Goal: Information Seeking & Learning: Learn about a topic

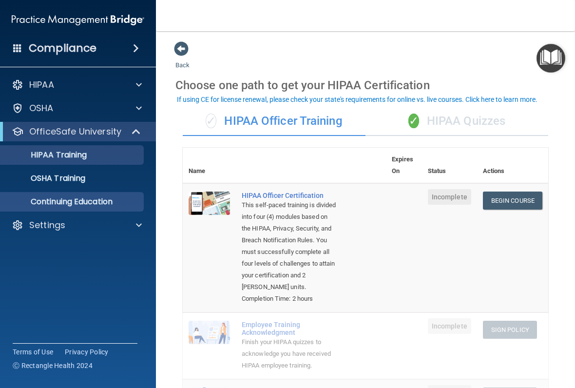
click at [79, 210] on div "HIPAA Documents and Policies Report an Incident Business Associates Emergency P…" at bounding box center [78, 157] width 157 height 172
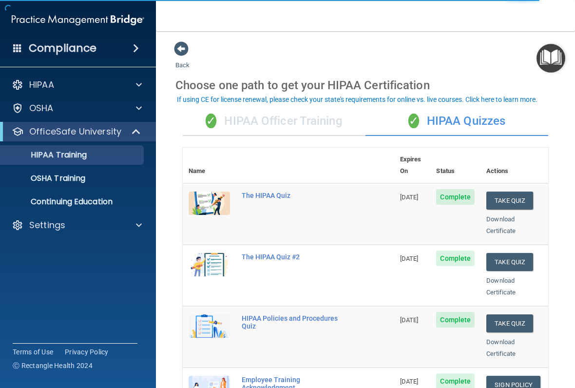
click at [294, 119] on div "✓ HIPAA Officer Training" at bounding box center [274, 121] width 183 height 29
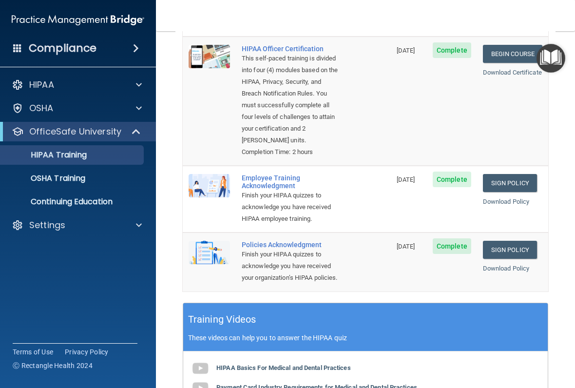
scroll to position [146, 0]
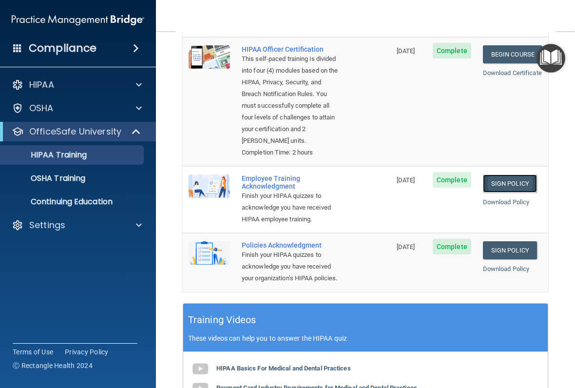
click at [485, 185] on link "Sign Policy" at bounding box center [510, 184] width 54 height 18
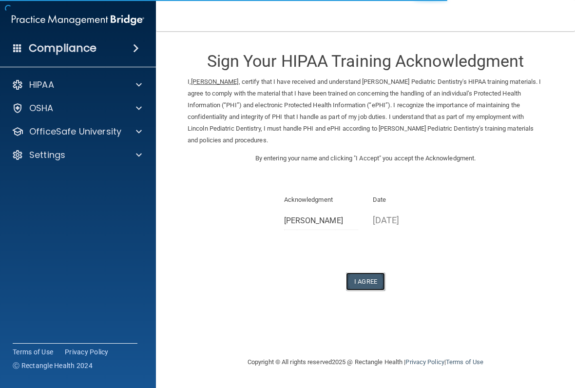
click at [370, 279] on button "I Agree" at bounding box center [365, 282] width 39 height 18
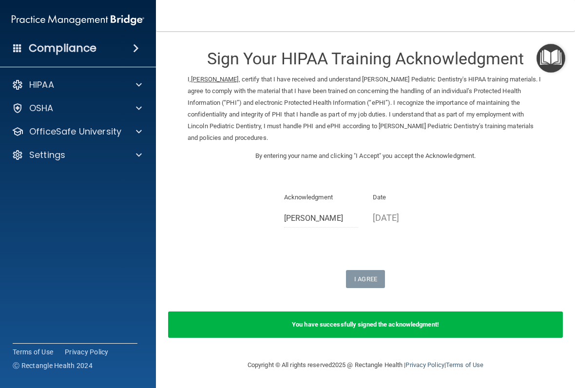
scroll to position [3, 0]
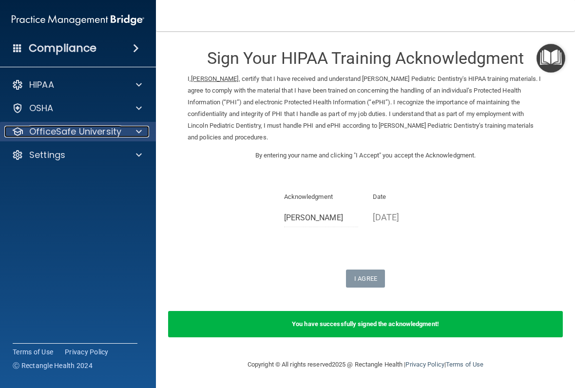
click at [138, 133] on span at bounding box center [139, 132] width 6 height 12
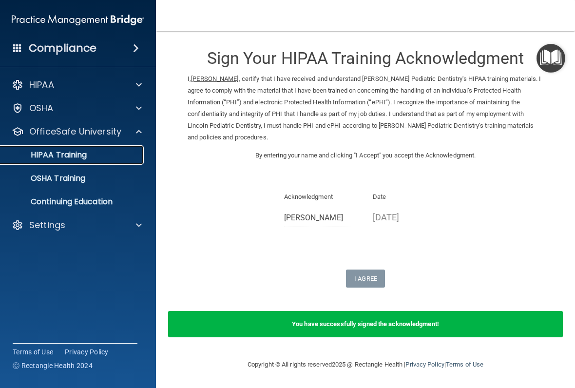
click at [116, 161] on link "HIPAA Training" at bounding box center [67, 155] width 154 height 20
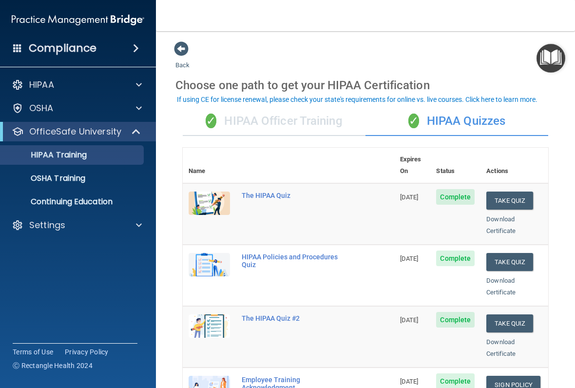
click at [287, 124] on div "✓ HIPAA Officer Training" at bounding box center [274, 121] width 183 height 29
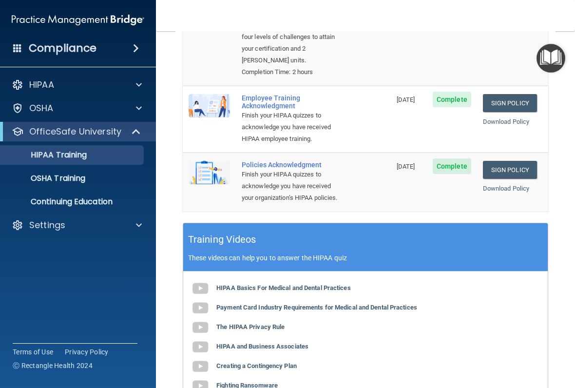
scroll to position [244, 0]
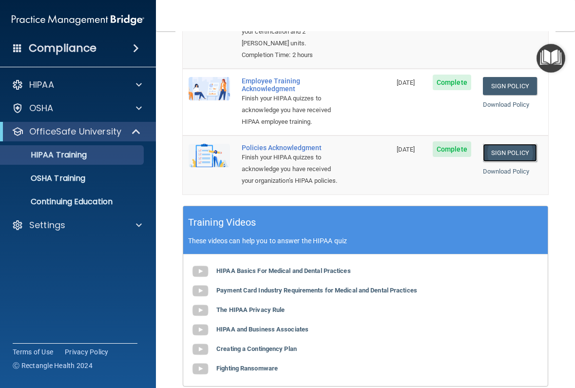
click at [506, 162] on link "Sign Policy" at bounding box center [510, 153] width 54 height 18
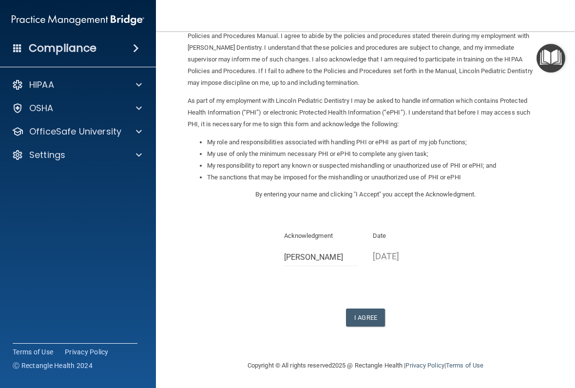
scroll to position [59, 0]
click at [358, 311] on button "I Agree" at bounding box center [365, 317] width 39 height 18
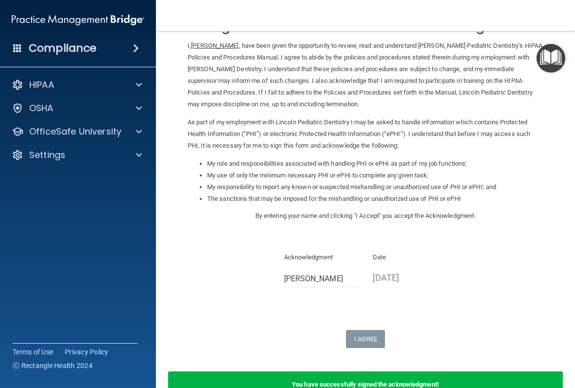
scroll to position [0, 0]
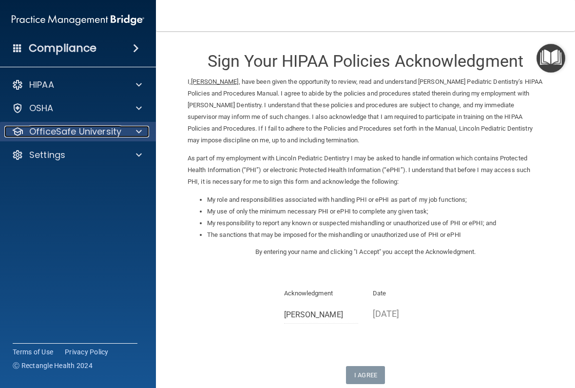
click at [140, 131] on span at bounding box center [139, 132] width 6 height 12
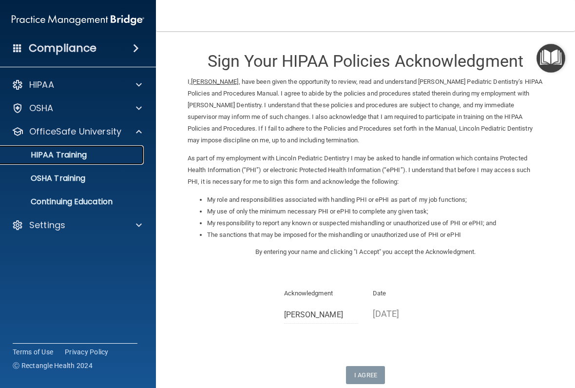
click at [87, 157] on p "HIPAA Training" at bounding box center [46, 155] width 80 height 10
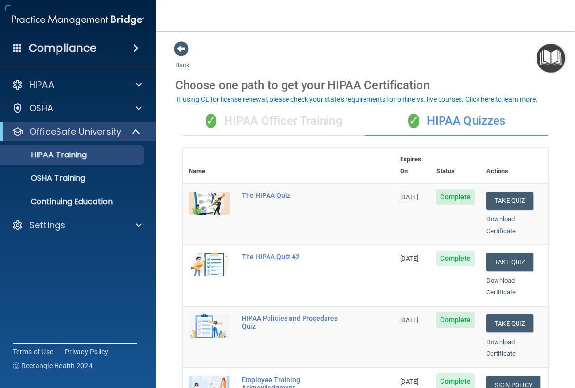
click at [467, 120] on div "✓ HIPAA Quizzes" at bounding box center [457, 121] width 183 height 29
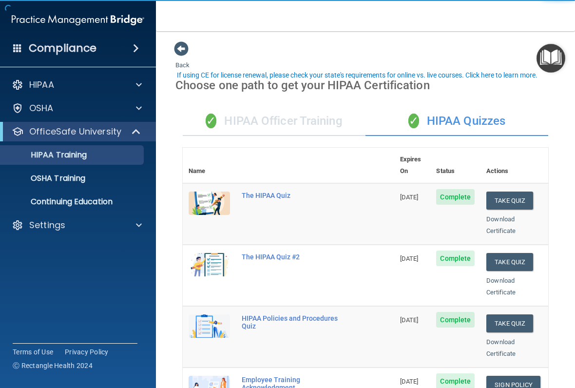
scroll to position [49, 0]
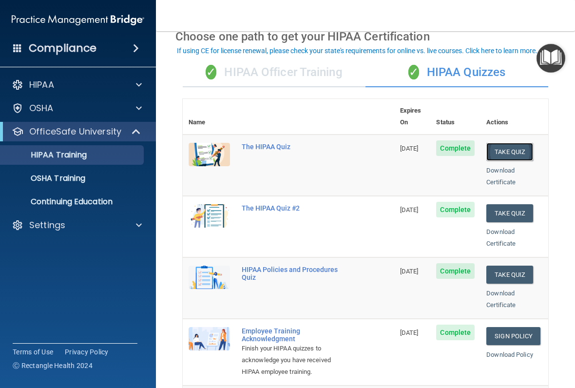
click at [506, 143] on button "Take Quiz" at bounding box center [510, 152] width 47 height 18
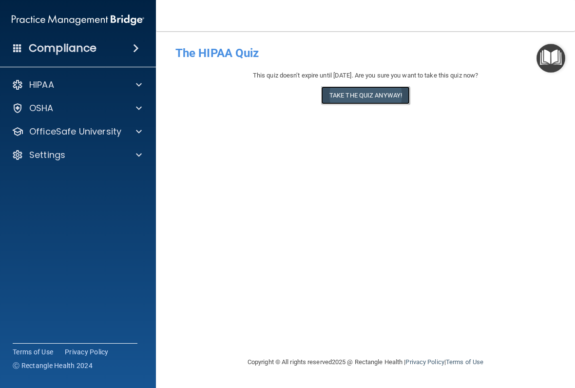
click at [348, 95] on button "Take the quiz anyway!" at bounding box center [365, 95] width 89 height 18
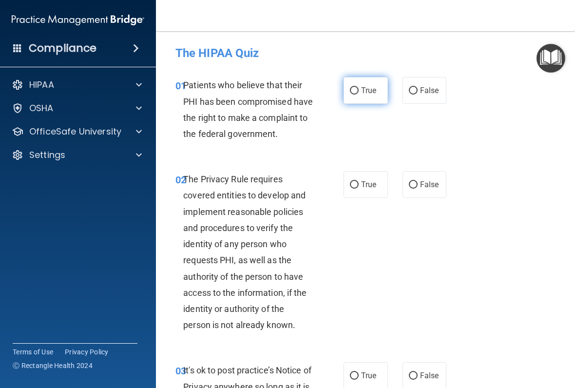
click at [356, 93] on label "True" at bounding box center [366, 90] width 44 height 27
click at [356, 93] on input "True" at bounding box center [354, 90] width 9 height 7
radio input "true"
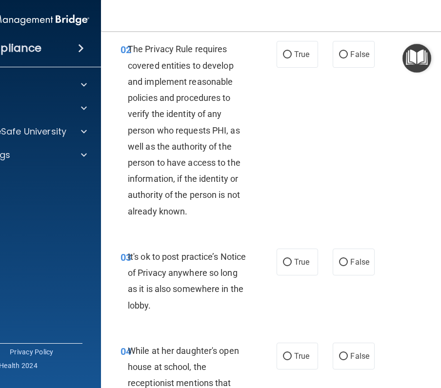
scroll to position [195, 0]
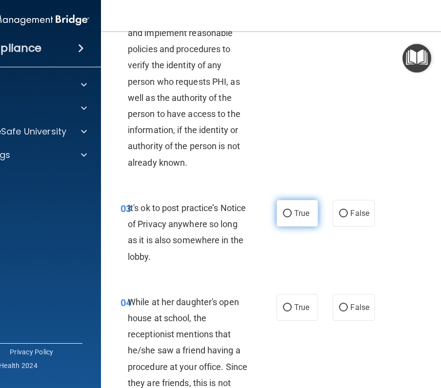
click at [299, 206] on label "True" at bounding box center [297, 213] width 41 height 27
click at [292, 210] on input "True" at bounding box center [287, 213] width 9 height 7
radio input "true"
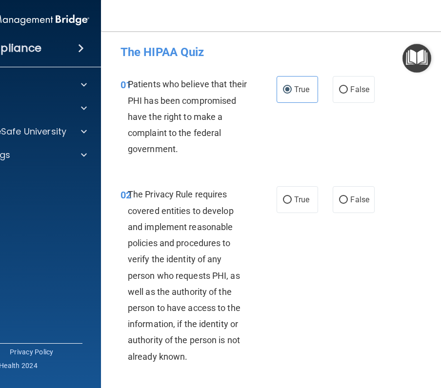
scroll to position [0, 0]
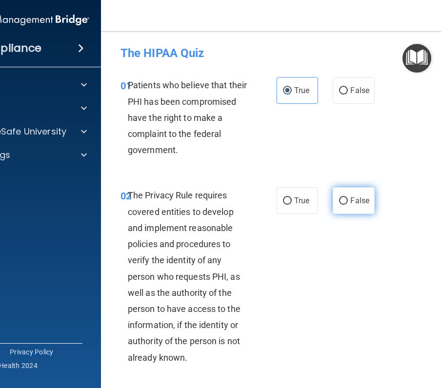
click at [347, 205] on label "False" at bounding box center [353, 200] width 41 height 27
click at [347, 205] on input "False" at bounding box center [343, 201] width 9 height 7
radio input "true"
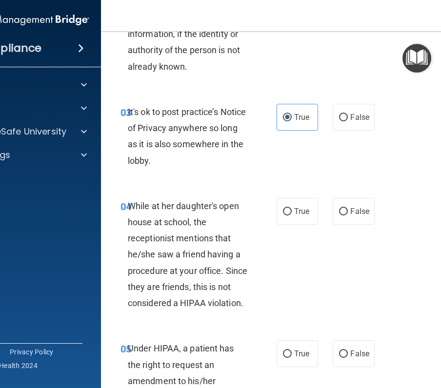
scroll to position [390, 0]
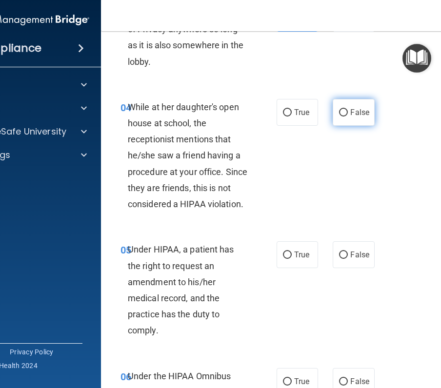
click at [358, 100] on label "False" at bounding box center [353, 112] width 41 height 27
click at [348, 109] on input "False" at bounding box center [343, 112] width 9 height 7
radio input "true"
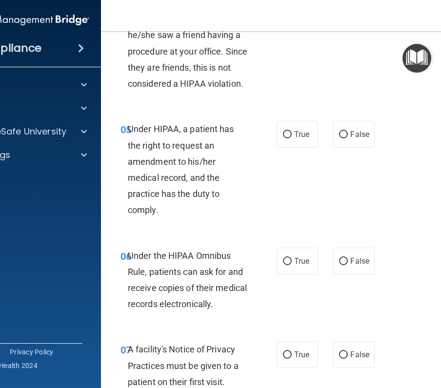
scroll to position [536, 0]
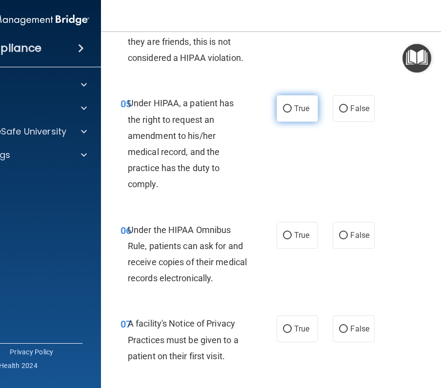
click at [296, 119] on label "True" at bounding box center [297, 108] width 41 height 27
click at [292, 113] on input "True" at bounding box center [287, 108] width 9 height 7
radio input "true"
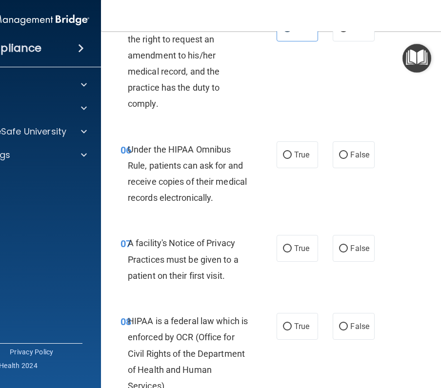
scroll to position [634, 0]
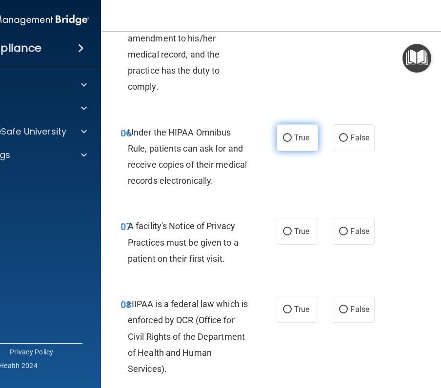
click at [282, 147] on label "True" at bounding box center [297, 137] width 41 height 27
click at [283, 142] on input "True" at bounding box center [287, 138] width 9 height 7
radio input "true"
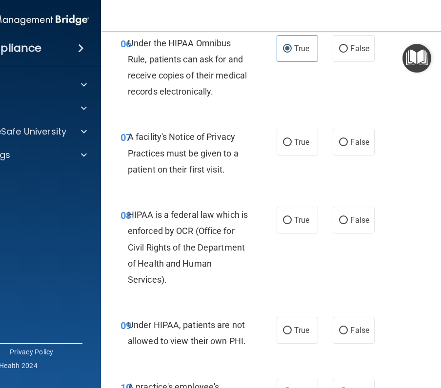
scroll to position [731, 0]
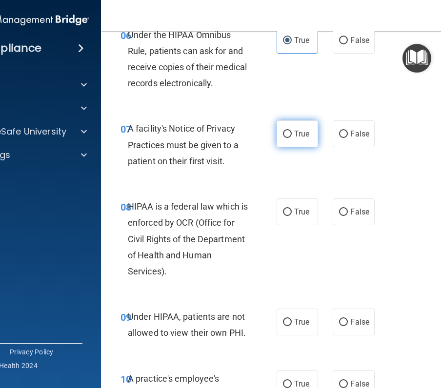
click at [297, 140] on label "True" at bounding box center [297, 133] width 41 height 27
click at [292, 138] on input "True" at bounding box center [287, 134] width 9 height 7
radio input "true"
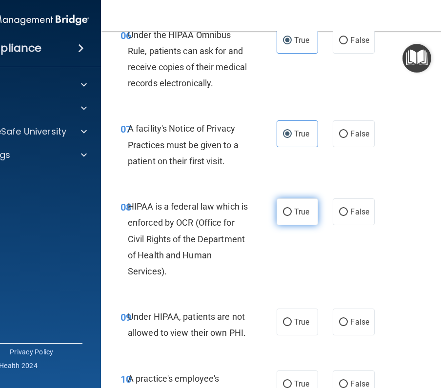
click at [295, 210] on span "True" at bounding box center [301, 211] width 15 height 9
click at [292, 210] on input "True" at bounding box center [287, 212] width 9 height 7
radio input "true"
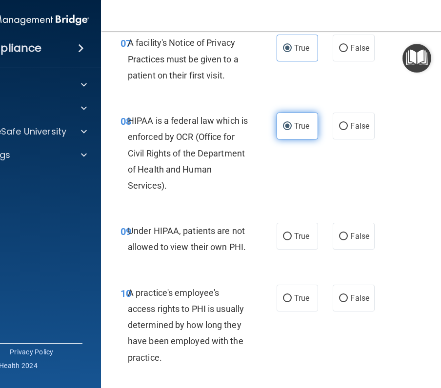
scroll to position [829, 0]
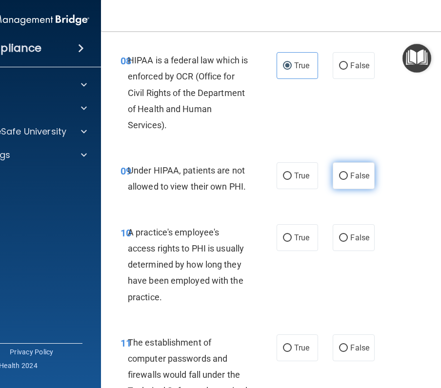
click at [364, 175] on span "False" at bounding box center [359, 175] width 19 height 9
click at [348, 175] on input "False" at bounding box center [343, 176] width 9 height 7
radio input "true"
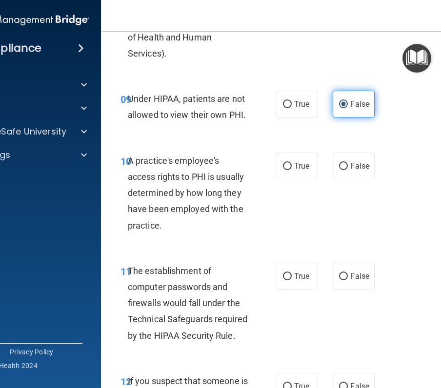
scroll to position [975, 0]
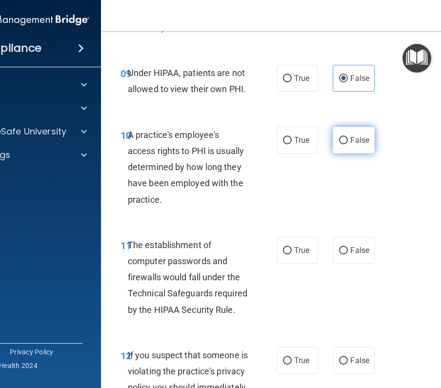
click at [347, 129] on label "False" at bounding box center [353, 140] width 41 height 27
click at [347, 137] on input "False" at bounding box center [343, 140] width 9 height 7
radio input "true"
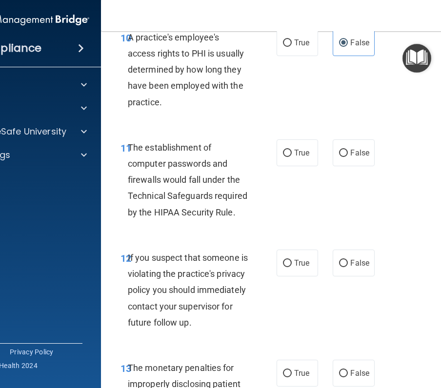
scroll to position [1122, 0]
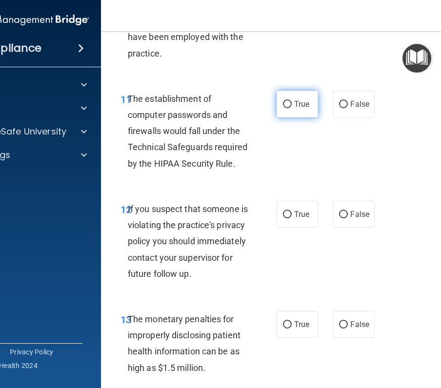
click at [301, 105] on span "True" at bounding box center [301, 103] width 15 height 9
click at [292, 105] on input "True" at bounding box center [287, 104] width 9 height 7
radio input "true"
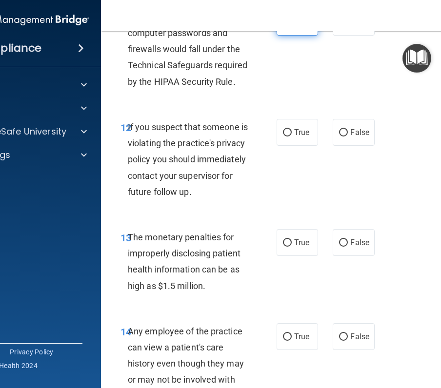
scroll to position [1219, 0]
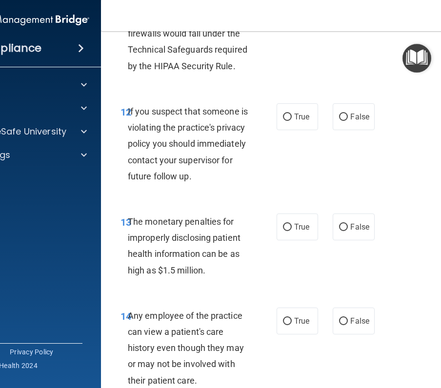
click at [309, 113] on label "True" at bounding box center [297, 116] width 41 height 27
click at [292, 114] on input "True" at bounding box center [287, 117] width 9 height 7
radio input "true"
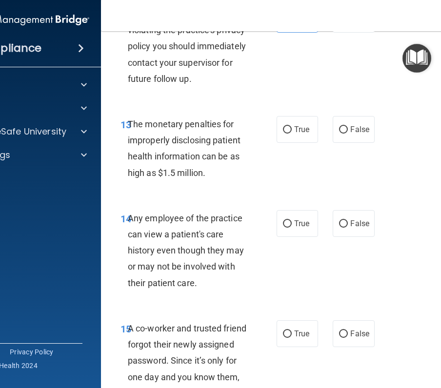
scroll to position [1365, 0]
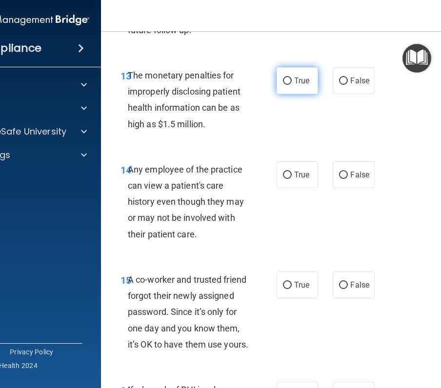
click at [302, 94] on label "True" at bounding box center [297, 80] width 41 height 27
click at [292, 85] on input "True" at bounding box center [287, 81] width 9 height 7
radio input "true"
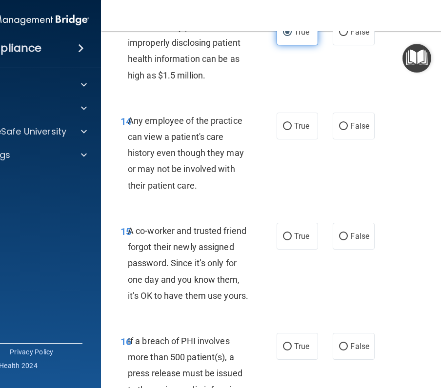
scroll to position [1463, 0]
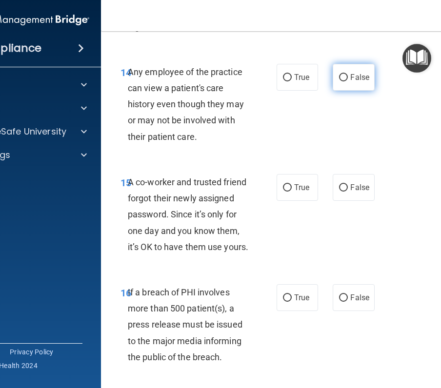
click at [333, 91] on label "False" at bounding box center [353, 77] width 41 height 27
click at [339, 81] on input "False" at bounding box center [343, 77] width 9 height 7
radio input "true"
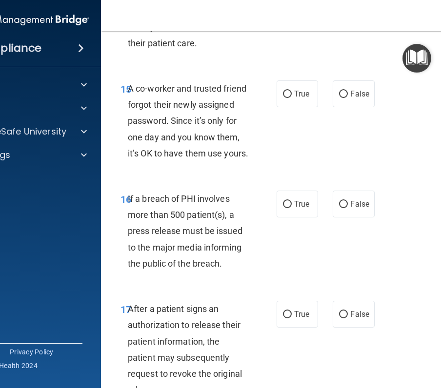
scroll to position [1560, 0]
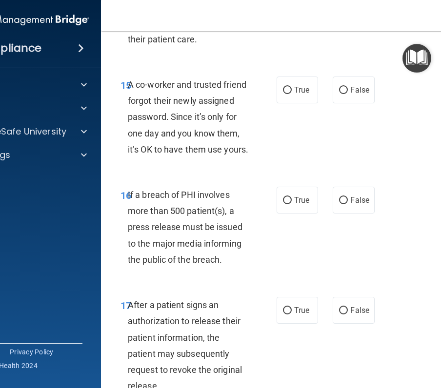
click at [333, 103] on label "False" at bounding box center [353, 90] width 41 height 27
click at [339, 94] on input "False" at bounding box center [343, 90] width 9 height 7
radio input "true"
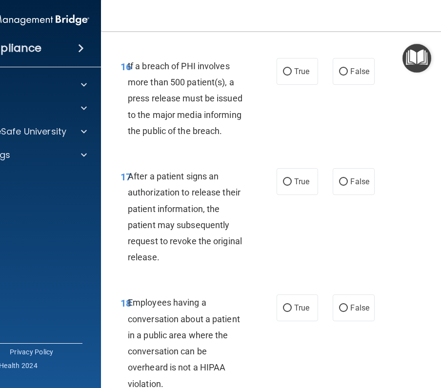
scroll to position [1707, 0]
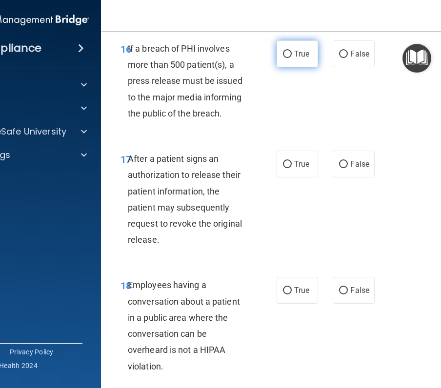
click at [297, 59] on span "True" at bounding box center [301, 53] width 15 height 9
click at [292, 58] on input "True" at bounding box center [287, 54] width 9 height 7
radio input "true"
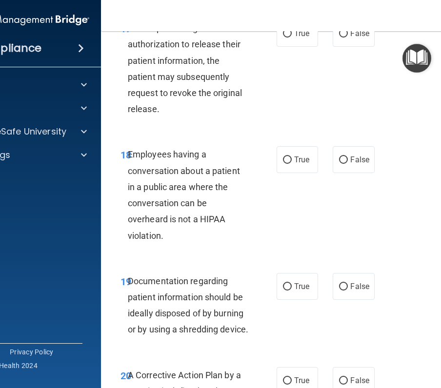
scroll to position [1853, 0]
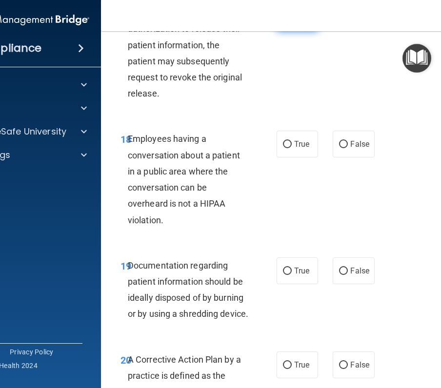
click at [292, 31] on label "True" at bounding box center [297, 17] width 41 height 27
click at [292, 22] on input "True" at bounding box center [287, 18] width 9 height 7
radio input "true"
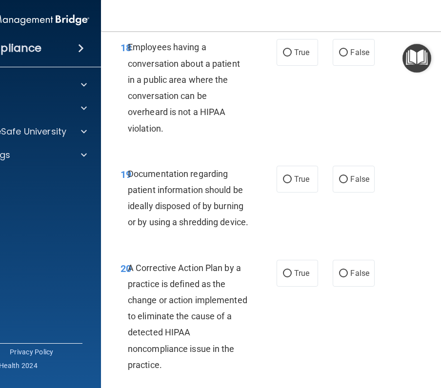
scroll to position [1951, 0]
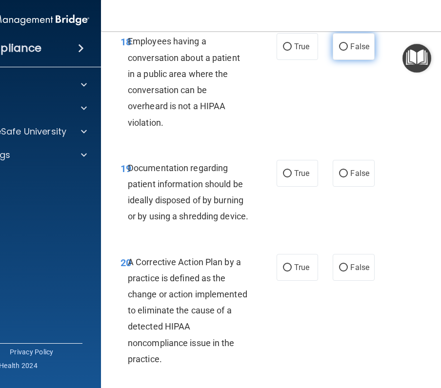
click at [352, 51] on span "False" at bounding box center [359, 46] width 19 height 9
click at [348, 51] on input "False" at bounding box center [343, 46] width 9 height 7
radio input "true"
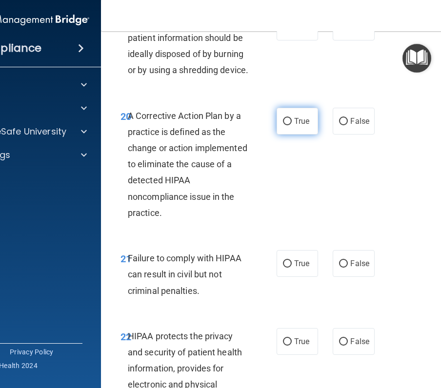
scroll to position [2048, 0]
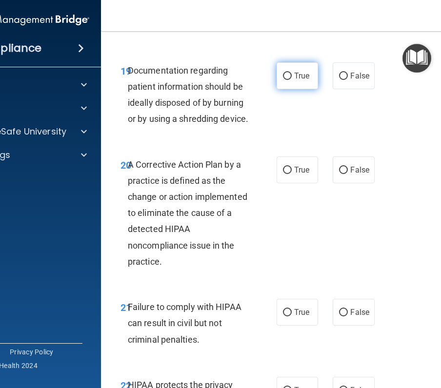
click at [306, 80] on span "True" at bounding box center [301, 75] width 15 height 9
click at [292, 80] on input "True" at bounding box center [287, 76] width 9 height 7
radio input "true"
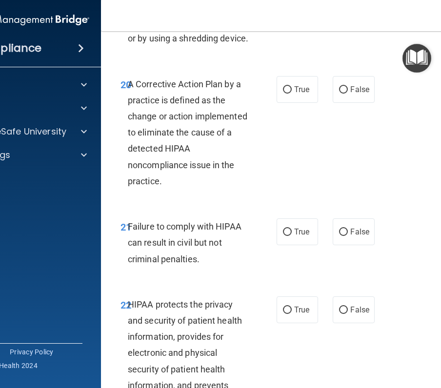
scroll to position [2146, 0]
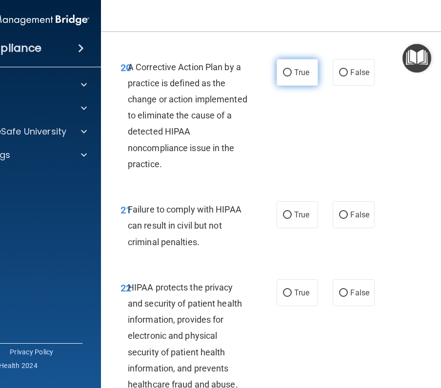
click at [298, 77] on span "True" at bounding box center [301, 72] width 15 height 9
click at [292, 77] on input "True" at bounding box center [287, 72] width 9 height 7
radio input "true"
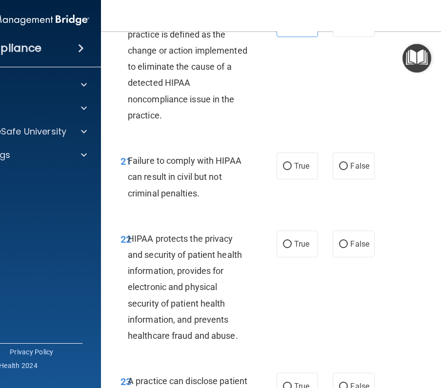
scroll to position [2243, 0]
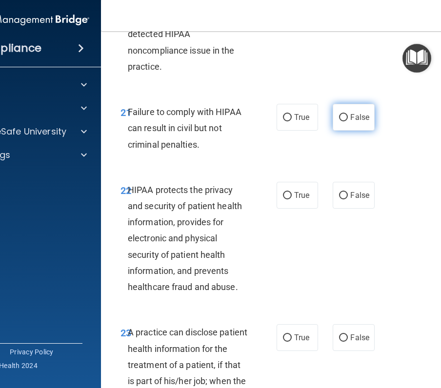
click at [350, 122] on span "False" at bounding box center [359, 117] width 19 height 9
click at [348, 121] on input "False" at bounding box center [343, 117] width 9 height 7
radio input "true"
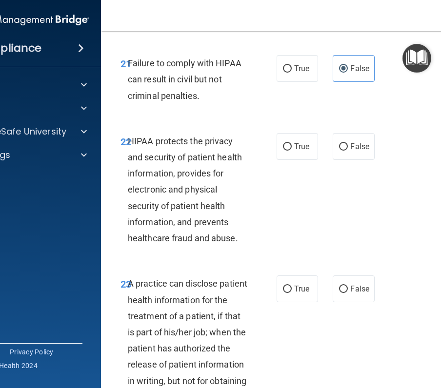
scroll to position [2341, 0]
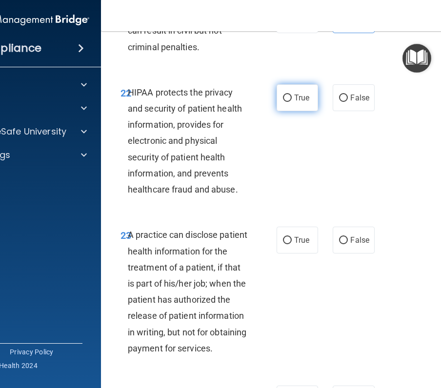
click at [279, 111] on label "True" at bounding box center [297, 97] width 41 height 27
click at [283, 102] on input "True" at bounding box center [287, 98] width 9 height 7
radio input "true"
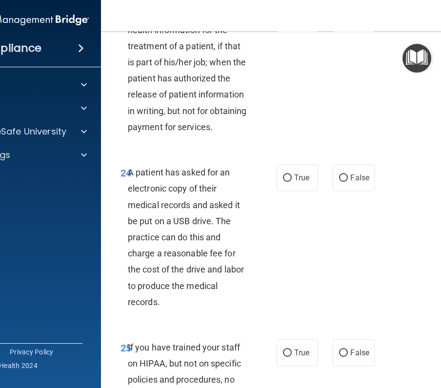
scroll to position [2585, 0]
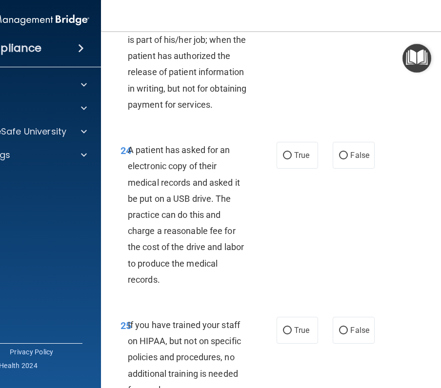
radio input "true"
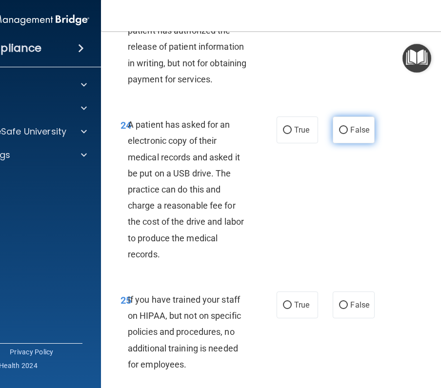
scroll to position [2633, 0]
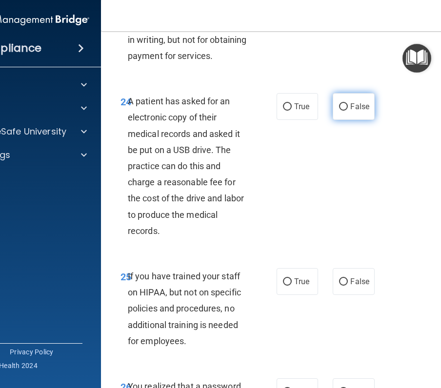
click at [345, 120] on label "False" at bounding box center [353, 106] width 41 height 27
click at [345, 111] on input "False" at bounding box center [343, 106] width 9 height 7
radio input "true"
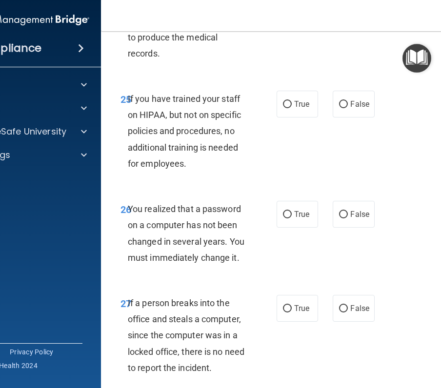
scroll to position [2828, 0]
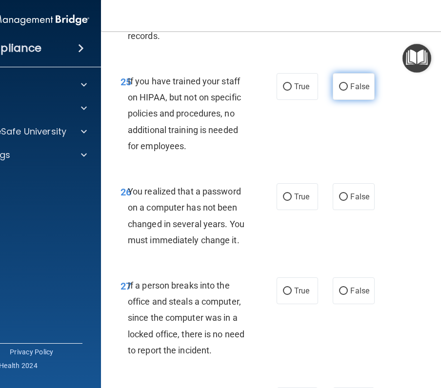
click at [351, 100] on label "False" at bounding box center [353, 86] width 41 height 27
click at [348, 91] on input "False" at bounding box center [343, 86] width 9 height 7
radio input "true"
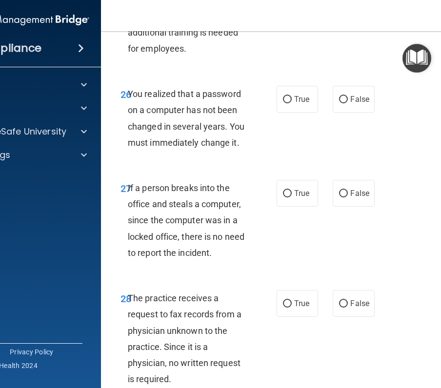
scroll to position [2975, 0]
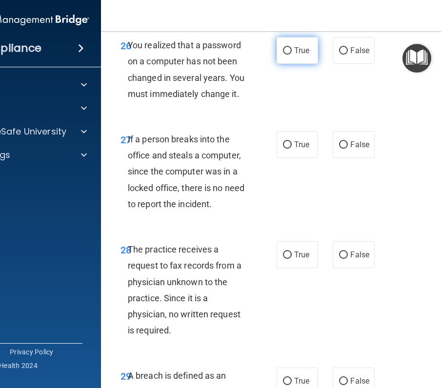
click at [299, 64] on label "True" at bounding box center [297, 50] width 41 height 27
click at [292, 55] on input "True" at bounding box center [287, 50] width 9 height 7
radio input "true"
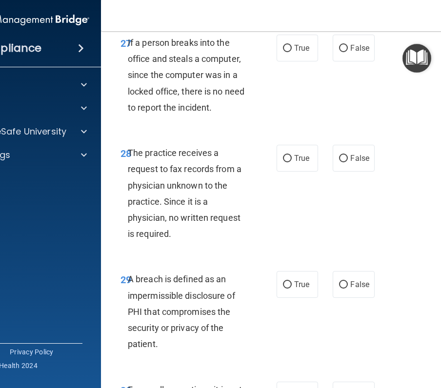
scroll to position [3072, 0]
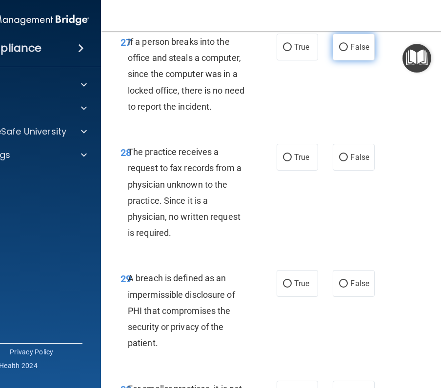
click at [345, 60] on label "False" at bounding box center [353, 47] width 41 height 27
click at [345, 51] on input "False" at bounding box center [343, 47] width 9 height 7
radio input "true"
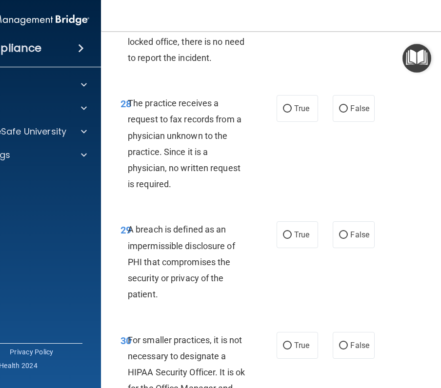
scroll to position [3170, 0]
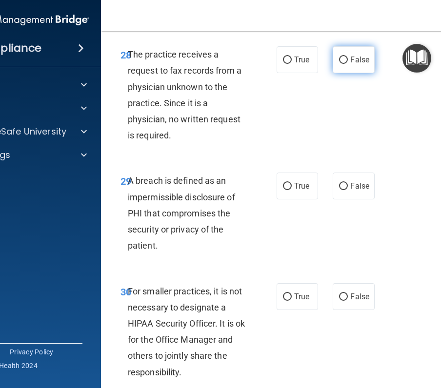
click at [351, 64] on span "False" at bounding box center [359, 59] width 19 height 9
click at [348, 64] on input "False" at bounding box center [343, 60] width 9 height 7
radio input "true"
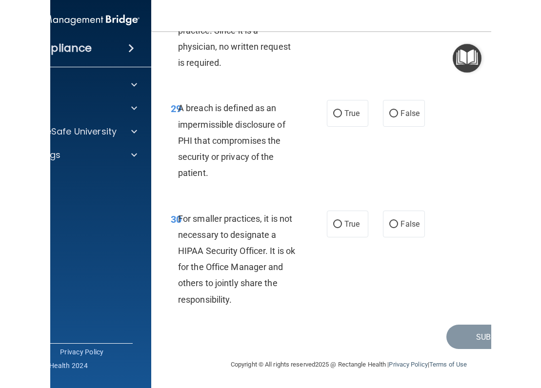
scroll to position [3307, 0]
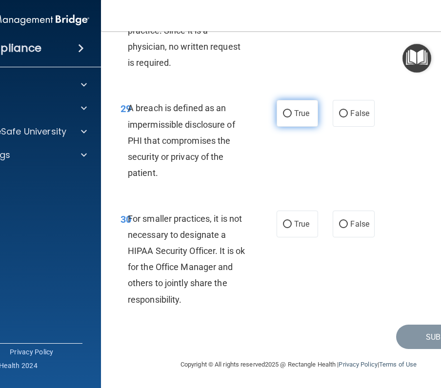
click at [295, 111] on span "True" at bounding box center [301, 113] width 15 height 9
click at [292, 111] on input "True" at bounding box center [287, 113] width 9 height 7
radio input "true"
click at [364, 220] on span "False" at bounding box center [359, 223] width 19 height 9
click at [348, 221] on input "False" at bounding box center [343, 224] width 9 height 7
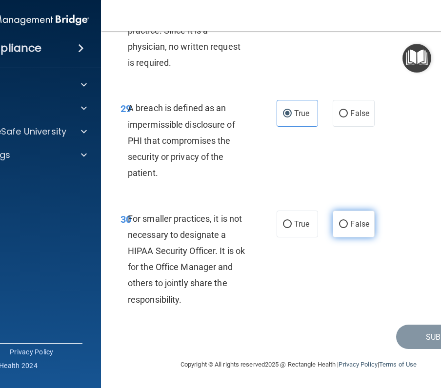
radio input "true"
click at [433, 342] on button "Submit" at bounding box center [440, 337] width 88 height 25
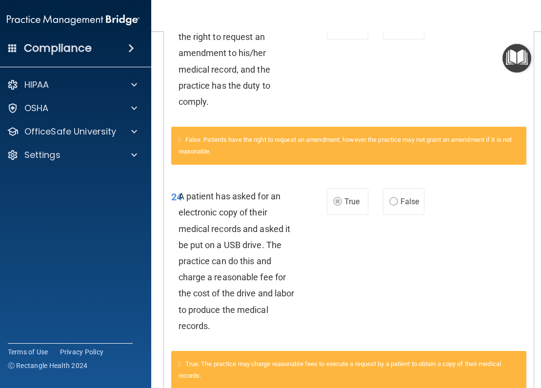
scroll to position [720, 0]
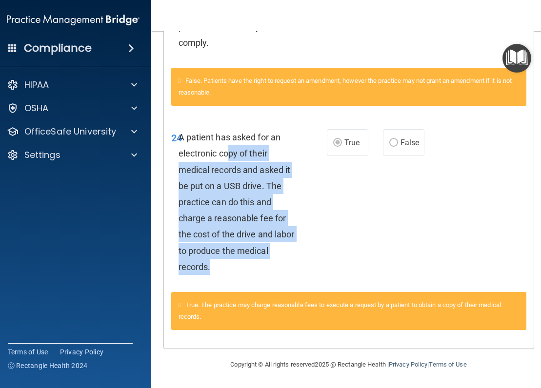
drag, startPoint x: 232, startPoint y: 168, endPoint x: 332, endPoint y: 276, distance: 147.3
click at [332, 276] on div "24 A patient has asked for an electronic copy of their medical records and aske…" at bounding box center [249, 204] width 185 height 151
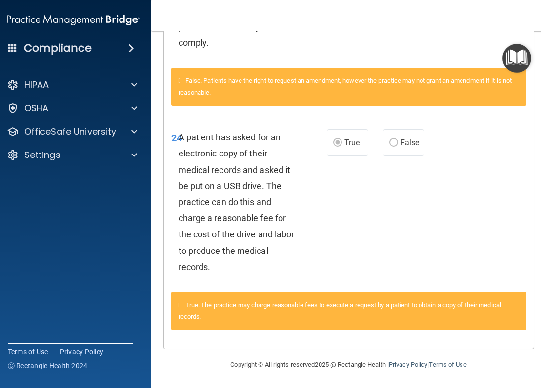
click at [346, 219] on div "24 A patient has asked for an electronic copy of their medical records and aske…" at bounding box center [349, 204] width 370 height 175
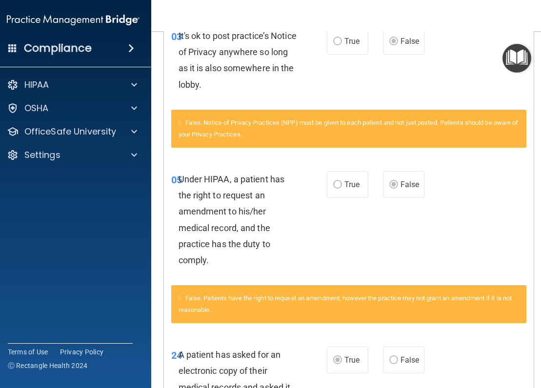
scroll to position [330, 0]
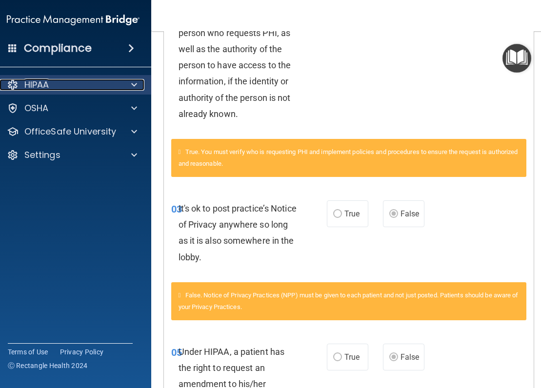
click at [124, 88] on div at bounding box center [132, 85] width 24 height 12
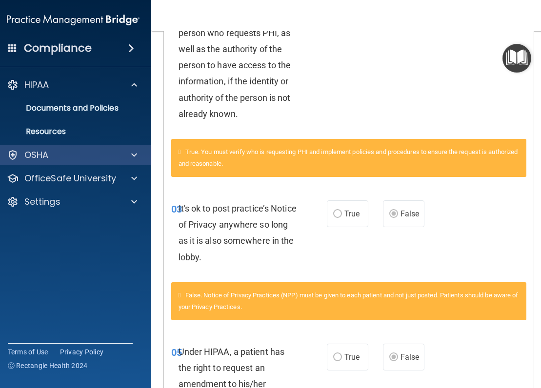
click at [124, 162] on div "OSHA" at bounding box center [73, 155] width 157 height 20
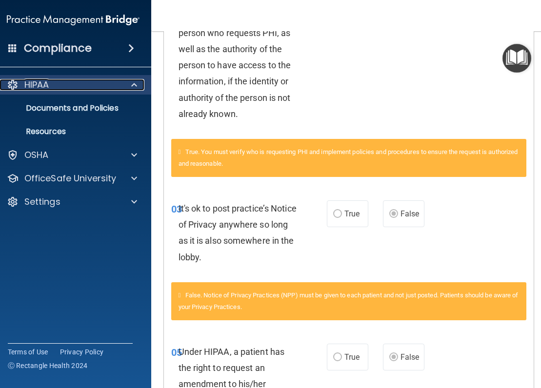
click at [131, 89] on span at bounding box center [134, 85] width 6 height 12
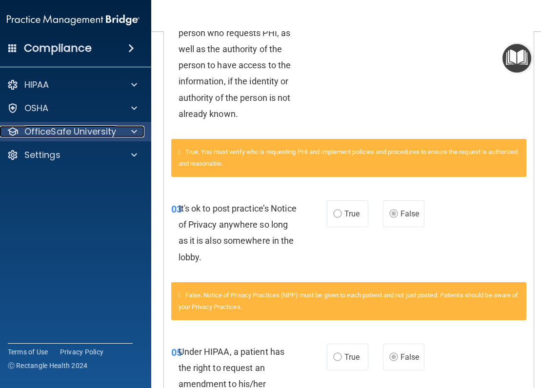
click at [135, 128] on div at bounding box center [132, 132] width 24 height 12
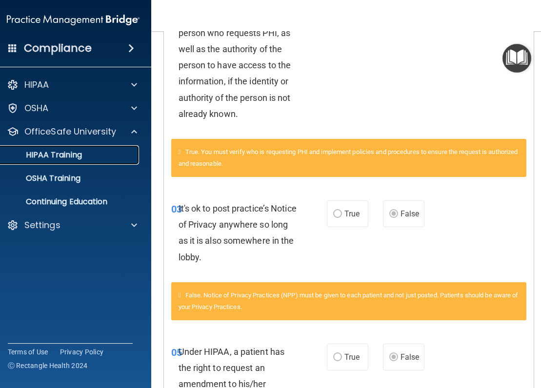
click at [80, 153] on div "HIPAA Training" at bounding box center [67, 155] width 133 height 10
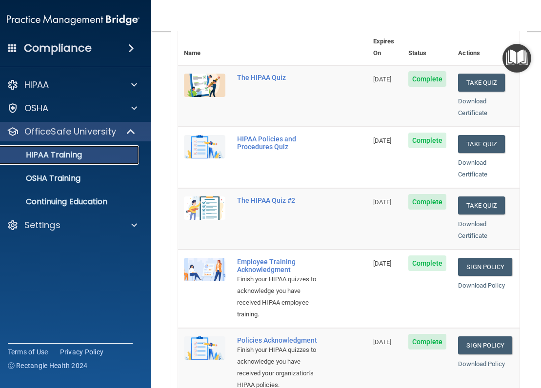
scroll to position [135, 0]
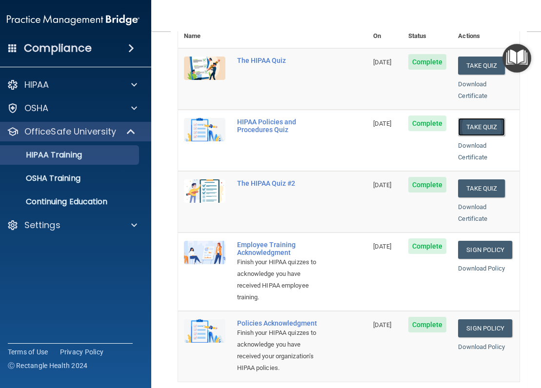
click at [475, 118] on button "Take Quiz" at bounding box center [481, 127] width 47 height 18
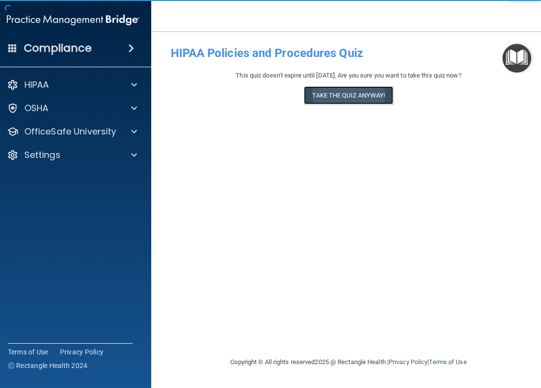
click at [373, 98] on button "Take the quiz anyway!" at bounding box center [348, 95] width 89 height 18
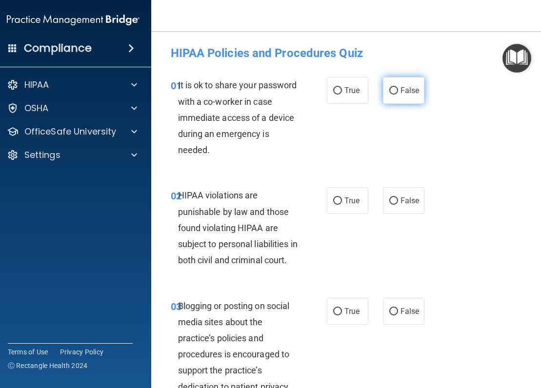
click at [401, 96] on label "False" at bounding box center [403, 90] width 41 height 27
click at [398, 95] on input "False" at bounding box center [393, 90] width 9 height 7
radio input "true"
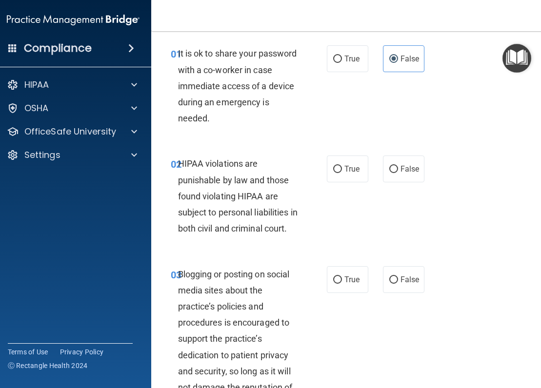
scroll to position [49, 0]
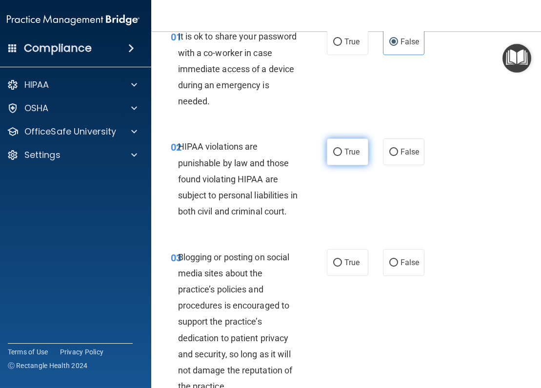
click at [338, 150] on label "True" at bounding box center [347, 151] width 41 height 27
click at [338, 150] on input "True" at bounding box center [337, 152] width 9 height 7
radio input "true"
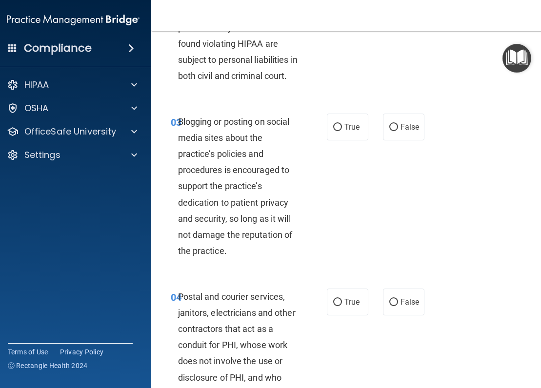
scroll to position [195, 0]
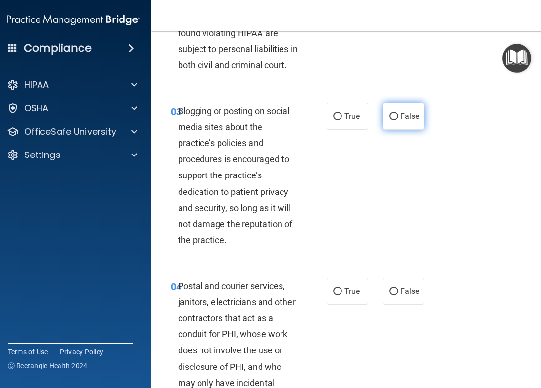
click at [400, 121] on span "False" at bounding box center [409, 116] width 19 height 9
click at [396, 120] on input "False" at bounding box center [393, 116] width 9 height 7
radio input "true"
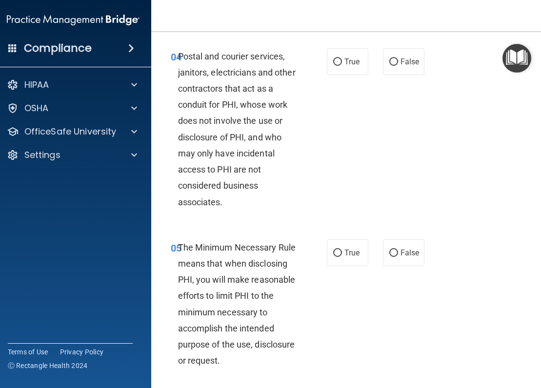
scroll to position [439, 0]
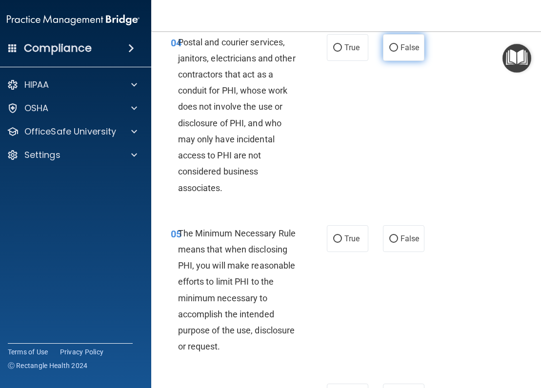
drag, startPoint x: 399, startPoint y: 71, endPoint x: 394, endPoint y: 82, distance: 12.9
click at [398, 61] on label "False" at bounding box center [403, 47] width 41 height 27
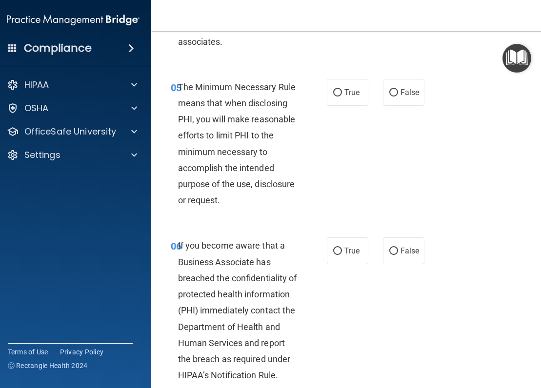
scroll to position [634, 0]
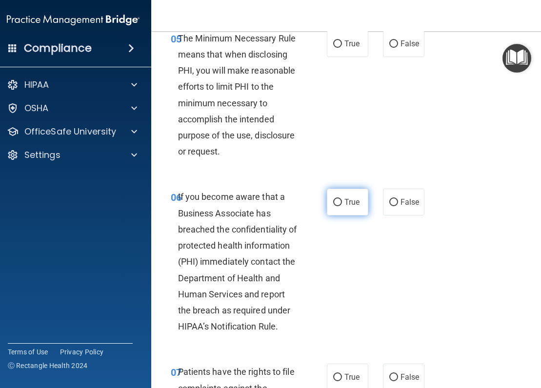
click at [333, 216] on label "True" at bounding box center [347, 202] width 41 height 27
click at [333, 206] on input "True" at bounding box center [337, 202] width 9 height 7
radio input "true"
click at [335, 48] on input "True" at bounding box center [337, 43] width 9 height 7
radio input "true"
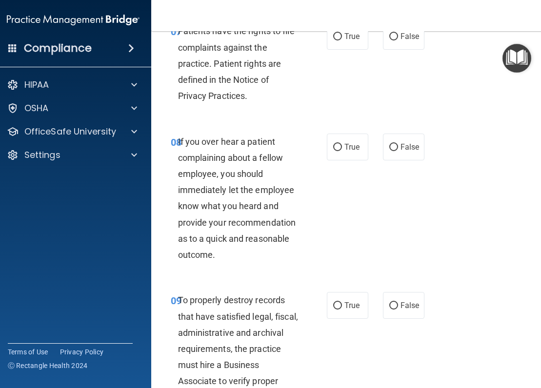
scroll to position [975, 0]
click at [345, 40] on span "True" at bounding box center [351, 35] width 15 height 9
click at [342, 40] on input "True" at bounding box center [337, 36] width 9 height 7
radio input "true"
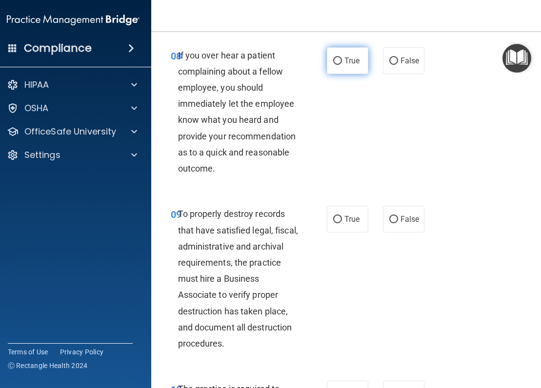
scroll to position [1073, 0]
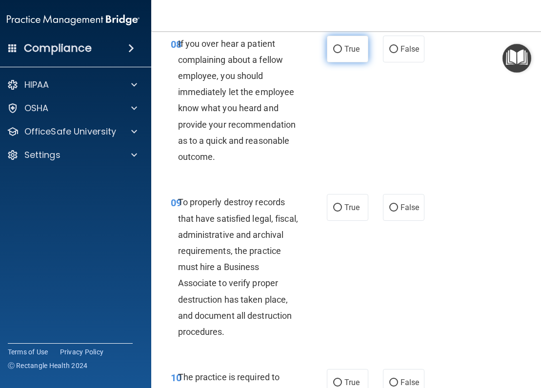
click at [344, 54] on span "True" at bounding box center [351, 48] width 15 height 9
click at [342, 53] on input "True" at bounding box center [337, 49] width 9 height 7
radio input "true"
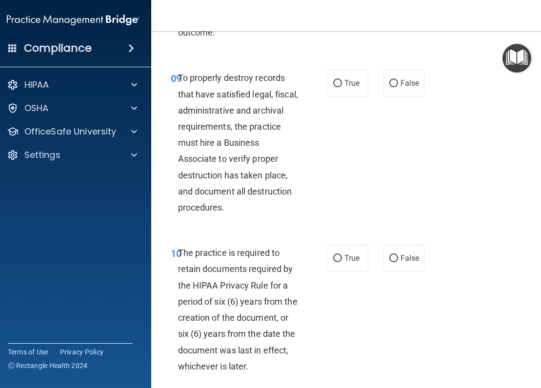
scroll to position [1219, 0]
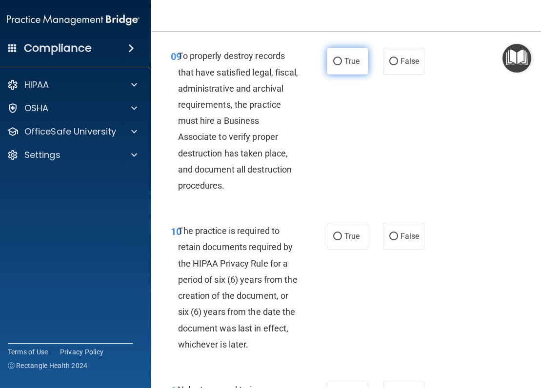
click at [344, 66] on span "True" at bounding box center [351, 61] width 15 height 9
click at [342, 65] on input "True" at bounding box center [337, 61] width 9 height 7
radio input "true"
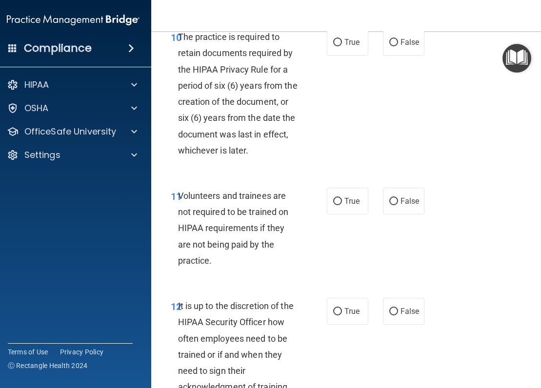
scroll to position [1414, 0]
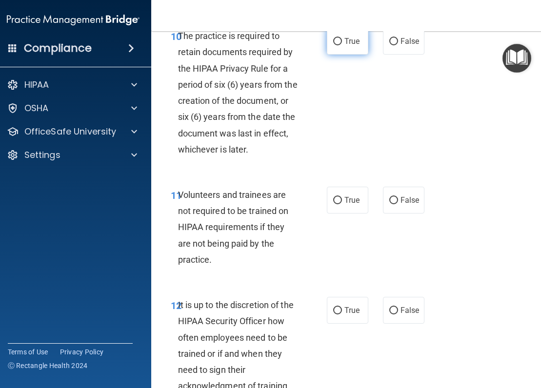
click at [346, 46] on span "True" at bounding box center [351, 41] width 15 height 9
click at [342, 45] on input "True" at bounding box center [337, 41] width 9 height 7
radio input "true"
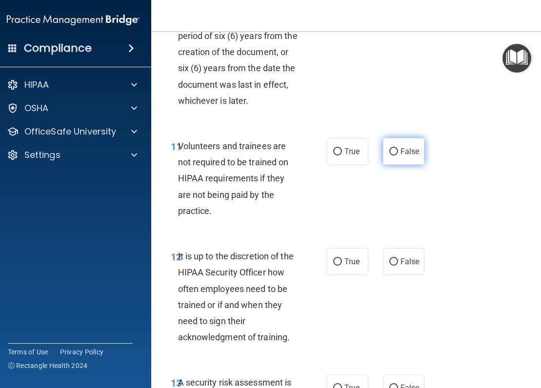
click at [401, 156] on span "False" at bounding box center [409, 151] width 19 height 9
click at [398, 156] on input "False" at bounding box center [393, 151] width 9 height 7
radio input "true"
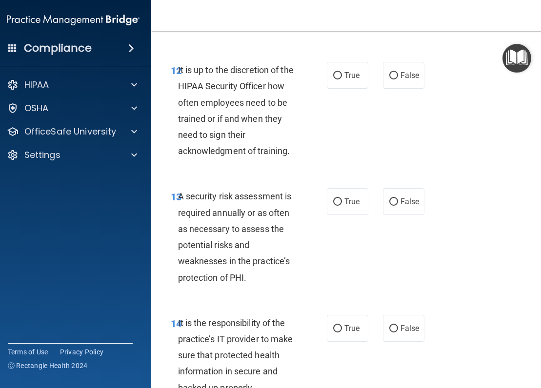
scroll to position [1658, 0]
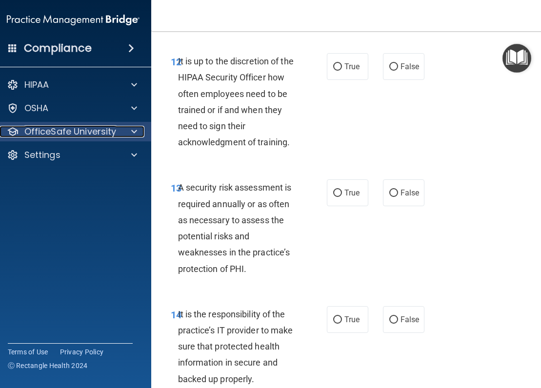
click at [110, 129] on p "OfficeSafe University" at bounding box center [70, 132] width 92 height 12
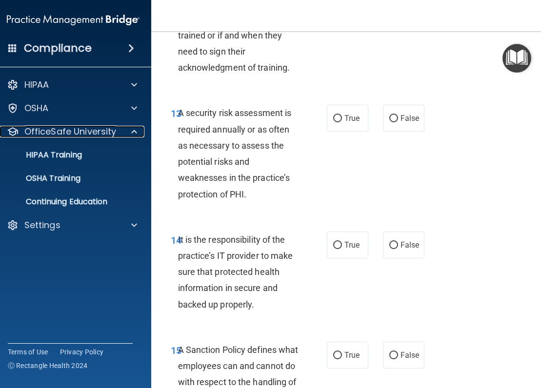
scroll to position [1804, 0]
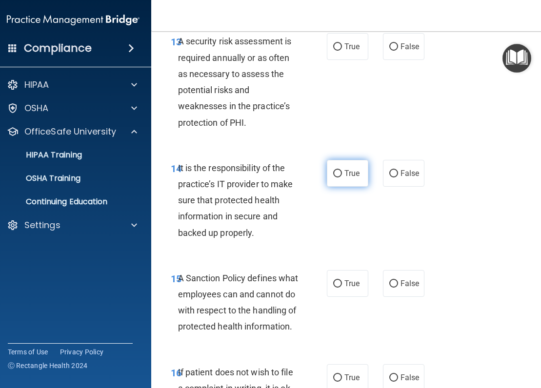
click at [345, 184] on label "True" at bounding box center [347, 173] width 41 height 27
click at [342, 178] on input "True" at bounding box center [337, 173] width 9 height 7
radio input "true"
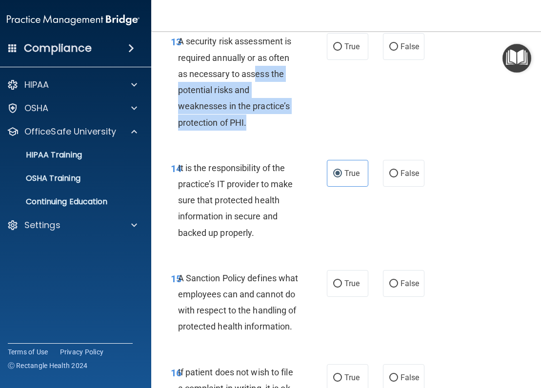
drag, startPoint x: 252, startPoint y: 84, endPoint x: 258, endPoint y: 145, distance: 61.2
click at [258, 130] on div "A security risk assessment is required annually or as often as necessary to ass…" at bounding box center [242, 81] width 128 height 97
click at [260, 130] on div "A security risk assessment is required annually or as often as necessary to ass…" at bounding box center [242, 81] width 128 height 97
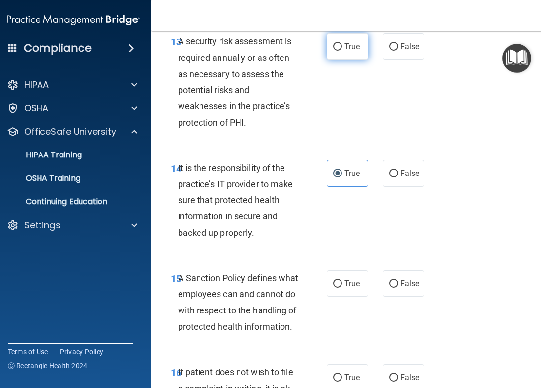
click at [337, 51] on input "True" at bounding box center [337, 46] width 9 height 7
radio input "true"
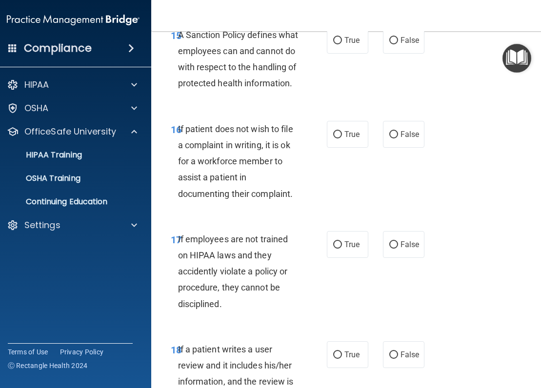
scroll to position [2048, 0]
click at [334, 70] on div "15 A Sanction Policy defines what employees can and cannot do with respect to t…" at bounding box center [248, 61] width 185 height 70
click at [344, 44] on span "True" at bounding box center [351, 39] width 15 height 9
click at [340, 44] on input "True" at bounding box center [337, 40] width 9 height 7
radio input "true"
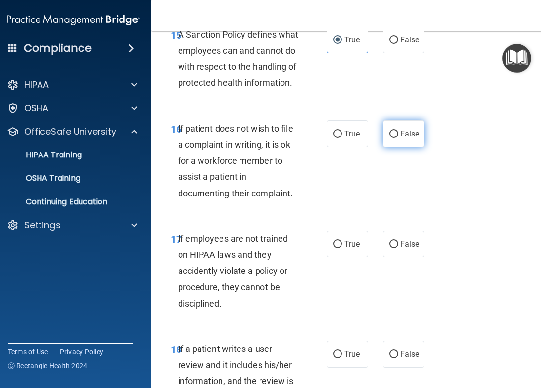
click at [401, 138] on span "False" at bounding box center [409, 133] width 19 height 9
click at [398, 138] on input "False" at bounding box center [393, 134] width 9 height 7
radio input "true"
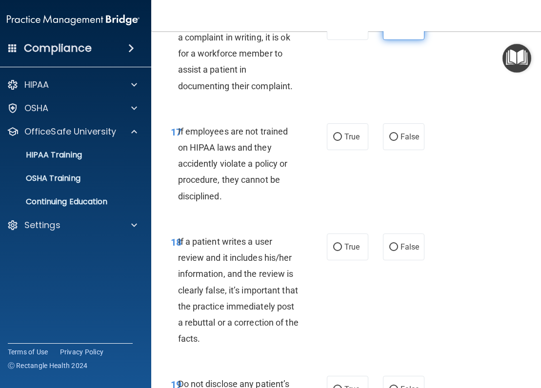
scroll to position [2194, 0]
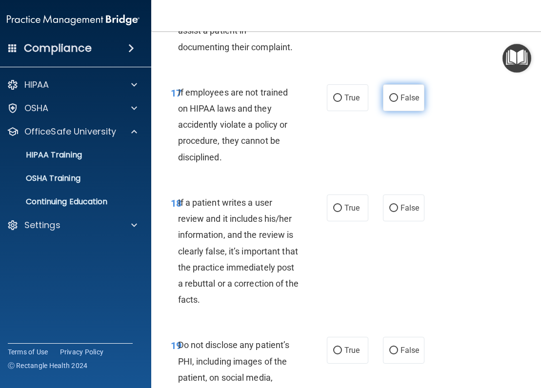
click at [403, 102] on span "False" at bounding box center [409, 97] width 19 height 9
click at [398, 102] on input "False" at bounding box center [393, 98] width 9 height 7
radio input "true"
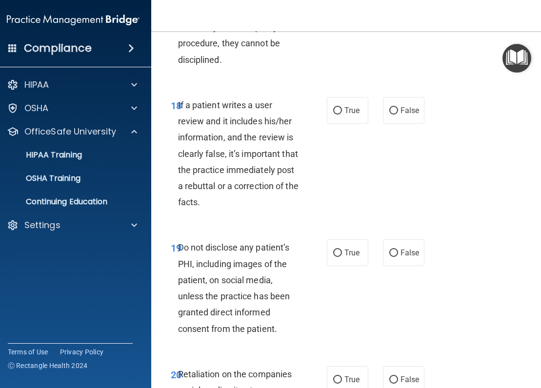
scroll to position [2341, 0]
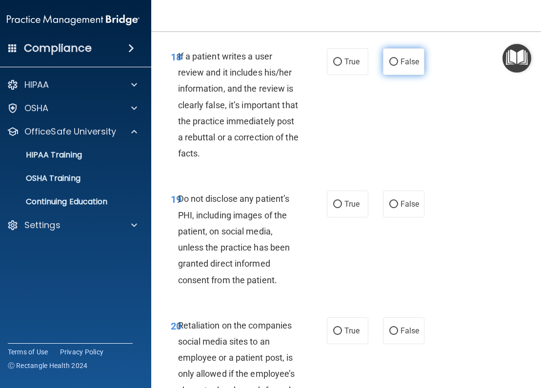
click at [399, 75] on label "False" at bounding box center [403, 61] width 41 height 27
click at [398, 66] on input "False" at bounding box center [393, 62] width 9 height 7
radio input "true"
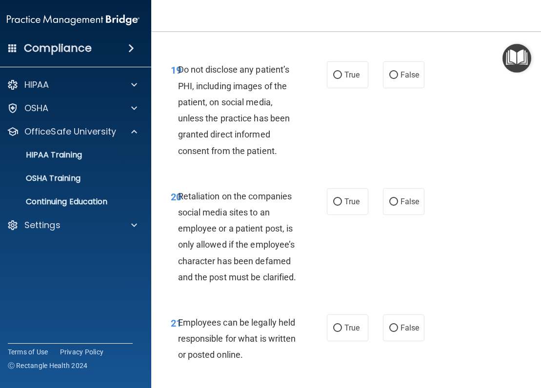
scroll to position [2487, 0]
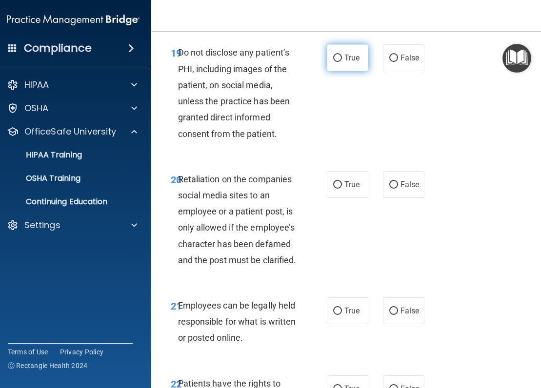
click at [336, 71] on label "True" at bounding box center [347, 57] width 41 height 27
click at [336, 62] on input "True" at bounding box center [337, 58] width 9 height 7
radio input "true"
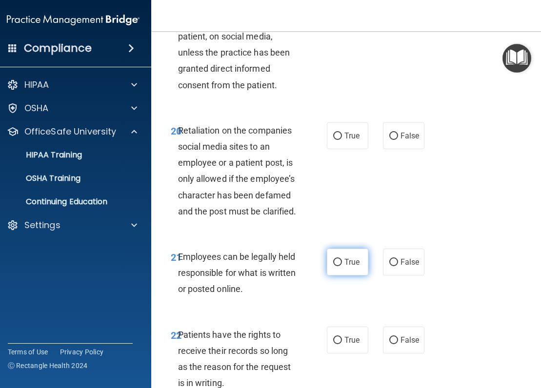
click at [336, 266] on input "True" at bounding box center [337, 262] width 9 height 7
radio input "true"
click at [416, 149] on label "False" at bounding box center [403, 135] width 41 height 27
click at [398, 140] on input "False" at bounding box center [393, 136] width 9 height 7
radio input "true"
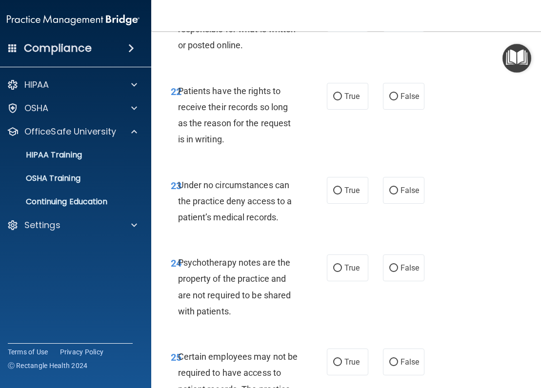
scroll to position [2828, 0]
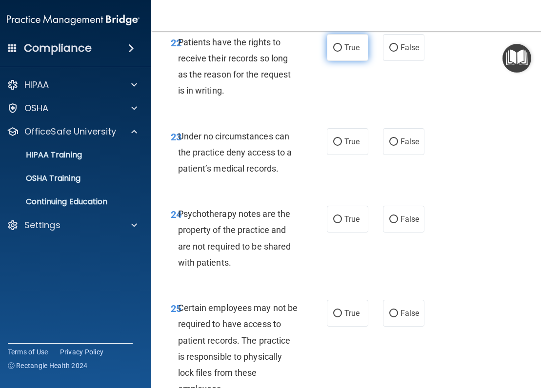
click at [338, 61] on label "True" at bounding box center [347, 47] width 41 height 27
click at [338, 52] on input "True" at bounding box center [337, 47] width 9 height 7
radio input "true"
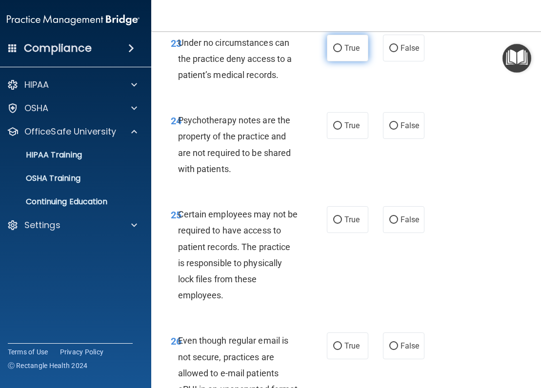
scroll to position [2926, 0]
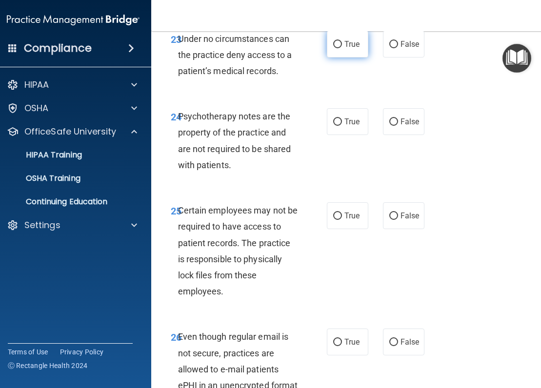
click at [348, 49] on span "True" at bounding box center [351, 44] width 15 height 9
click at [342, 48] on input "True" at bounding box center [337, 44] width 9 height 7
radio input "true"
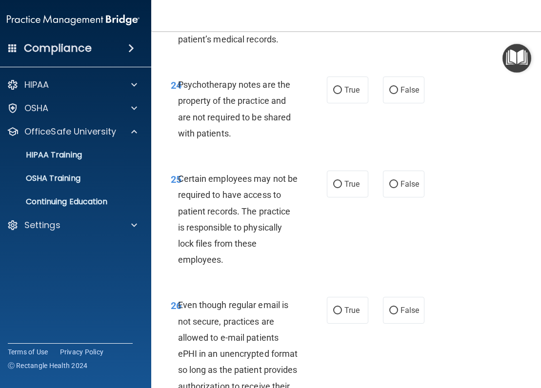
scroll to position [2975, 0]
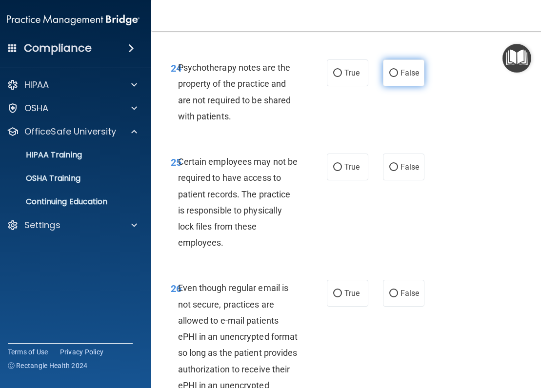
click at [404, 86] on label "False" at bounding box center [403, 72] width 41 height 27
click at [398, 77] on input "False" at bounding box center [393, 73] width 9 height 7
radio input "true"
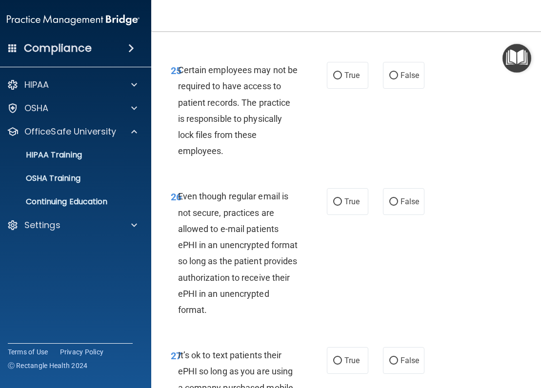
scroll to position [3072, 0]
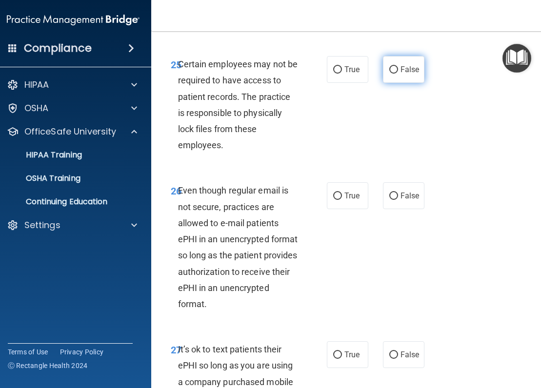
click at [401, 83] on label "False" at bounding box center [403, 69] width 41 height 27
click at [398, 74] on input "False" at bounding box center [393, 69] width 9 height 7
radio input "true"
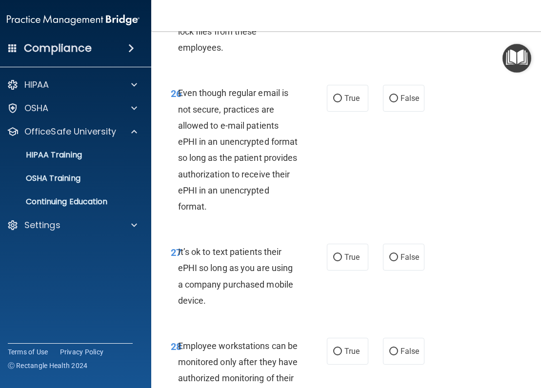
scroll to position [3219, 0]
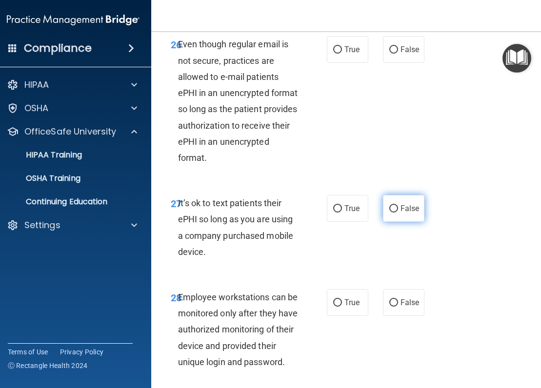
click at [401, 222] on label "False" at bounding box center [403, 208] width 41 height 27
click at [398, 213] on input "False" at bounding box center [393, 208] width 9 height 7
radio input "true"
click at [333, 54] on input "True" at bounding box center [337, 49] width 9 height 7
radio input "true"
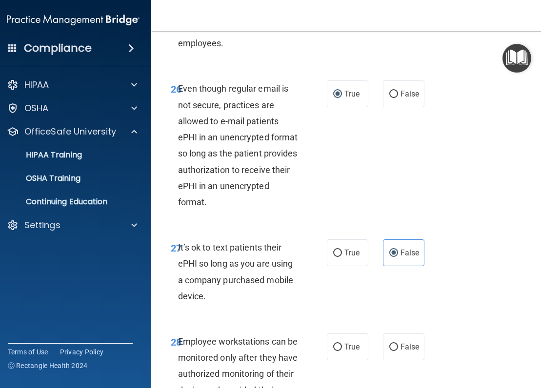
scroll to position [3170, 0]
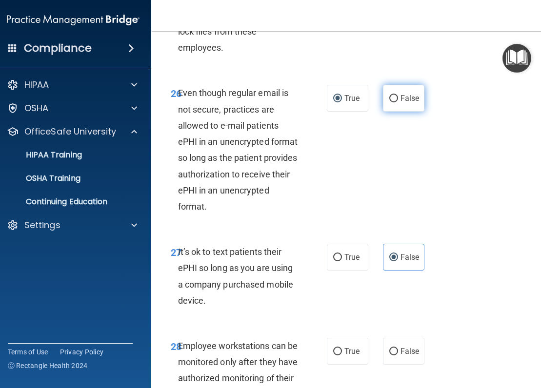
drag, startPoint x: 393, startPoint y: 129, endPoint x: 380, endPoint y: 140, distance: 16.9
click at [388, 112] on label "False" at bounding box center [403, 98] width 41 height 27
click at [401, 112] on label "False" at bounding box center [403, 98] width 41 height 27
click at [398, 102] on input "False" at bounding box center [393, 98] width 9 height 7
radio input "true"
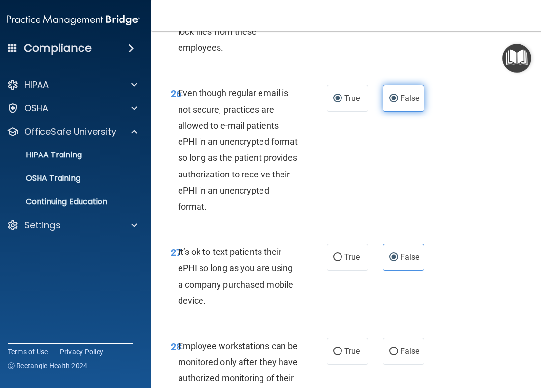
radio input "false"
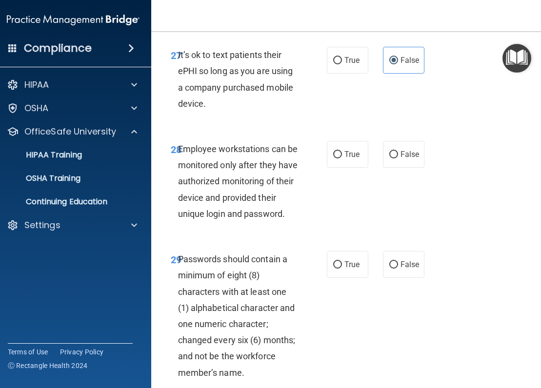
scroll to position [3414, 0]
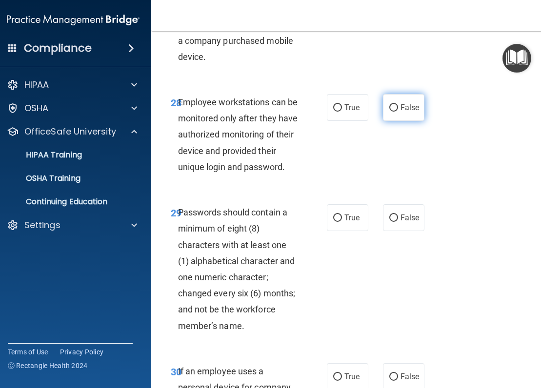
click at [409, 112] on span "False" at bounding box center [409, 107] width 19 height 9
click at [398, 112] on input "False" at bounding box center [393, 107] width 9 height 7
radio input "true"
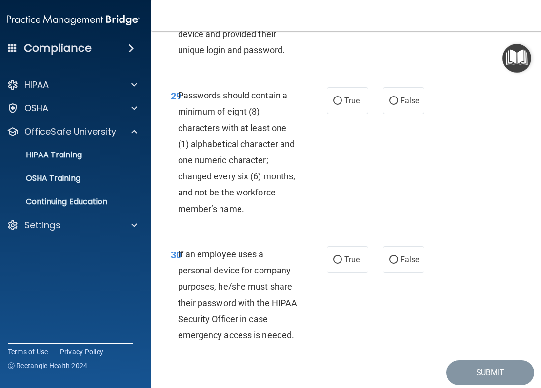
scroll to position [3560, 0]
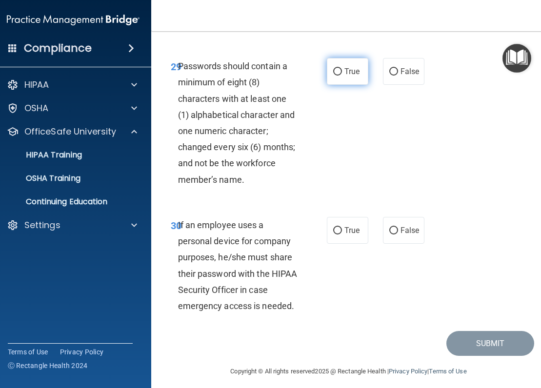
click at [347, 85] on label "True" at bounding box center [347, 71] width 41 height 27
click at [342, 76] on input "True" at bounding box center [337, 71] width 9 height 7
radio input "true"
click at [337, 85] on label "True" at bounding box center [347, 71] width 41 height 27
click at [337, 76] on input "True" at bounding box center [337, 71] width 9 height 7
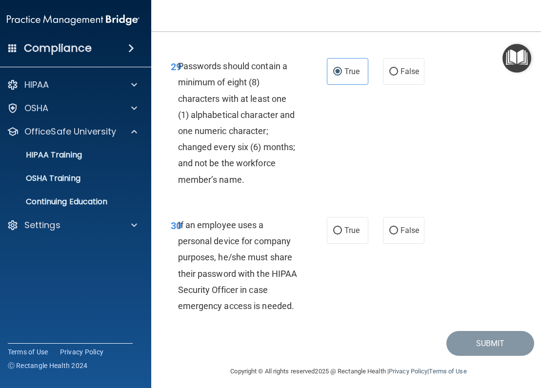
scroll to position [3599, 0]
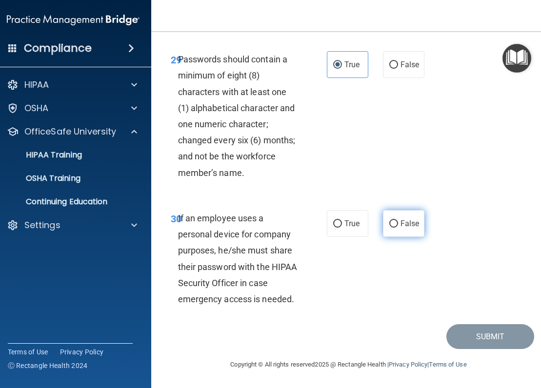
click at [401, 224] on span "False" at bounding box center [409, 223] width 19 height 9
click at [398, 224] on input "False" at bounding box center [393, 223] width 9 height 7
radio input "true"
click at [371, 270] on div "30 If an employee uses a personal device for company purposes, he/she must shar…" at bounding box center [348, 261] width 371 height 126
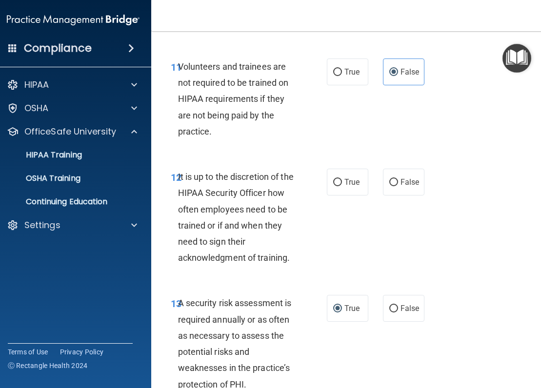
scroll to position [1551, 0]
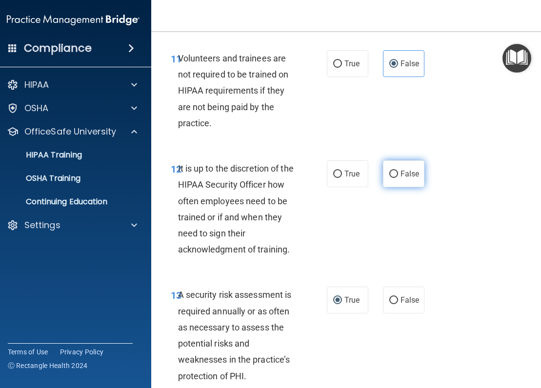
click at [404, 178] on span "False" at bounding box center [409, 173] width 19 height 9
click at [398, 178] on input "False" at bounding box center [393, 174] width 9 height 7
radio input "true"
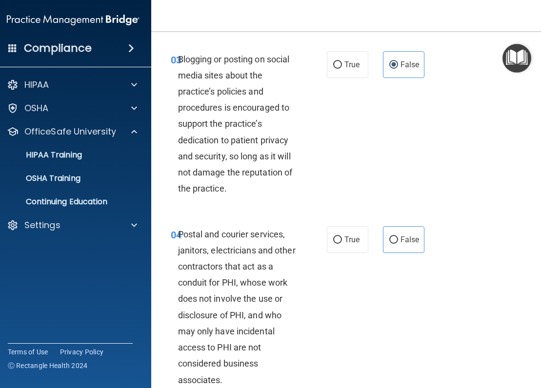
scroll to position [283, 0]
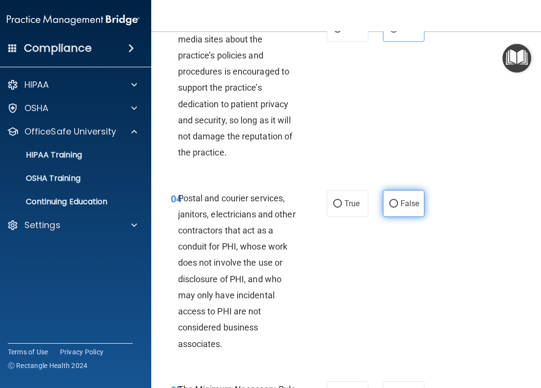
click at [391, 208] on input "False" at bounding box center [393, 203] width 9 height 7
radio input "true"
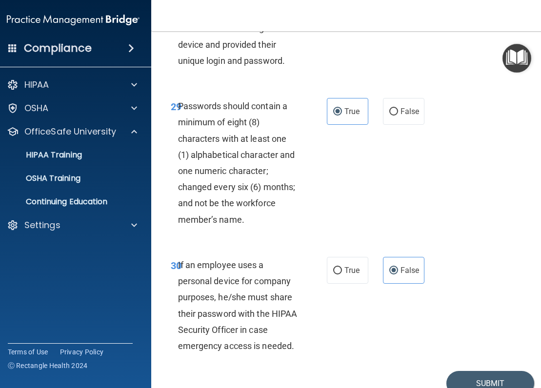
scroll to position [3599, 0]
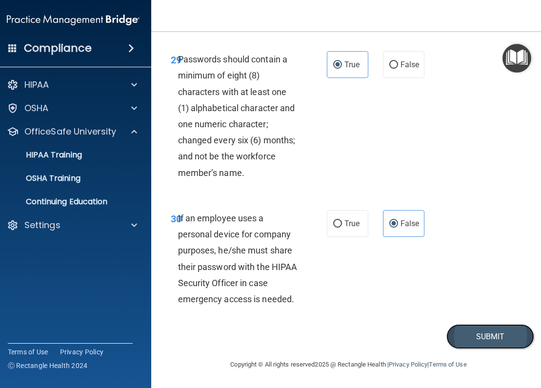
click at [454, 338] on button "Submit" at bounding box center [490, 336] width 88 height 25
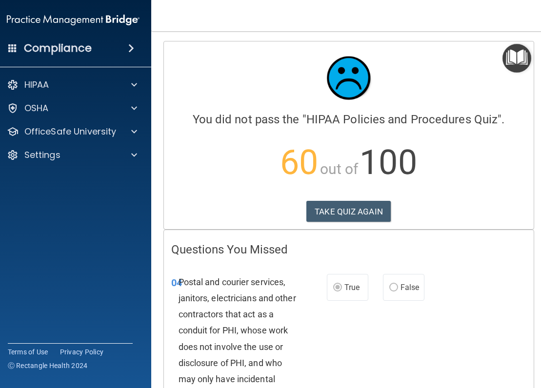
click at [110, 270] on div "Compliance HIPAA Documents and Policies Report an Incident Business Associates …" at bounding box center [73, 194] width 156 height 388
click at [375, 215] on button "TAKE QUIZ AGAIN" at bounding box center [348, 211] width 84 height 21
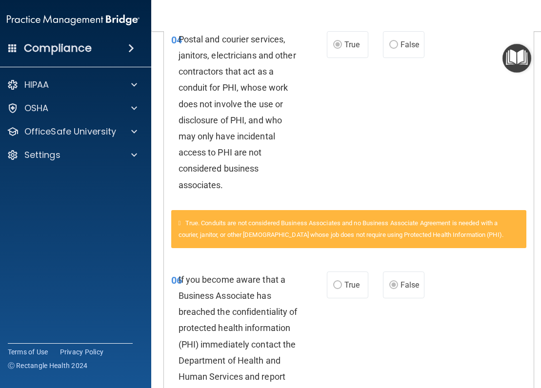
scroll to position [244, 0]
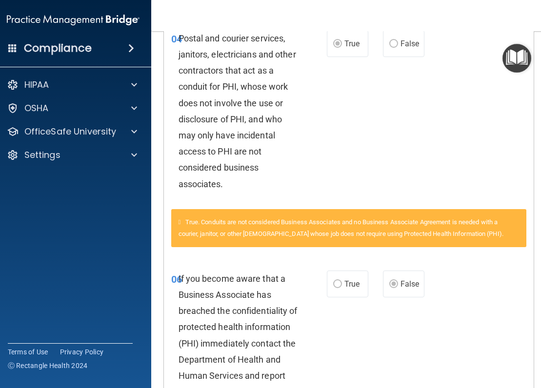
click at [134, 232] on accordion "HIPAA Documents and Policies Report an Incident Business Associates Emergency P…" at bounding box center [73, 166] width 157 height 191
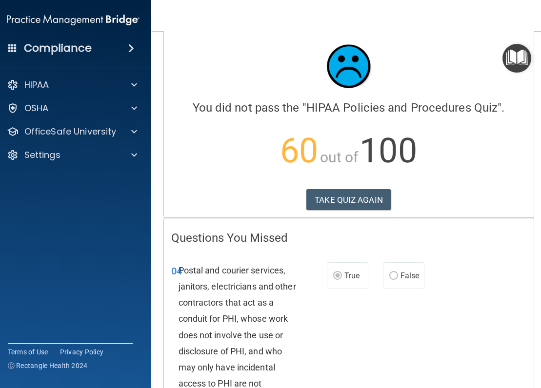
scroll to position [0, 0]
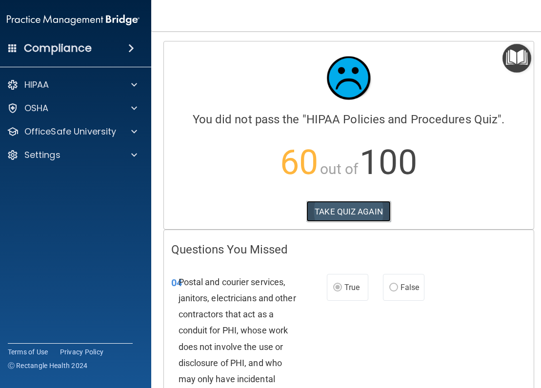
click at [372, 209] on button "TAKE QUIZ AGAIN" at bounding box center [348, 211] width 84 height 21
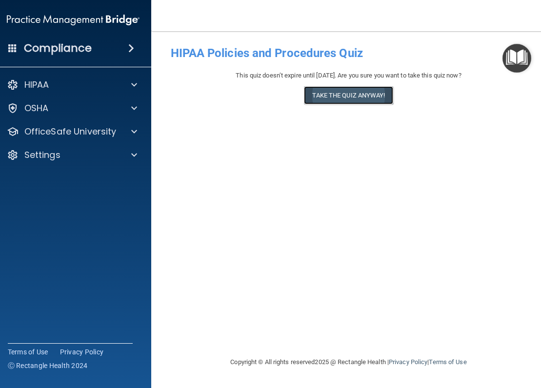
click at [359, 97] on button "Take the quiz anyway!" at bounding box center [348, 95] width 89 height 18
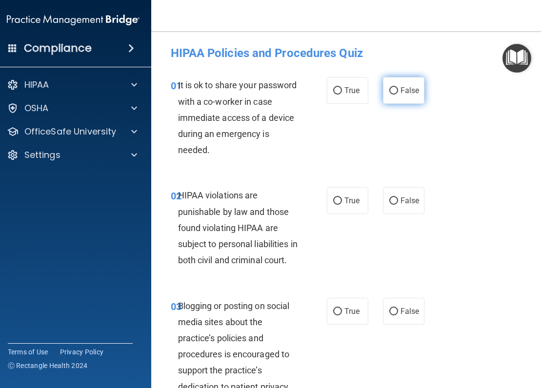
click at [411, 84] on label "False" at bounding box center [403, 90] width 41 height 27
click at [398, 87] on input "False" at bounding box center [393, 90] width 9 height 7
radio input "true"
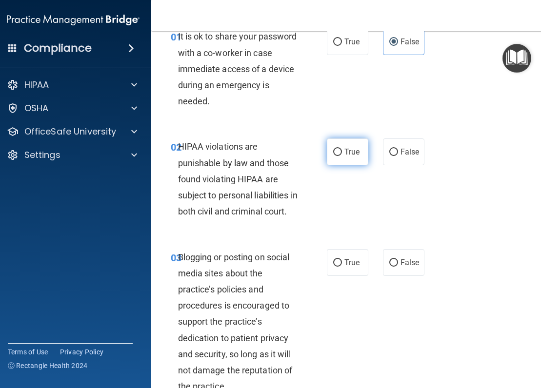
click at [341, 158] on label "True" at bounding box center [347, 151] width 41 height 27
click at [341, 156] on input "True" at bounding box center [337, 152] width 9 height 7
radio input "true"
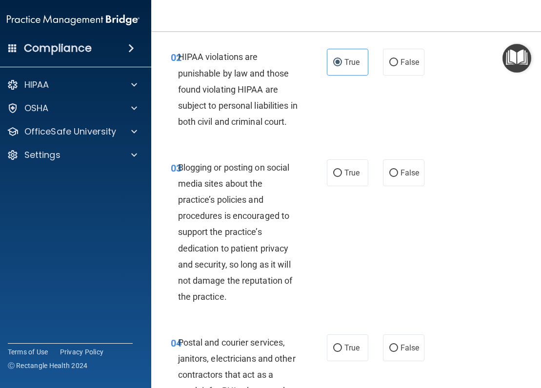
scroll to position [195, 0]
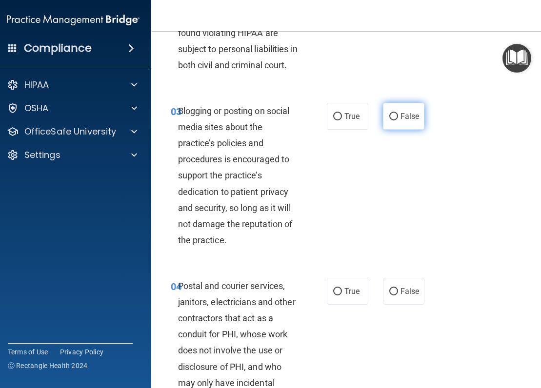
click at [405, 130] on label "False" at bounding box center [403, 116] width 41 height 27
click at [398, 120] on input "False" at bounding box center [393, 116] width 9 height 7
radio input "true"
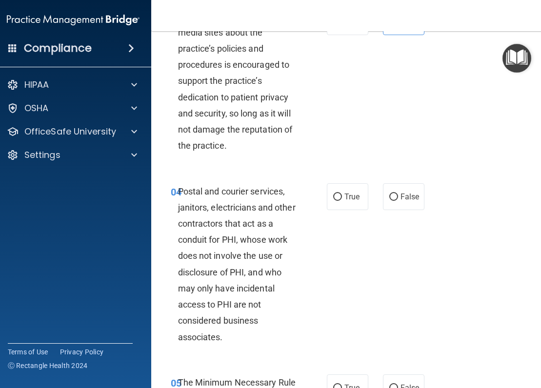
scroll to position [293, 0]
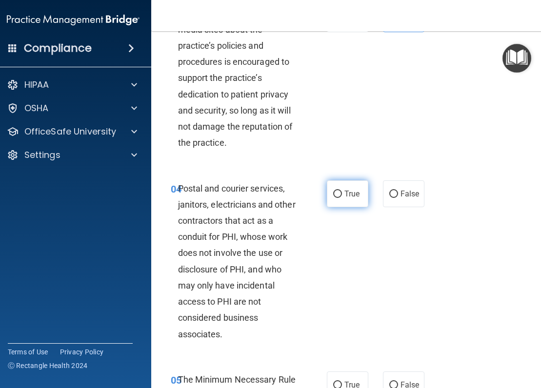
click at [344, 198] on span "True" at bounding box center [351, 193] width 15 height 9
click at [342, 198] on input "True" at bounding box center [337, 194] width 9 height 7
radio input "true"
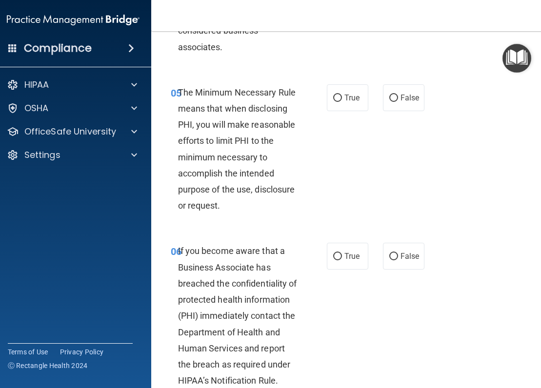
scroll to position [585, 0]
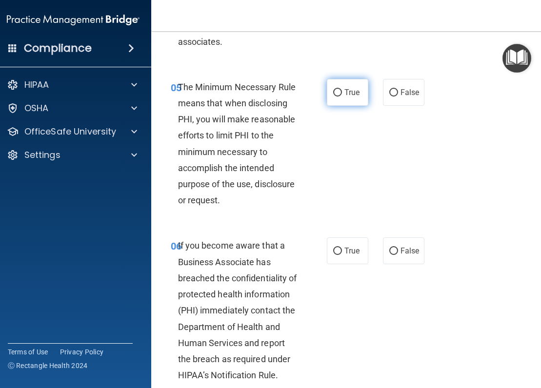
click at [356, 106] on label "True" at bounding box center [347, 92] width 41 height 27
click at [342, 97] on input "True" at bounding box center [337, 92] width 9 height 7
radio input "true"
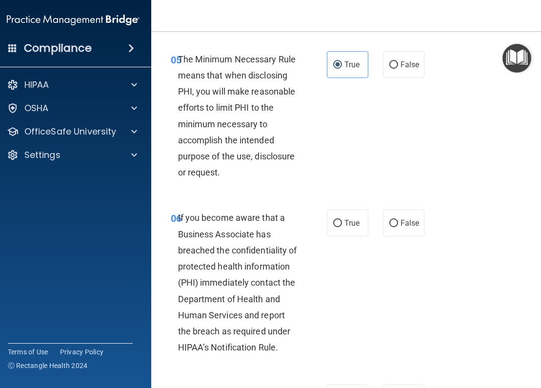
scroll to position [731, 0]
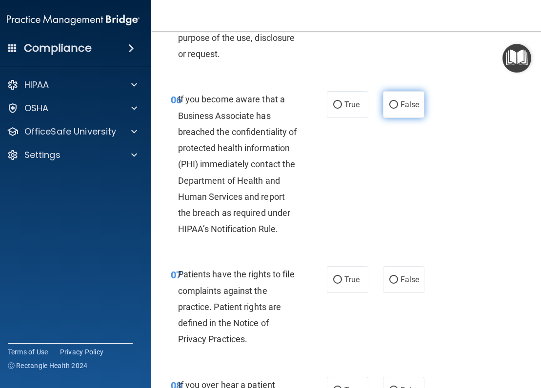
click at [400, 109] on span "False" at bounding box center [409, 104] width 19 height 9
click at [398, 109] on input "False" at bounding box center [393, 104] width 9 height 7
radio input "true"
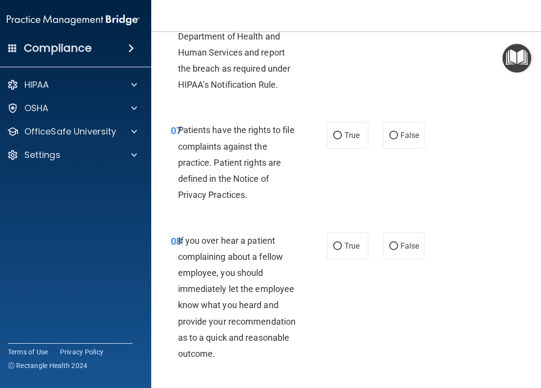
scroll to position [878, 0]
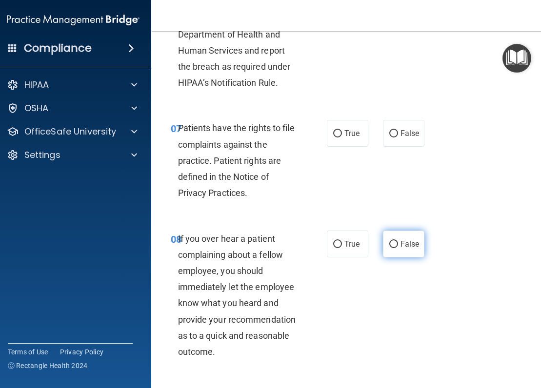
click at [391, 248] on input "False" at bounding box center [393, 244] width 9 height 7
radio input "true"
click at [346, 138] on span "True" at bounding box center [351, 133] width 15 height 9
click at [342, 138] on input "True" at bounding box center [337, 133] width 9 height 7
radio input "true"
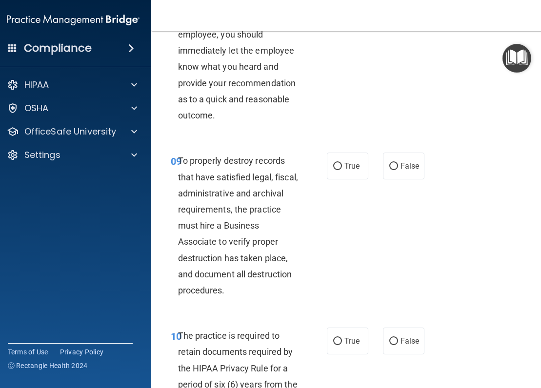
scroll to position [1122, 0]
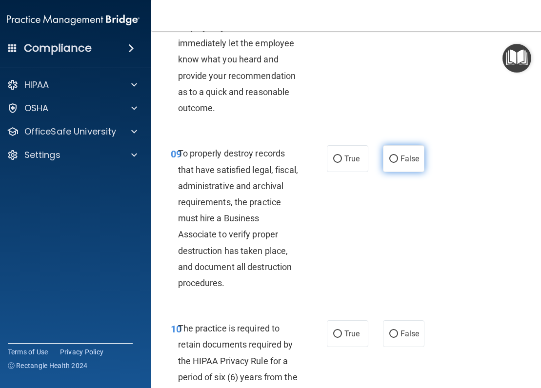
click at [395, 172] on label "False" at bounding box center [403, 158] width 41 height 27
click at [395, 163] on input "False" at bounding box center [393, 159] width 9 height 7
radio input "true"
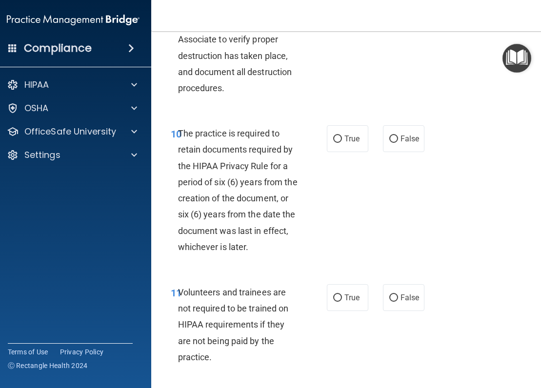
scroll to position [1365, 0]
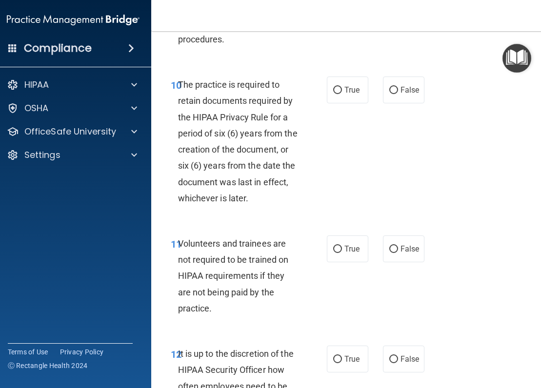
click at [336, 120] on div "10 The practice is required to retain documents required by the HIPAA Privacy R…" at bounding box center [248, 144] width 185 height 135
click at [345, 103] on label "True" at bounding box center [347, 90] width 41 height 27
click at [342, 94] on input "True" at bounding box center [337, 90] width 9 height 7
radio input "true"
click at [392, 253] on input "False" at bounding box center [393, 249] width 9 height 7
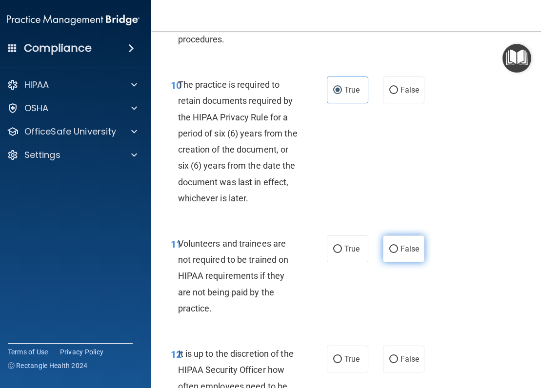
radio input "true"
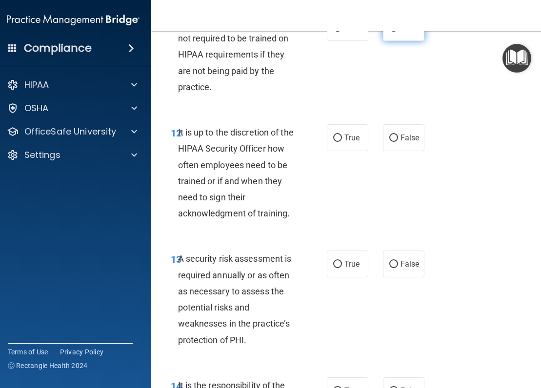
scroll to position [1609, 0]
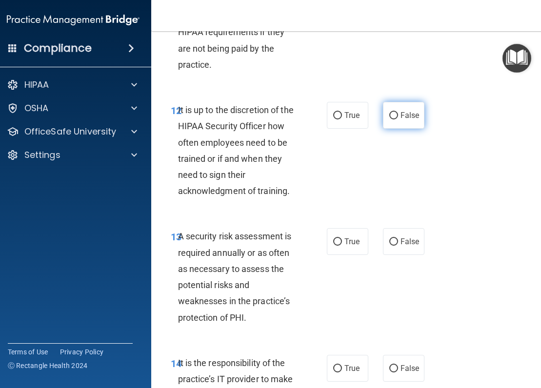
click at [393, 127] on label "False" at bounding box center [403, 115] width 41 height 27
click at [393, 119] on input "False" at bounding box center [393, 115] width 9 height 7
radio input "true"
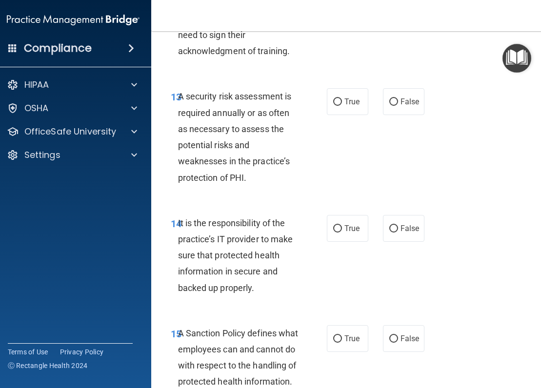
scroll to position [1756, 0]
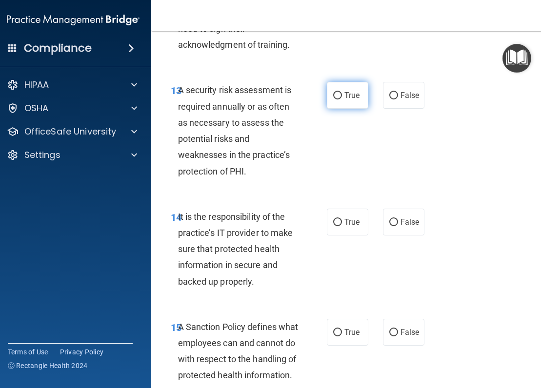
click at [337, 99] on input "True" at bounding box center [337, 95] width 9 height 7
radio input "true"
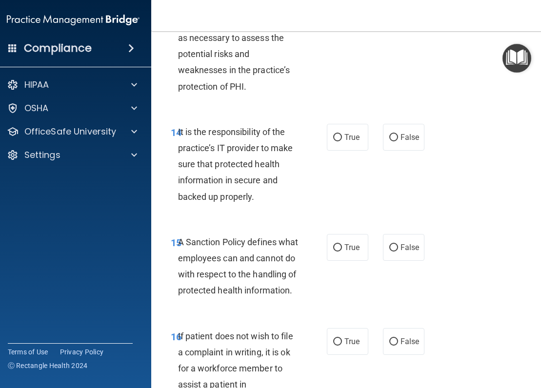
scroll to position [1853, 0]
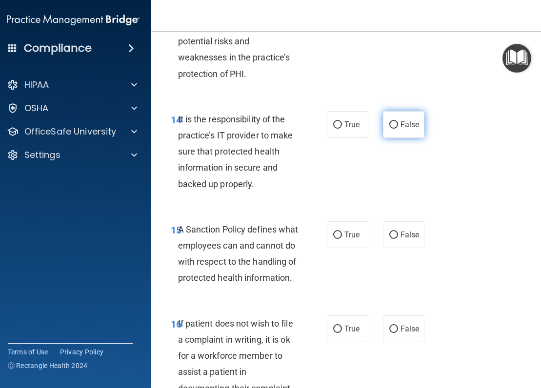
click at [388, 138] on label "False" at bounding box center [403, 124] width 41 height 27
click at [389, 129] on input "False" at bounding box center [393, 124] width 9 height 7
radio input "true"
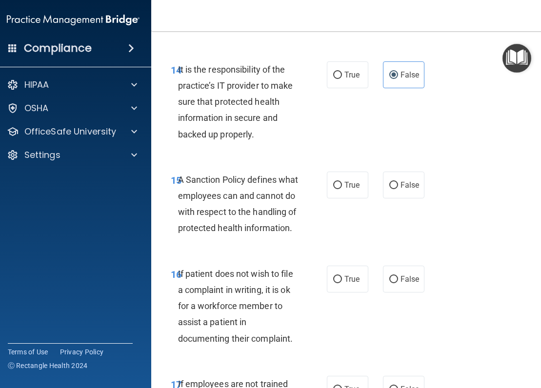
scroll to position [1951, 0]
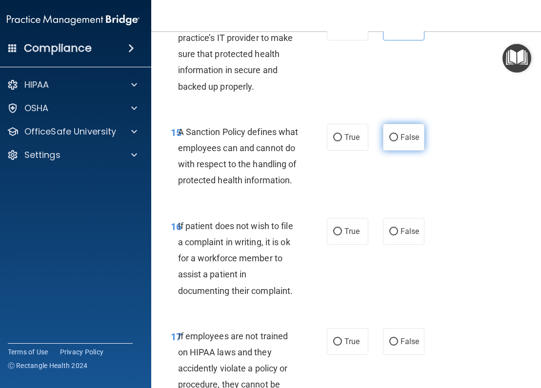
click at [393, 141] on input "False" at bounding box center [393, 137] width 9 height 7
radio input "true"
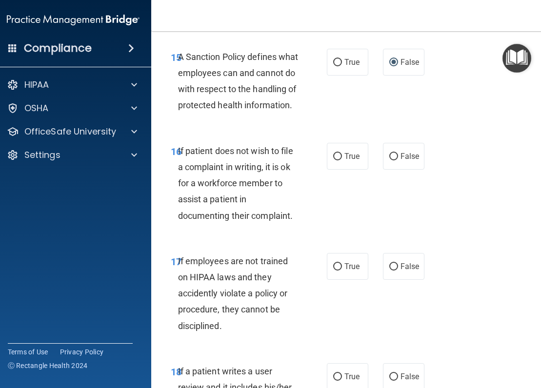
scroll to position [2048, 0]
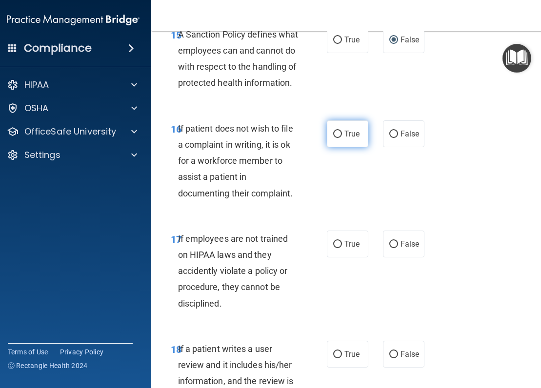
click at [349, 147] on label "True" at bounding box center [347, 133] width 41 height 27
click at [342, 138] on input "True" at bounding box center [337, 134] width 9 height 7
radio input "true"
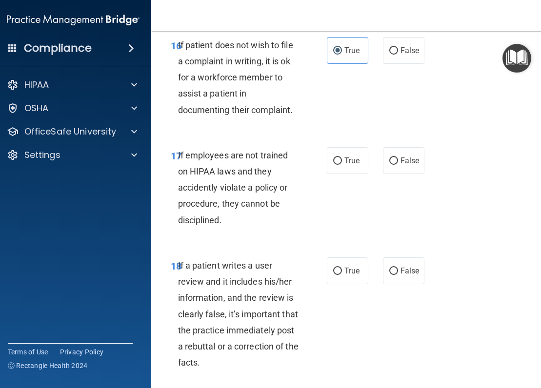
scroll to position [2194, 0]
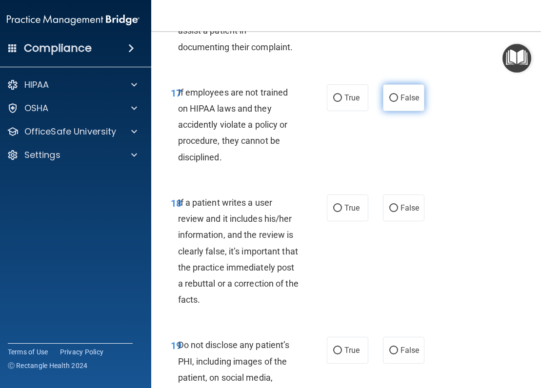
click at [405, 102] on span "False" at bounding box center [409, 97] width 19 height 9
click at [398, 102] on input "False" at bounding box center [393, 98] width 9 height 7
radio input "true"
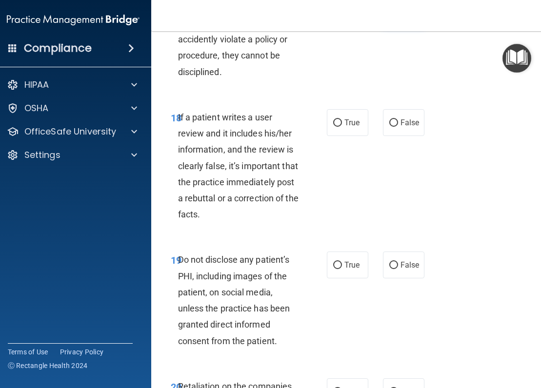
scroll to position [2292, 0]
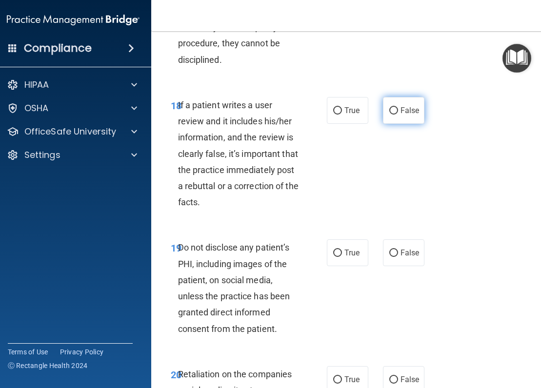
click at [405, 115] on span "False" at bounding box center [409, 110] width 19 height 9
click at [398, 115] on input "False" at bounding box center [393, 110] width 9 height 7
radio input "true"
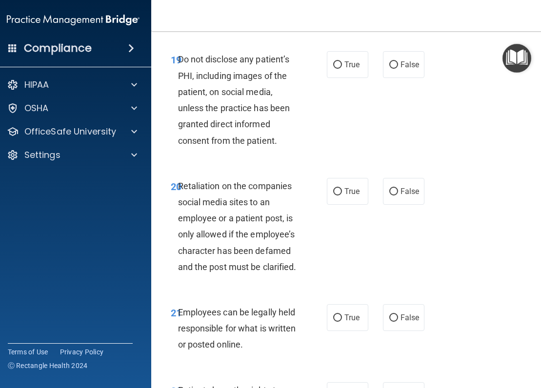
scroll to position [2487, 0]
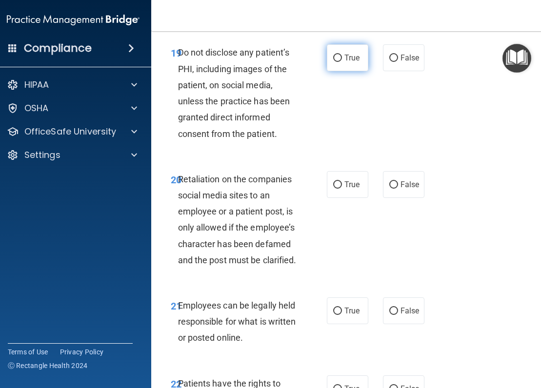
click at [346, 62] on span "True" at bounding box center [351, 57] width 15 height 9
click at [342, 62] on input "True" at bounding box center [337, 58] width 9 height 7
radio input "true"
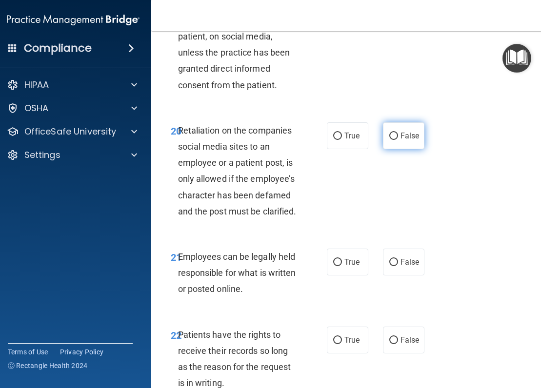
scroll to position [2585, 0]
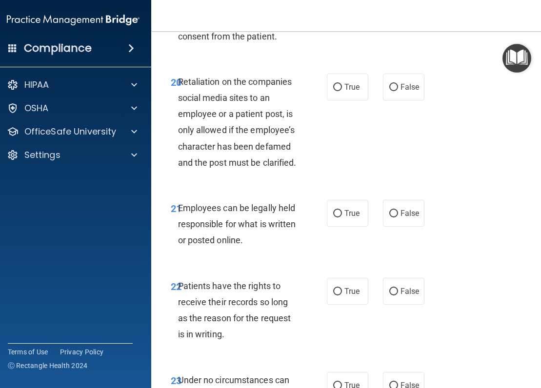
click at [382, 98] on div "20 Retaliation on the companies social media sites to an employee or a patient …" at bounding box center [348, 124] width 371 height 126
click at [389, 91] on input "False" at bounding box center [393, 87] width 9 height 7
radio input "true"
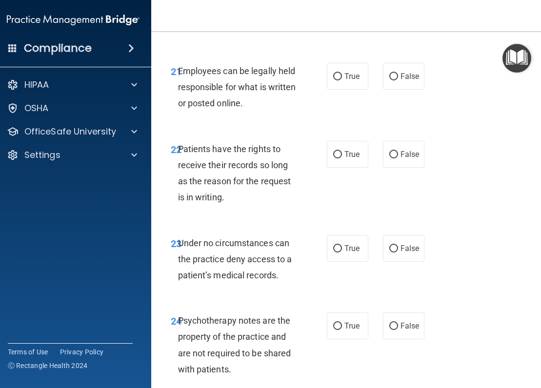
scroll to position [2731, 0]
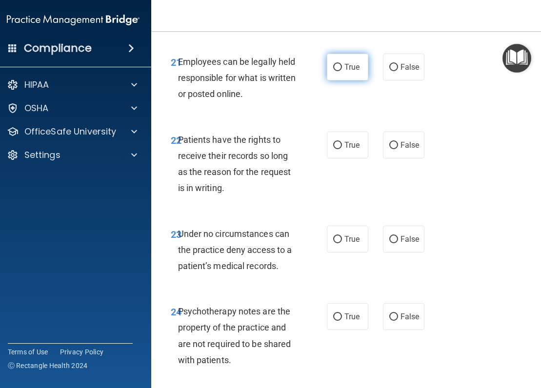
click at [351, 72] on span "True" at bounding box center [351, 66] width 15 height 9
click at [342, 71] on input "True" at bounding box center [337, 67] width 9 height 7
radio input "true"
click at [412, 150] on span "False" at bounding box center [409, 144] width 19 height 9
click at [398, 149] on input "False" at bounding box center [393, 145] width 9 height 7
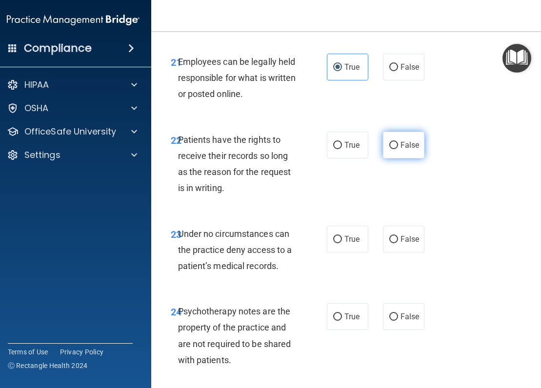
radio input "true"
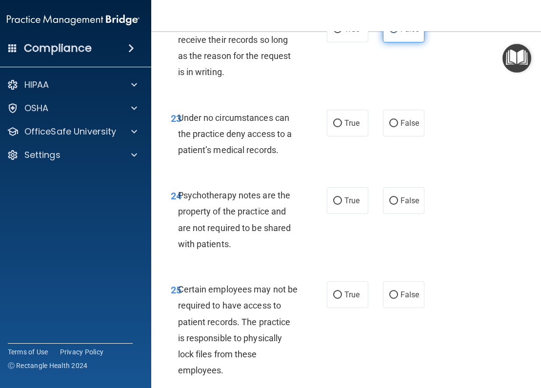
scroll to position [2877, 0]
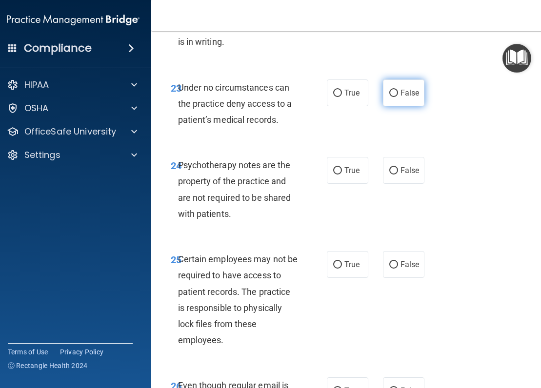
click at [402, 98] on span "False" at bounding box center [409, 92] width 19 height 9
click at [398, 97] on input "False" at bounding box center [393, 93] width 9 height 7
radio input "true"
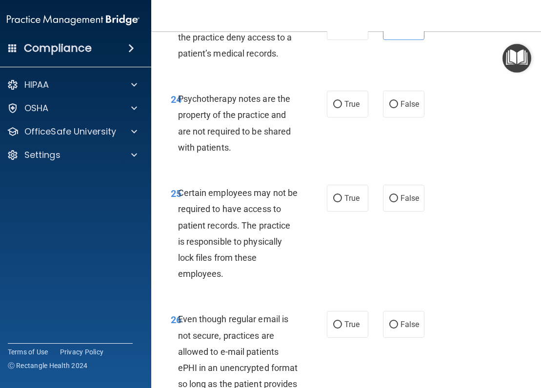
scroll to position [2975, 0]
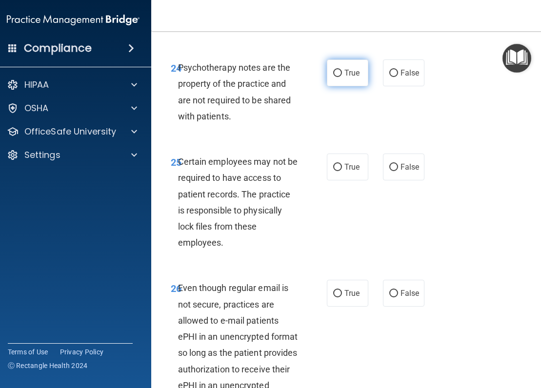
click at [357, 86] on label "True" at bounding box center [347, 72] width 41 height 27
click at [342, 77] on input "True" at bounding box center [337, 73] width 9 height 7
radio input "true"
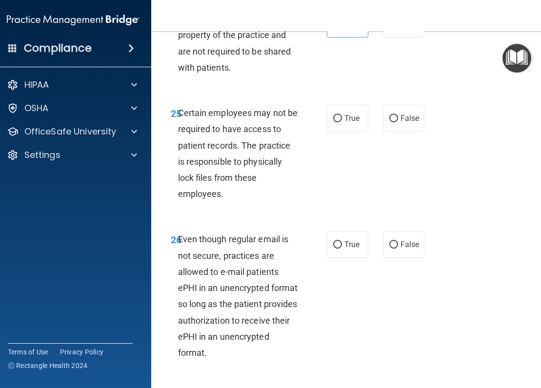
scroll to position [3072, 0]
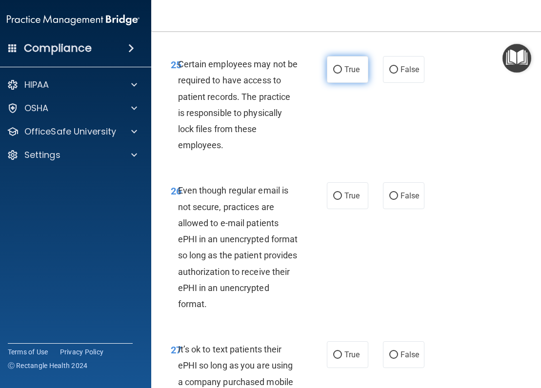
click at [346, 83] on label "True" at bounding box center [347, 69] width 41 height 27
click at [342, 74] on input "True" at bounding box center [337, 69] width 9 height 7
radio input "true"
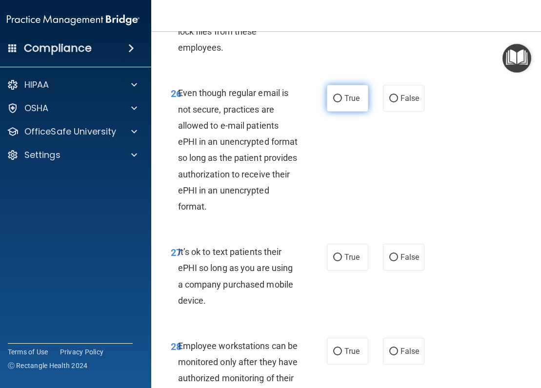
click at [351, 112] on label "True" at bounding box center [347, 98] width 41 height 27
click at [342, 102] on input "True" at bounding box center [337, 98] width 9 height 7
radio input "true"
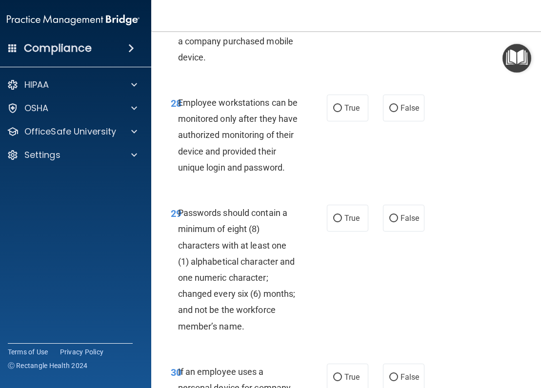
scroll to position [3414, 0]
click at [395, 27] on label "False" at bounding box center [403, 13] width 41 height 27
click at [395, 18] on input "False" at bounding box center [393, 13] width 9 height 7
radio input "true"
click at [400, 112] on span "False" at bounding box center [409, 107] width 19 height 9
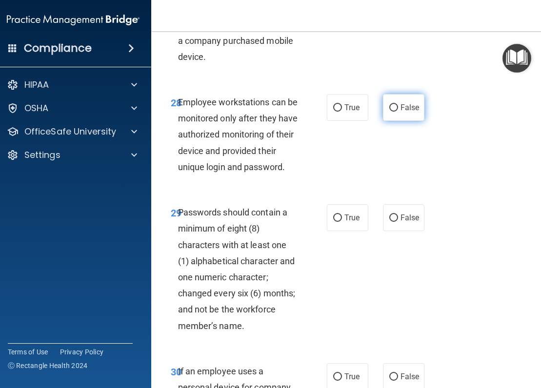
click at [397, 112] on input "False" at bounding box center [393, 107] width 9 height 7
radio input "true"
click at [351, 222] on span "True" at bounding box center [351, 217] width 15 height 9
click at [342, 222] on input "True" at bounding box center [337, 218] width 9 height 7
radio input "true"
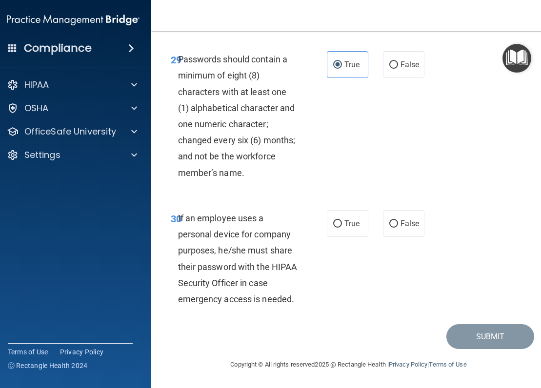
scroll to position [3599, 0]
click at [402, 220] on span "False" at bounding box center [409, 223] width 19 height 9
click at [398, 220] on input "False" at bounding box center [393, 223] width 9 height 7
radio input "true"
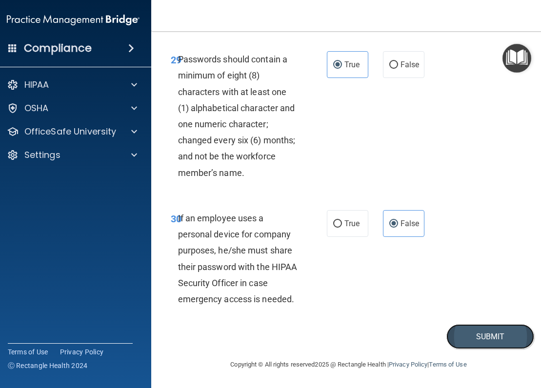
click at [466, 336] on button "Submit" at bounding box center [490, 336] width 88 height 25
click at [156, 235] on div "30 If an employee uses a personal device for company purposes, he/she must shar…" at bounding box center [248, 261] width 185 height 102
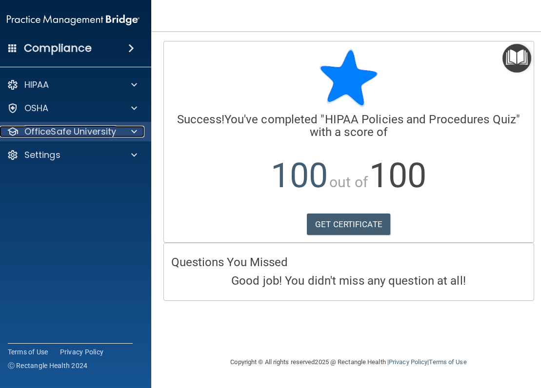
click at [134, 128] on span at bounding box center [134, 132] width 6 height 12
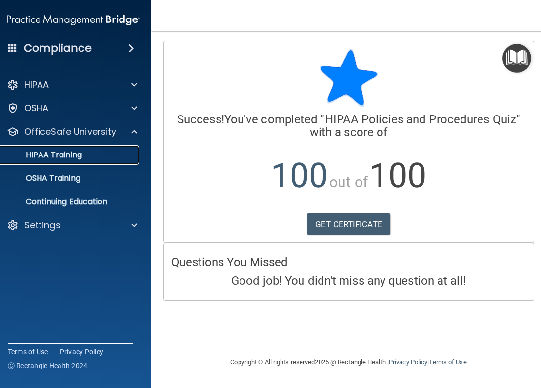
click at [65, 161] on link "HIPAA Training" at bounding box center [62, 155] width 154 height 20
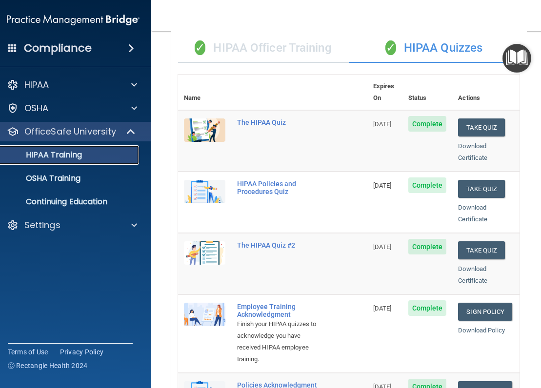
scroll to position [49, 0]
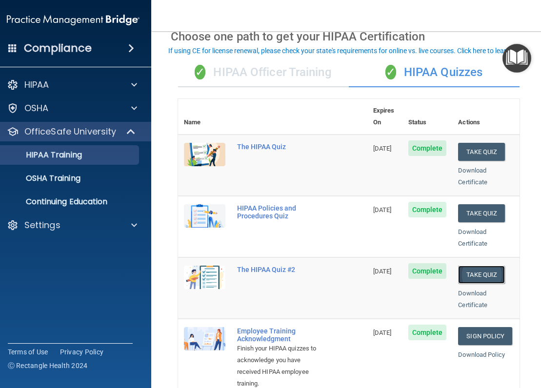
click at [483, 266] on button "Take Quiz" at bounding box center [481, 275] width 47 height 18
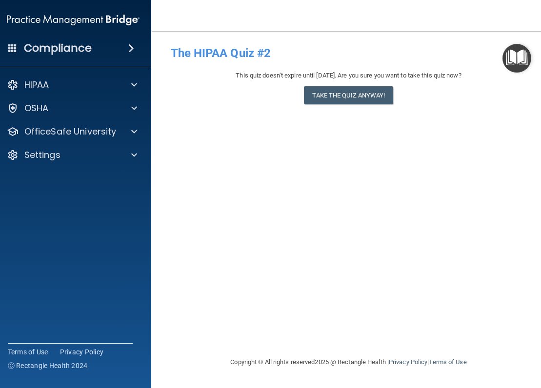
click at [346, 161] on div "- The HIPAA Quiz #2 This quiz doesn’t expire until [DATE]. Are you sure you wan…" at bounding box center [349, 194] width 356 height 306
click at [354, 100] on button "Take the quiz anyway!" at bounding box center [348, 95] width 89 height 18
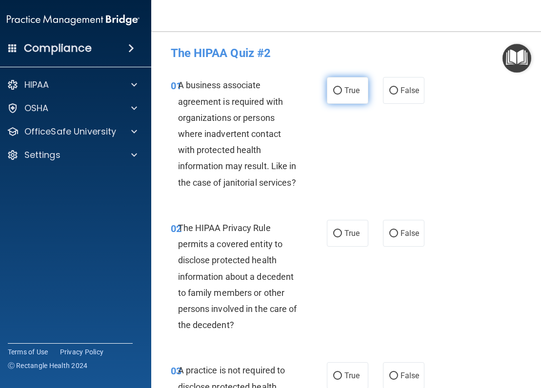
click at [334, 85] on label "True" at bounding box center [347, 90] width 41 height 27
click at [334, 87] on input "True" at bounding box center [337, 90] width 9 height 7
radio input "true"
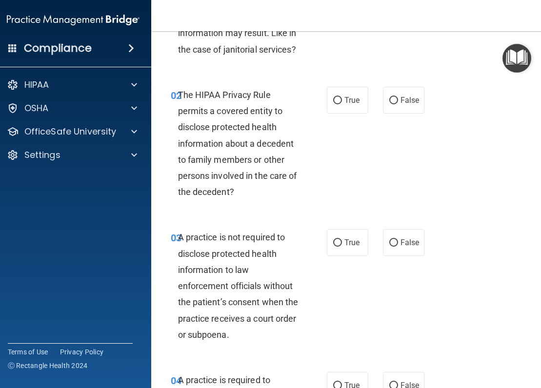
scroll to position [146, 0]
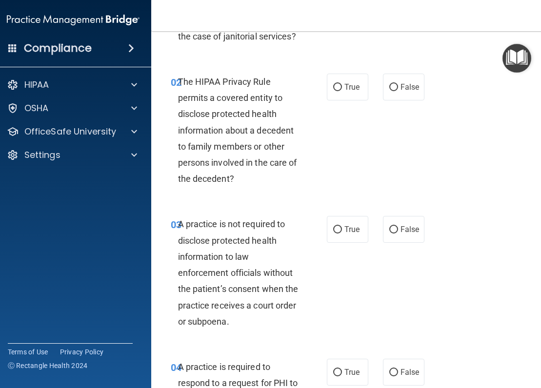
drag, startPoint x: 414, startPoint y: 92, endPoint x: 319, endPoint y: 136, distance: 104.1
click at [319, 136] on div "02 The HIPAA Privacy Rule permits a covered entity to disclose protected health…" at bounding box center [248, 133] width 185 height 119
click at [396, 90] on label "False" at bounding box center [403, 87] width 41 height 27
click at [396, 90] on input "False" at bounding box center [393, 87] width 9 height 7
radio input "true"
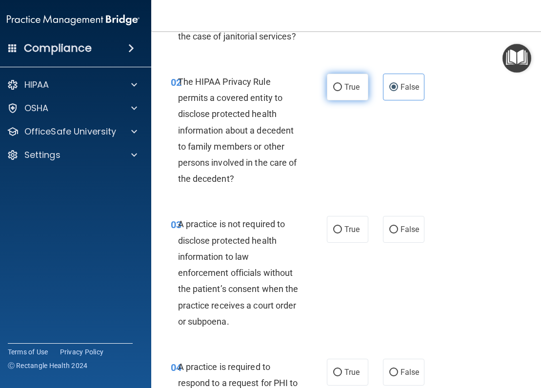
click at [335, 94] on label "True" at bounding box center [347, 87] width 41 height 27
click at [335, 91] on input "True" at bounding box center [337, 87] width 9 height 7
radio input "true"
radio input "false"
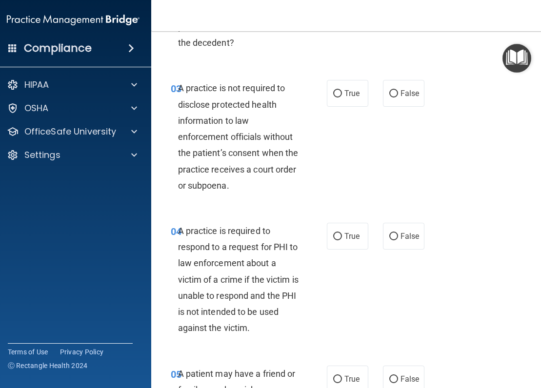
scroll to position [293, 0]
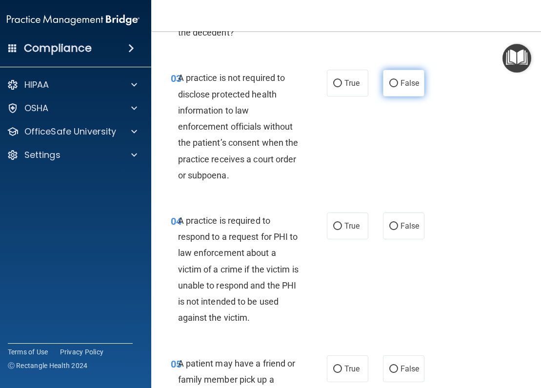
click at [392, 83] on input "False" at bounding box center [393, 83] width 9 height 7
radio input "true"
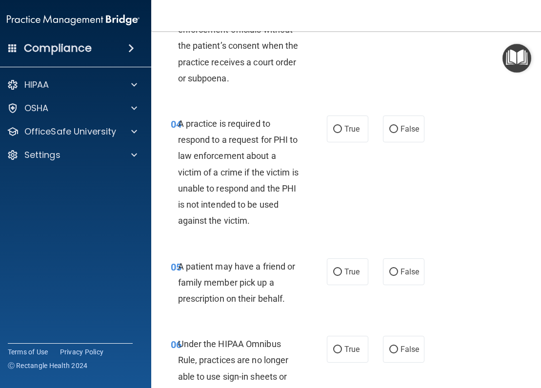
scroll to position [390, 0]
click at [343, 123] on label "True" at bounding box center [347, 128] width 41 height 27
click at [342, 125] on input "True" at bounding box center [337, 128] width 9 height 7
radio input "true"
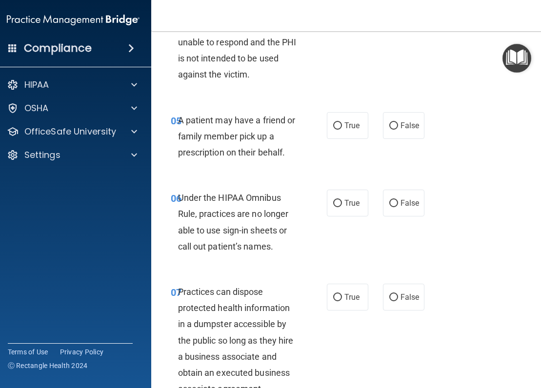
scroll to position [536, 0]
click at [333, 127] on input "True" at bounding box center [337, 125] width 9 height 7
radio input "true"
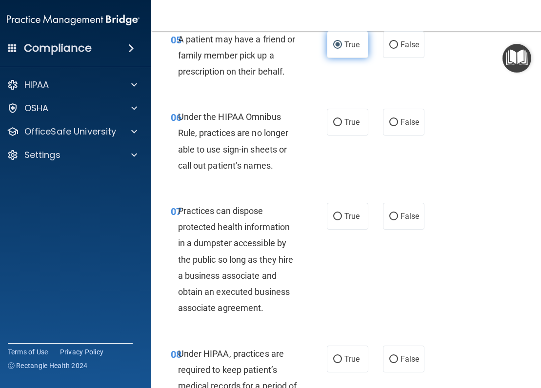
scroll to position [634, 0]
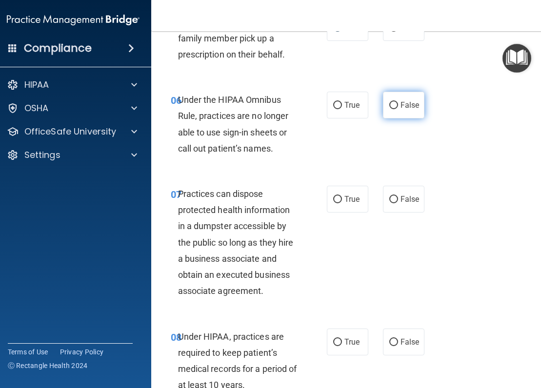
click at [405, 110] on label "False" at bounding box center [403, 105] width 41 height 27
click at [398, 109] on input "False" at bounding box center [393, 105] width 9 height 7
radio input "true"
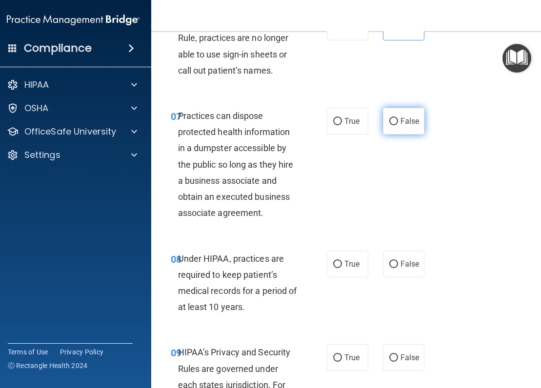
scroll to position [731, 0]
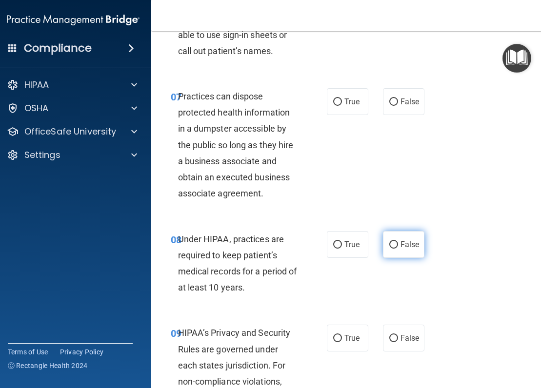
click at [384, 248] on label "False" at bounding box center [403, 244] width 41 height 27
click at [389, 248] on input "False" at bounding box center [393, 244] width 9 height 7
radio input "true"
click at [396, 109] on label "False" at bounding box center [403, 101] width 41 height 27
click at [396, 106] on input "False" at bounding box center [393, 102] width 9 height 7
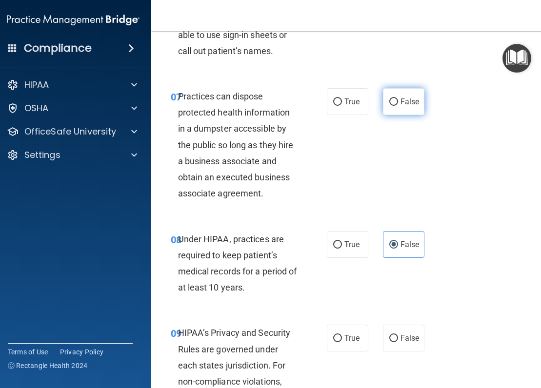
radio input "true"
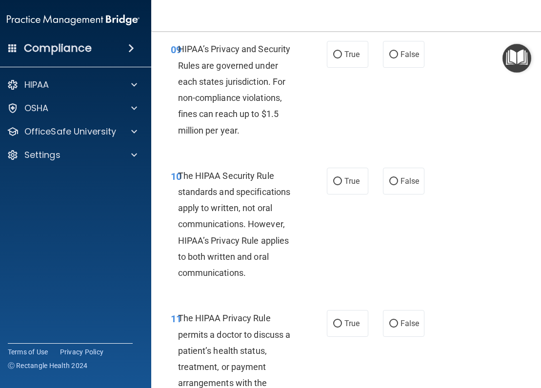
scroll to position [1024, 0]
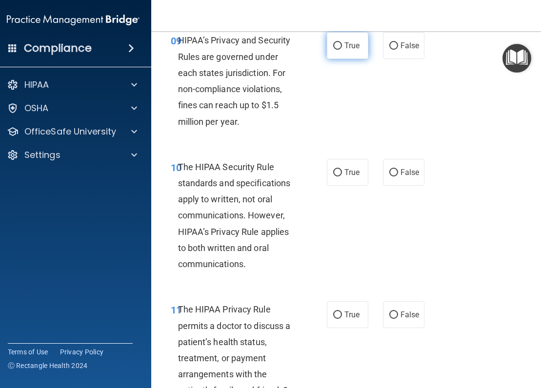
click at [337, 48] on input "True" at bounding box center [337, 45] width 9 height 7
radio input "true"
click at [340, 181] on label "True" at bounding box center [347, 172] width 41 height 27
click at [340, 177] on input "True" at bounding box center [337, 172] width 9 height 7
radio input "true"
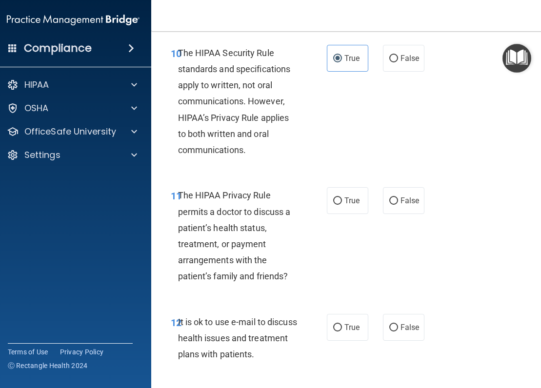
scroll to position [1219, 0]
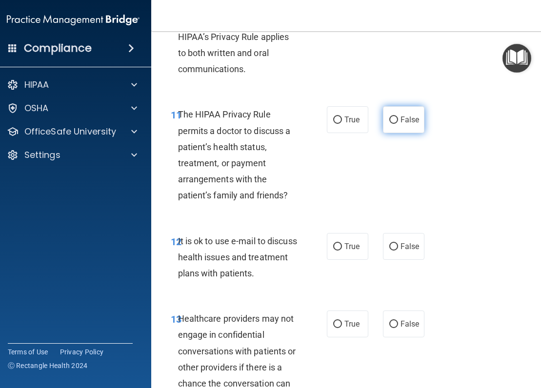
click at [400, 118] on span "False" at bounding box center [409, 119] width 19 height 9
click at [398, 118] on input "False" at bounding box center [393, 120] width 9 height 7
radio input "true"
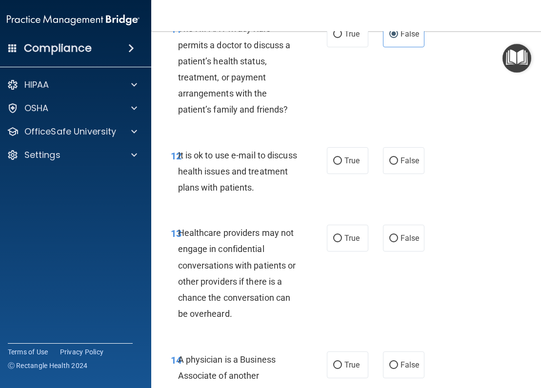
scroll to position [1317, 0]
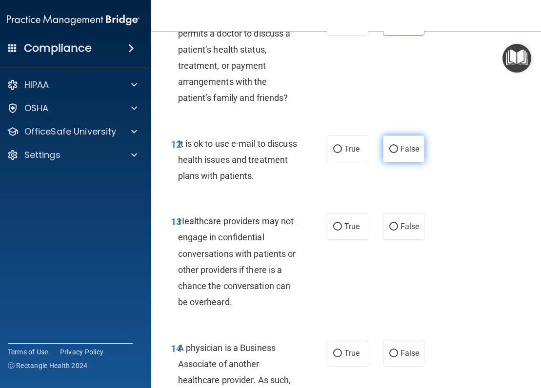
click at [405, 150] on span "False" at bounding box center [409, 148] width 19 height 9
click at [398, 150] on input "False" at bounding box center [393, 149] width 9 height 7
radio input "true"
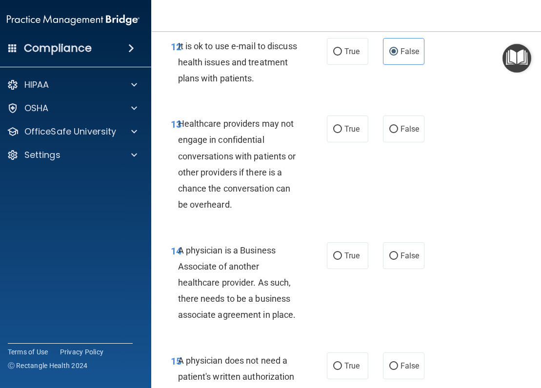
scroll to position [1463, 0]
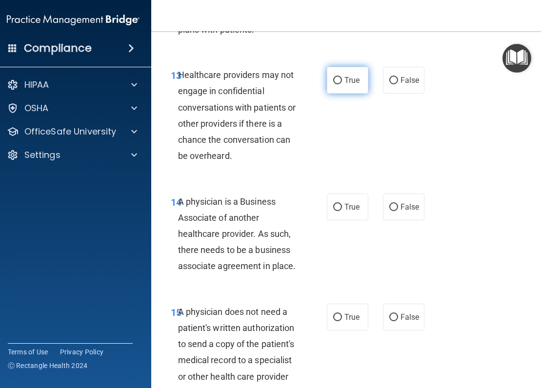
click at [347, 79] on span "True" at bounding box center [351, 80] width 15 height 9
click at [342, 79] on input "True" at bounding box center [337, 80] width 9 height 7
radio input "true"
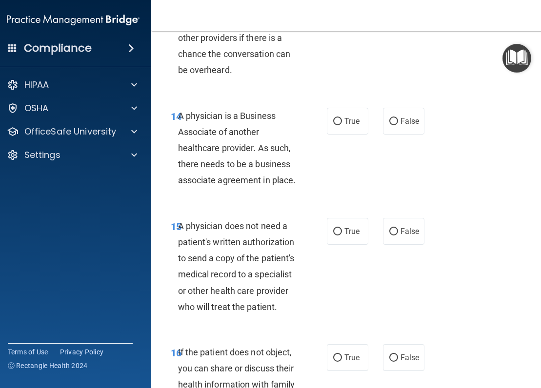
scroll to position [1560, 0]
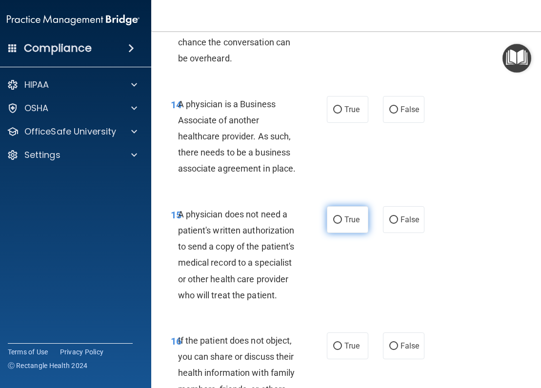
click at [335, 217] on input "True" at bounding box center [337, 220] width 9 height 7
radio input "true"
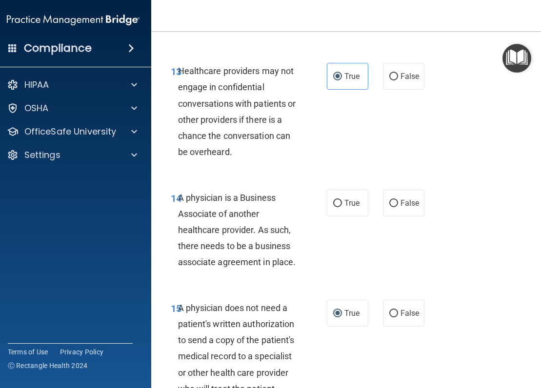
scroll to position [1463, 0]
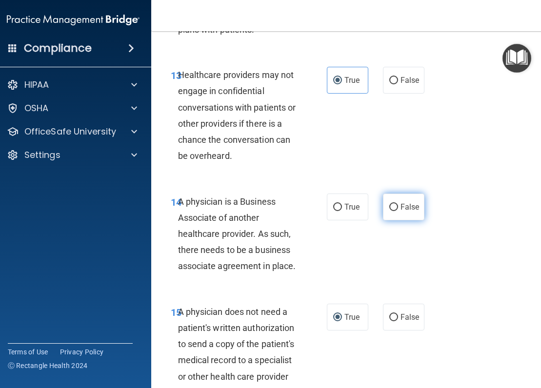
click at [400, 215] on label "False" at bounding box center [403, 207] width 41 height 27
click at [398, 211] on input "False" at bounding box center [393, 207] width 9 height 7
radio input "true"
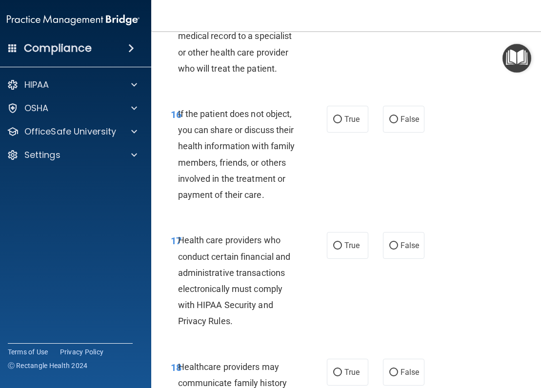
scroll to position [1804, 0]
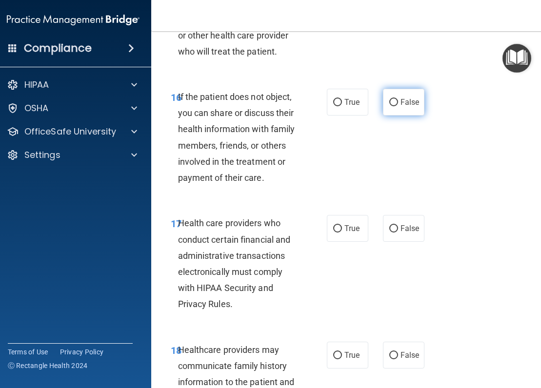
click at [391, 112] on label "False" at bounding box center [403, 102] width 41 height 27
click at [391, 106] on input "False" at bounding box center [393, 102] width 9 height 7
radio input "true"
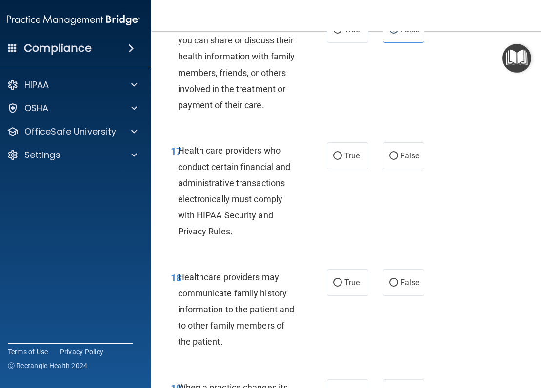
scroll to position [1853, 0]
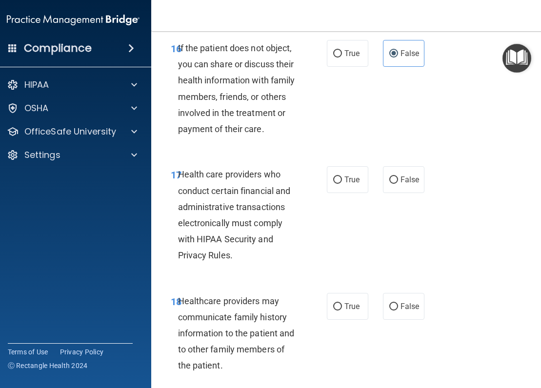
click at [336, 67] on div "16 If the patient does not object, you can share or discuss their health inform…" at bounding box center [248, 91] width 185 height 102
click at [344, 56] on span "True" at bounding box center [351, 53] width 15 height 9
click at [342, 56] on input "True" at bounding box center [337, 53] width 9 height 7
radio input "true"
radio input "false"
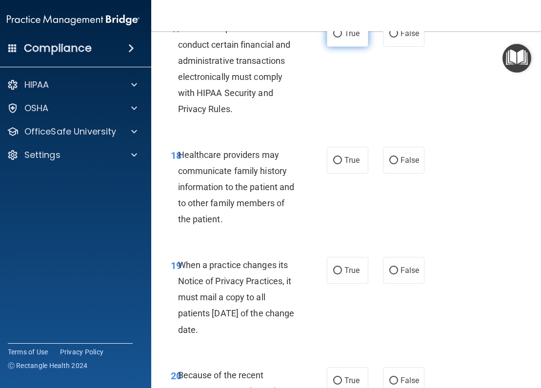
scroll to position [1951, 0]
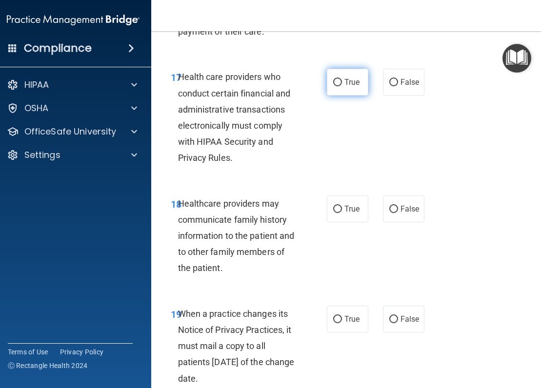
click at [348, 86] on span "True" at bounding box center [351, 82] width 15 height 9
click at [342, 86] on input "True" at bounding box center [337, 82] width 9 height 7
radio input "true"
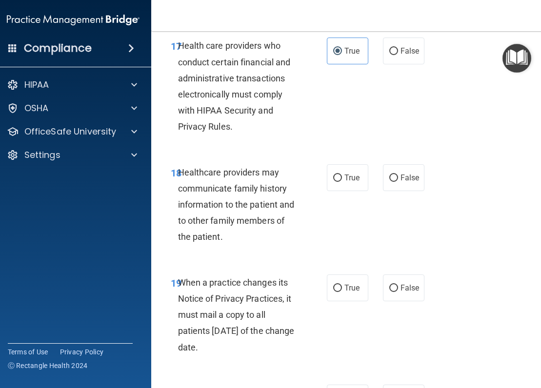
scroll to position [1999, 0]
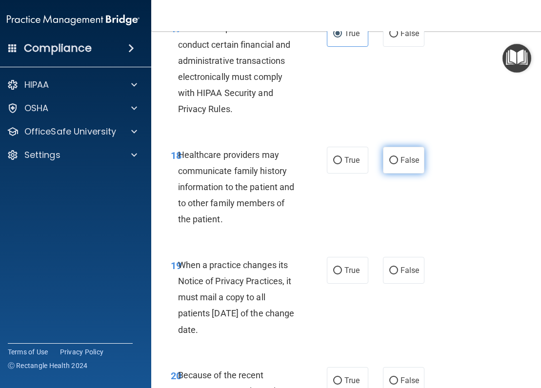
click at [418, 157] on label "False" at bounding box center [403, 160] width 41 height 27
click at [398, 157] on input "False" at bounding box center [393, 160] width 9 height 7
radio input "true"
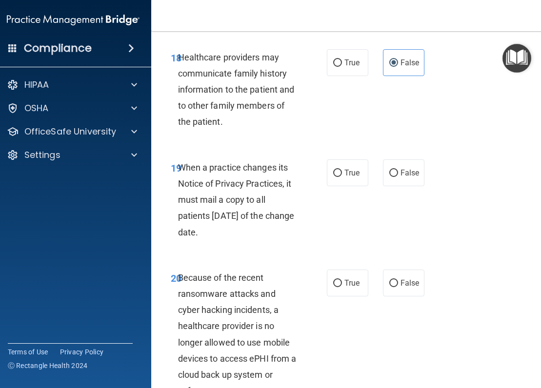
scroll to position [2146, 0]
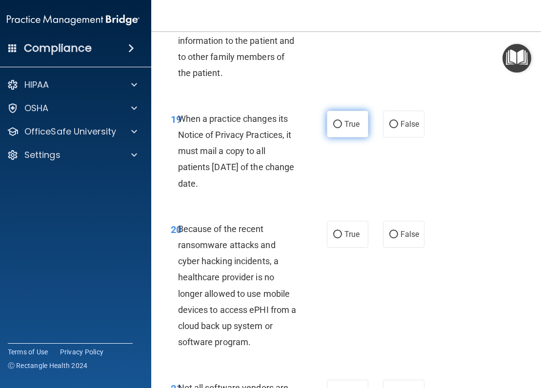
click at [348, 122] on span "True" at bounding box center [351, 123] width 15 height 9
click at [342, 122] on input "True" at bounding box center [337, 124] width 9 height 7
radio input "true"
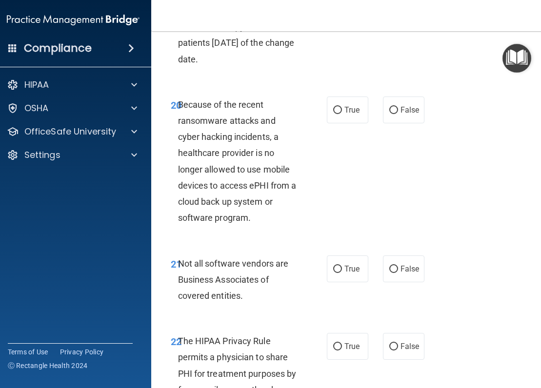
scroll to position [2292, 0]
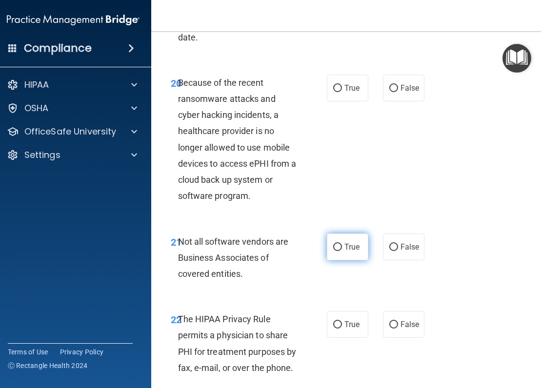
click at [351, 244] on span "True" at bounding box center [351, 246] width 15 height 9
click at [342, 244] on input "True" at bounding box center [337, 247] width 9 height 7
radio input "true"
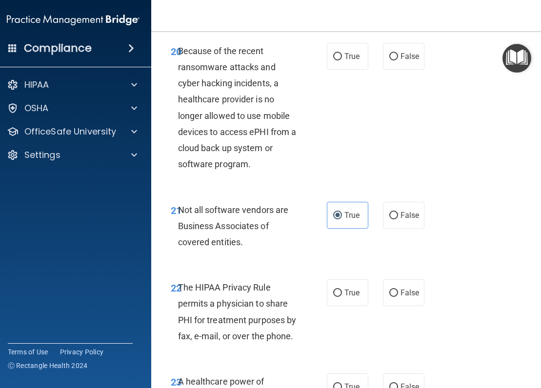
scroll to position [2341, 0]
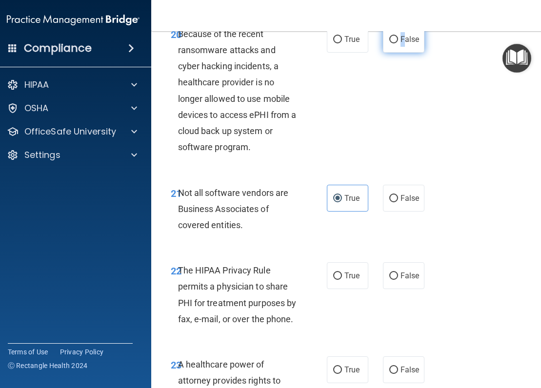
drag, startPoint x: 399, startPoint y: 44, endPoint x: 393, endPoint y: 50, distance: 9.0
click at [393, 50] on label "False" at bounding box center [403, 39] width 41 height 27
click at [400, 37] on span "False" at bounding box center [409, 39] width 19 height 9
click at [398, 37] on input "False" at bounding box center [393, 39] width 9 height 7
radio input "true"
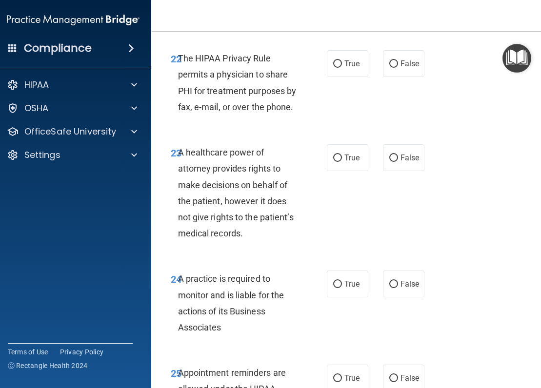
scroll to position [2536, 0]
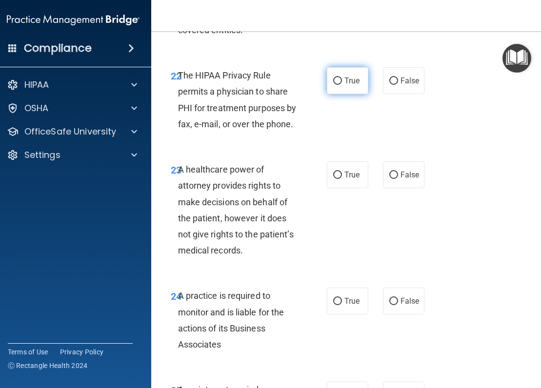
click at [344, 81] on span "True" at bounding box center [351, 80] width 15 height 9
click at [342, 81] on input "True" at bounding box center [337, 81] width 9 height 7
radio input "true"
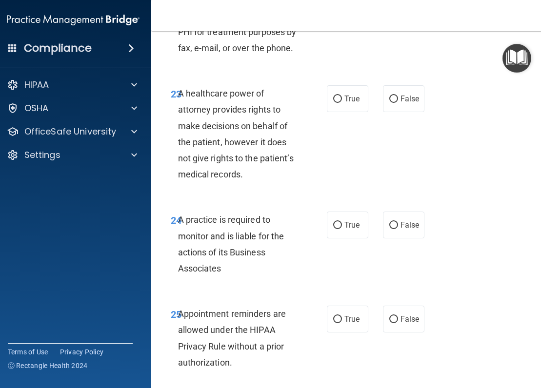
scroll to position [2633, 0]
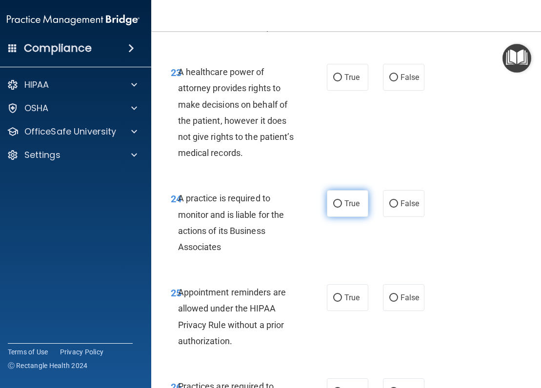
click at [342, 211] on label "True" at bounding box center [347, 203] width 41 height 27
click at [342, 208] on input "True" at bounding box center [337, 203] width 9 height 7
radio input "true"
click at [394, 81] on input "False" at bounding box center [393, 77] width 9 height 7
radio input "true"
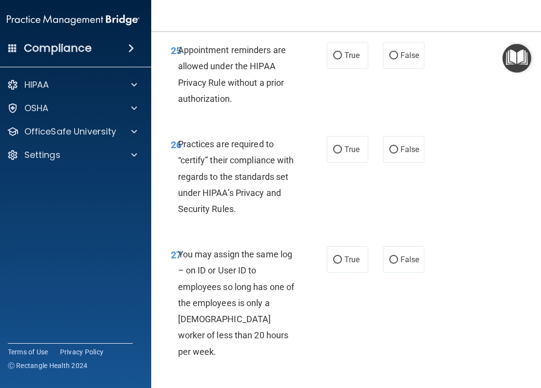
scroll to position [2877, 0]
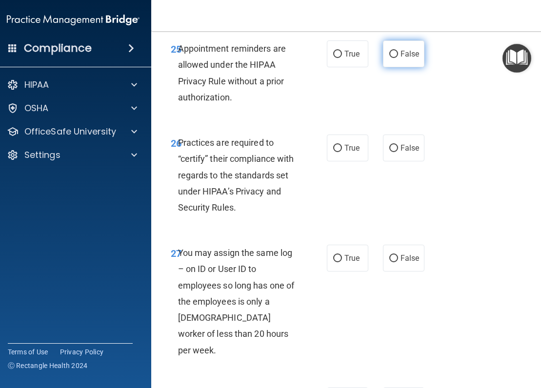
click at [393, 58] on input "False" at bounding box center [393, 54] width 9 height 7
radio input "true"
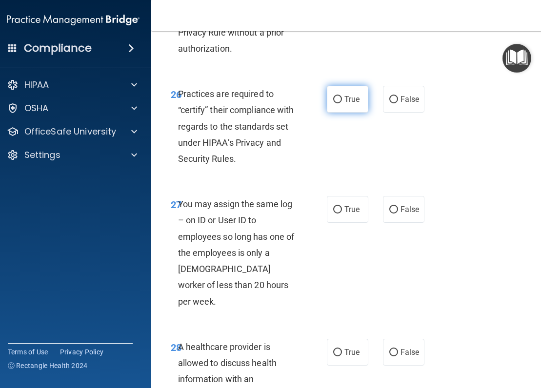
click at [344, 96] on span "True" at bounding box center [351, 99] width 15 height 9
click at [340, 96] on input "True" at bounding box center [337, 99] width 9 height 7
radio input "true"
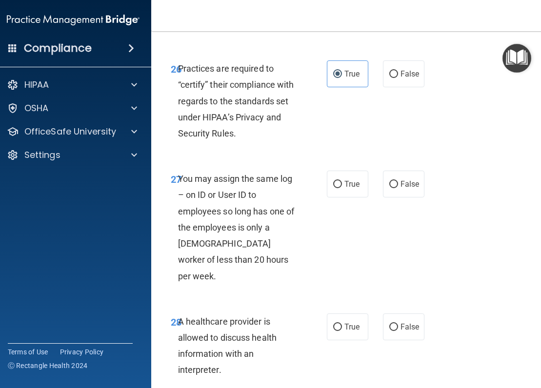
scroll to position [2975, 0]
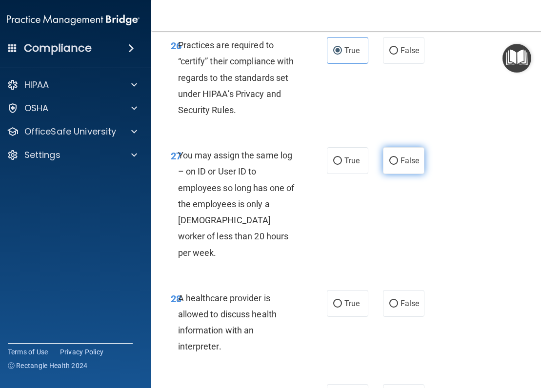
click at [400, 163] on span "False" at bounding box center [409, 160] width 19 height 9
click at [396, 163] on input "False" at bounding box center [393, 161] width 9 height 7
radio input "true"
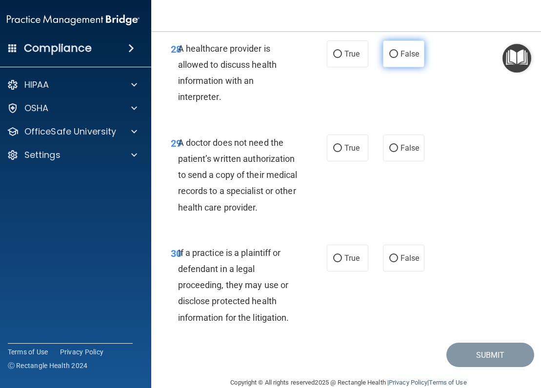
scroll to position [3226, 0]
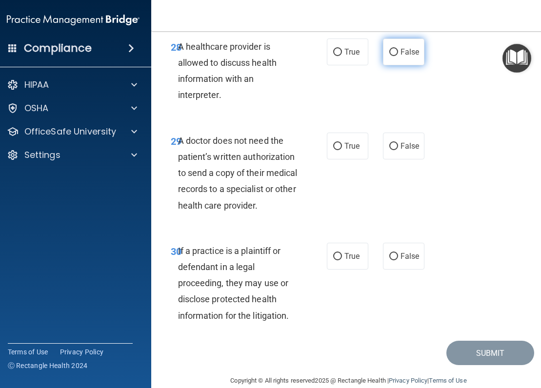
click at [399, 44] on label "False" at bounding box center [403, 52] width 41 height 27
click at [398, 49] on input "False" at bounding box center [393, 52] width 9 height 7
radio input "true"
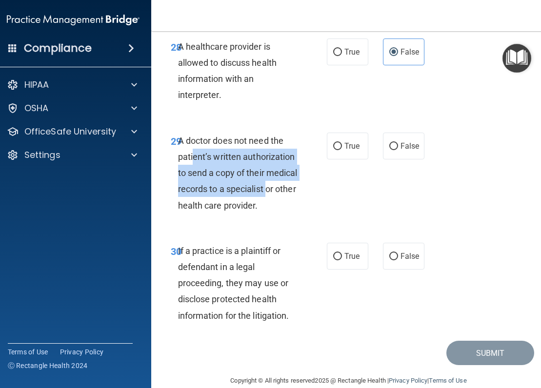
drag, startPoint x: 186, startPoint y: 138, endPoint x: 295, endPoint y: 174, distance: 114.4
click at [295, 174] on div "A doctor does not need the patient’s written authorization to send a copy of th…" at bounding box center [242, 173] width 128 height 81
click at [306, 175] on div "29 A doctor does not need the patient’s written authorization to send a copy of…" at bounding box center [248, 176] width 185 height 86
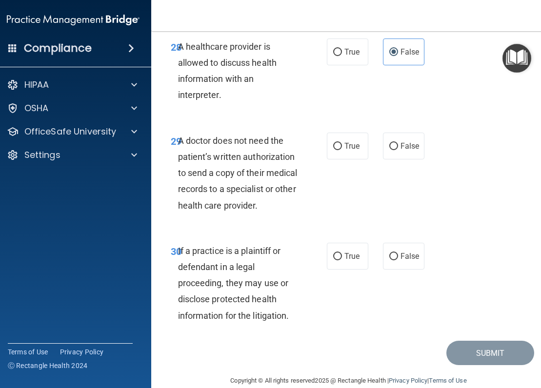
click at [260, 136] on span "A doctor does not need the patient’s written authorization to send a copy of th…" at bounding box center [237, 173] width 119 height 75
click at [389, 253] on input "False" at bounding box center [393, 256] width 9 height 7
radio input "true"
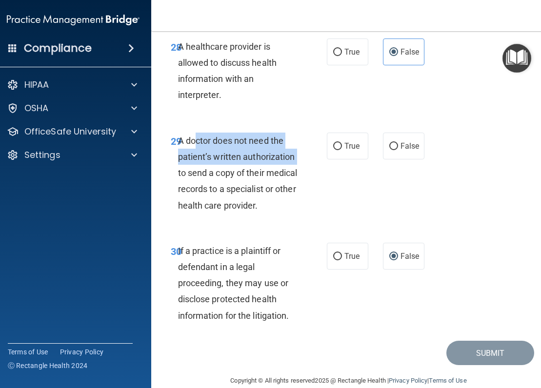
drag, startPoint x: 189, startPoint y: 123, endPoint x: 292, endPoint y: 136, distance: 103.2
click at [292, 136] on div "A doctor does not need the patient’s written authorization to send a copy of th…" at bounding box center [242, 173] width 128 height 81
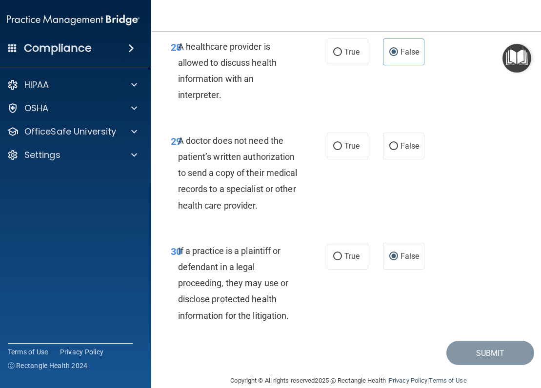
click at [293, 152] on div "A doctor does not need the patient’s written authorization to send a copy of th…" at bounding box center [242, 173] width 128 height 81
click at [336, 135] on label "True" at bounding box center [347, 146] width 41 height 27
click at [336, 143] on input "True" at bounding box center [337, 146] width 9 height 7
radio input "true"
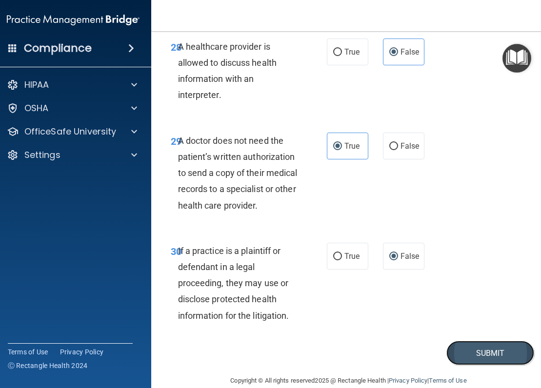
click at [459, 341] on button "Submit" at bounding box center [490, 353] width 88 height 25
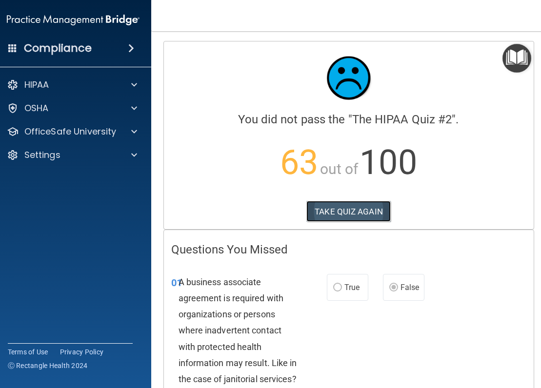
click at [325, 220] on button "TAKE QUIZ AGAIN" at bounding box center [348, 211] width 84 height 21
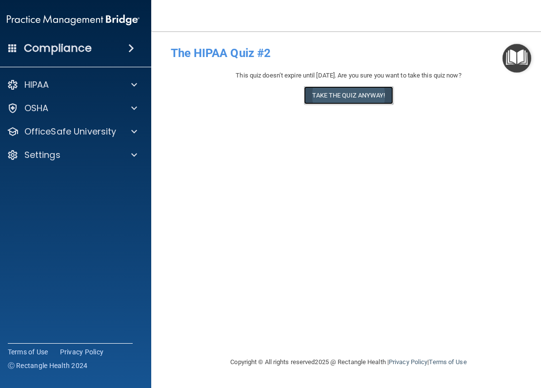
click at [331, 96] on button "Take the quiz anyway!" at bounding box center [348, 95] width 89 height 18
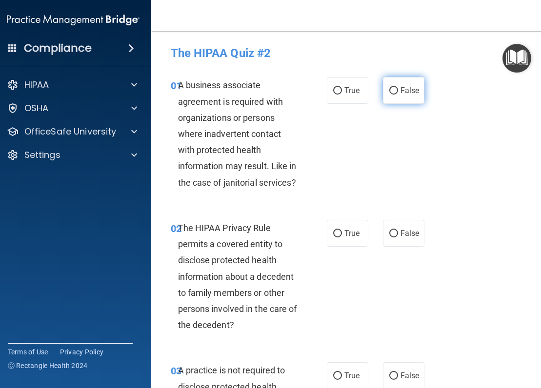
click at [406, 93] on span "False" at bounding box center [409, 90] width 19 height 9
click at [398, 93] on input "False" at bounding box center [393, 90] width 9 height 7
radio input "true"
click at [350, 230] on span "True" at bounding box center [351, 233] width 15 height 9
click at [342, 230] on input "True" at bounding box center [337, 233] width 9 height 7
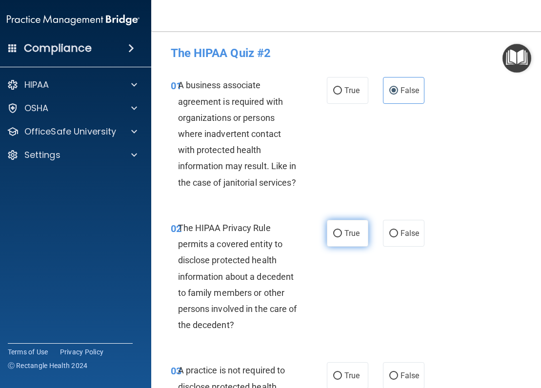
radio input "true"
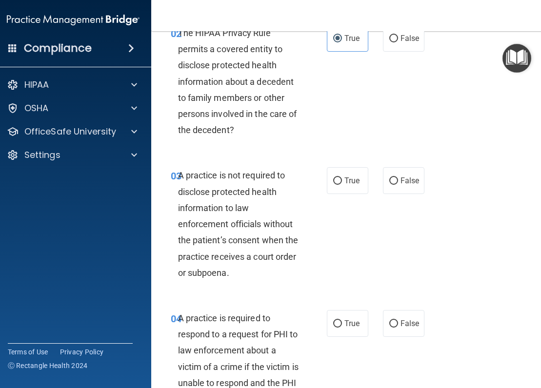
scroll to position [244, 0]
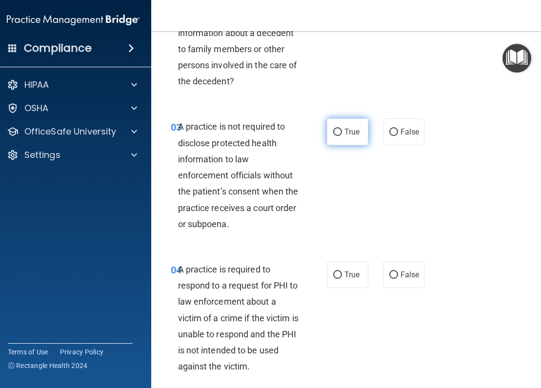
click at [350, 130] on span "True" at bounding box center [351, 131] width 15 height 9
click at [342, 130] on input "True" at bounding box center [337, 132] width 9 height 7
radio input "true"
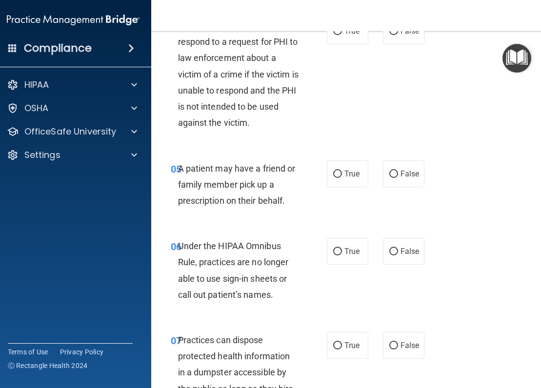
scroll to position [439, 0]
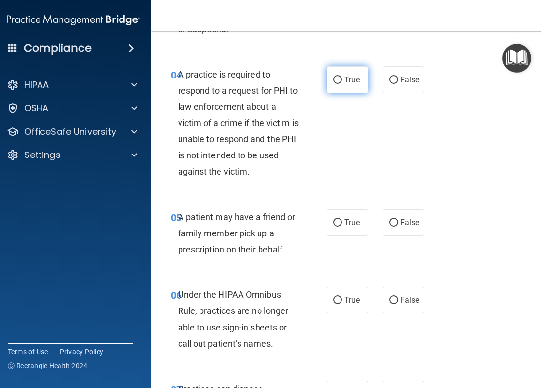
click at [344, 74] on label "True" at bounding box center [347, 79] width 41 height 27
click at [342, 77] on input "True" at bounding box center [337, 80] width 9 height 7
radio input "true"
click at [338, 224] on label "True" at bounding box center [347, 222] width 41 height 27
click at [338, 224] on input "True" at bounding box center [337, 222] width 9 height 7
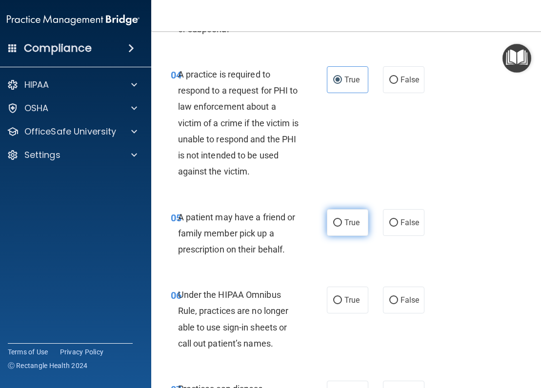
radio input "true"
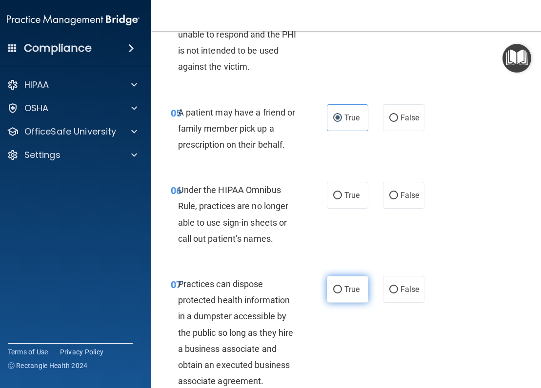
scroll to position [585, 0]
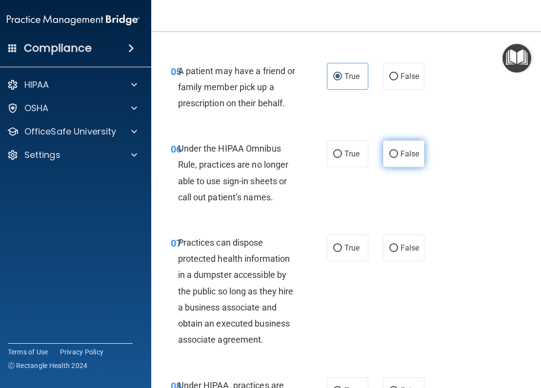
click at [404, 144] on label "False" at bounding box center [403, 153] width 41 height 27
click at [398, 151] on input "False" at bounding box center [393, 154] width 9 height 7
radio input "true"
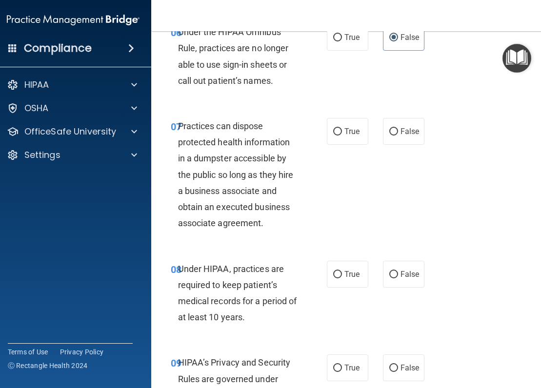
scroll to position [731, 0]
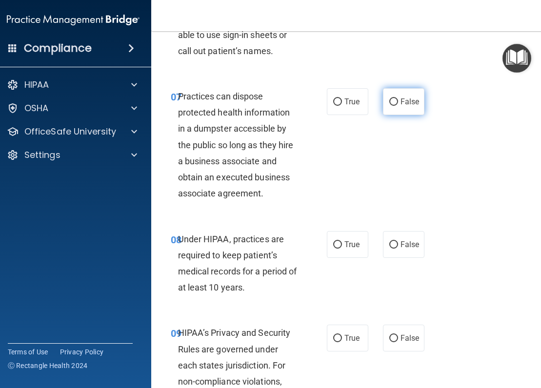
click at [386, 108] on label "False" at bounding box center [403, 101] width 41 height 27
click at [389, 106] on input "False" at bounding box center [393, 102] width 9 height 7
radio input "true"
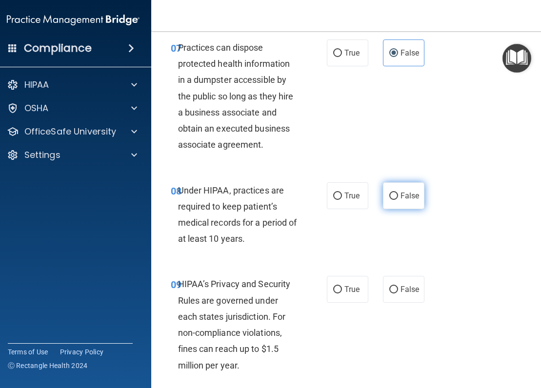
click at [396, 197] on label "False" at bounding box center [403, 195] width 41 height 27
click at [396, 197] on input "False" at bounding box center [393, 196] width 9 height 7
radio input "true"
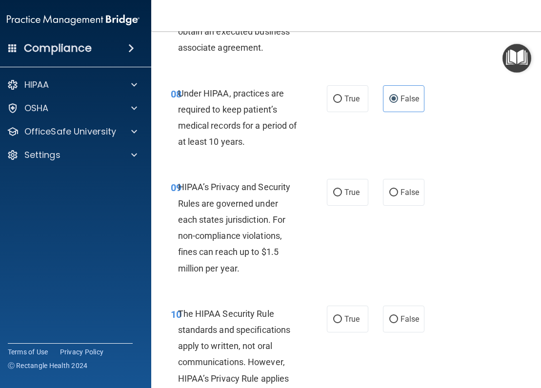
scroll to position [878, 0]
click at [411, 194] on span "False" at bounding box center [409, 191] width 19 height 9
click at [398, 194] on input "False" at bounding box center [393, 192] width 9 height 7
radio input "true"
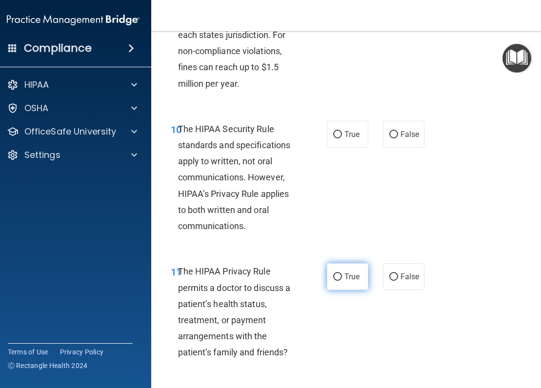
scroll to position [1073, 0]
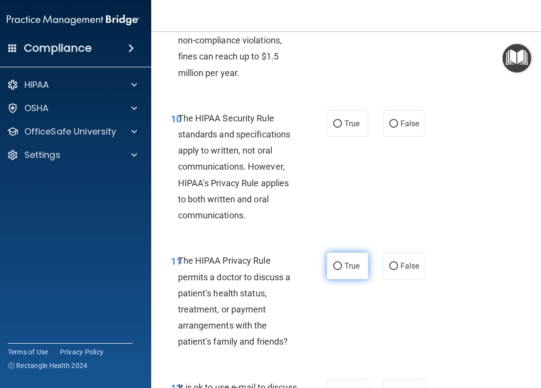
click at [345, 264] on span "True" at bounding box center [351, 265] width 15 height 9
click at [342, 264] on input "True" at bounding box center [337, 266] width 9 height 7
radio input "true"
click at [327, 125] on label "True" at bounding box center [347, 123] width 41 height 27
click at [333, 125] on input "True" at bounding box center [337, 123] width 9 height 7
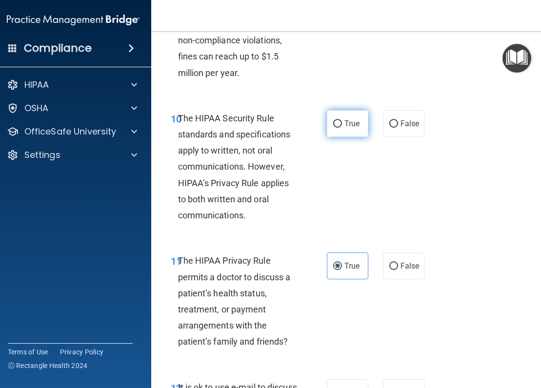
radio input "true"
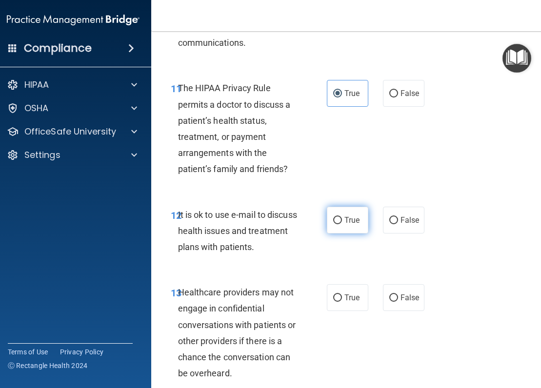
scroll to position [1268, 0]
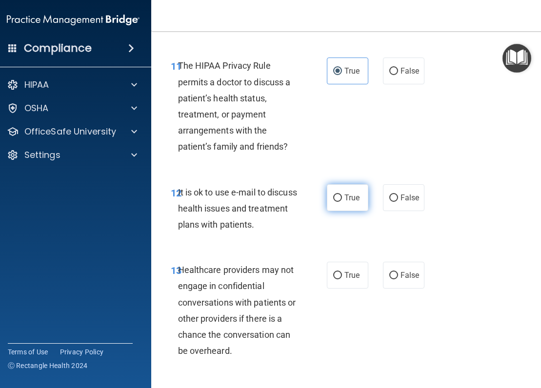
click at [356, 190] on label "True" at bounding box center [347, 197] width 41 height 27
click at [342, 195] on input "True" at bounding box center [337, 198] width 9 height 7
radio input "true"
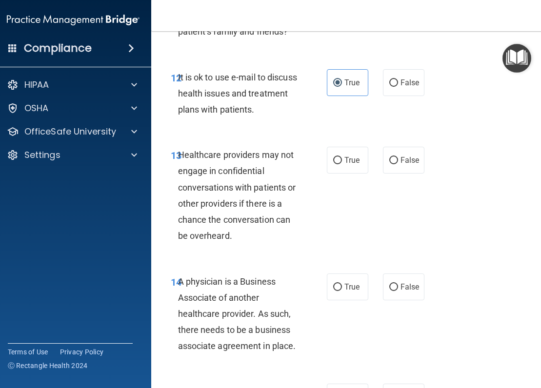
scroll to position [1414, 0]
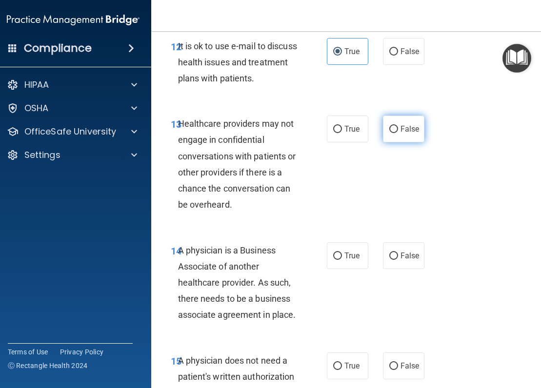
click at [403, 125] on span "False" at bounding box center [409, 128] width 19 height 9
click at [398, 126] on input "False" at bounding box center [393, 129] width 9 height 7
radio input "true"
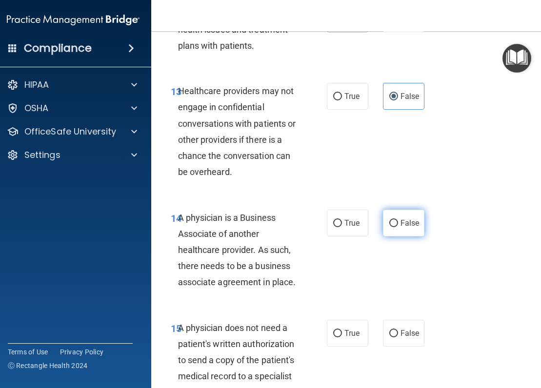
scroll to position [1512, 0]
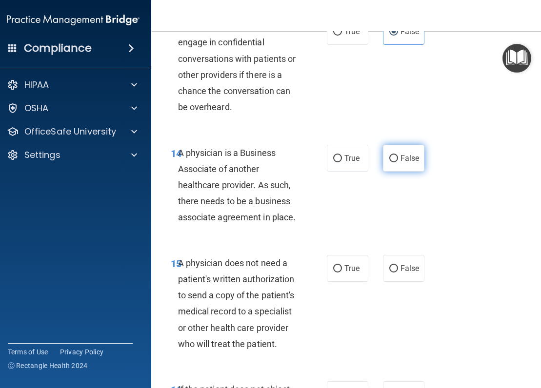
click at [418, 158] on label "False" at bounding box center [403, 158] width 41 height 27
click at [398, 158] on input "False" at bounding box center [393, 158] width 9 height 7
radio input "true"
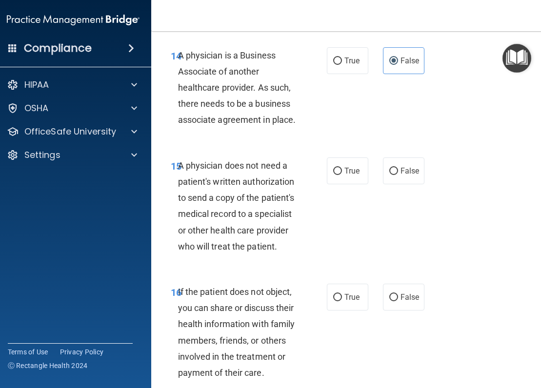
scroll to position [1658, 0]
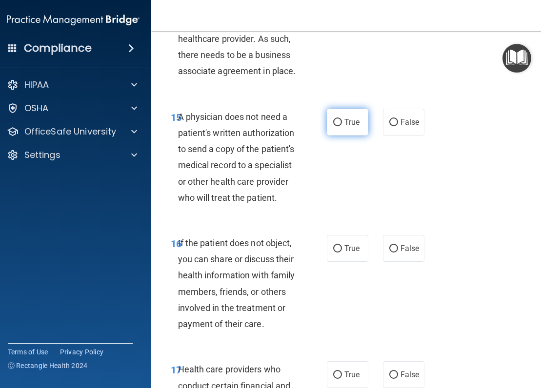
click at [339, 123] on label "True" at bounding box center [347, 122] width 41 height 27
click at [339, 123] on input "True" at bounding box center [337, 122] width 9 height 7
radio input "true"
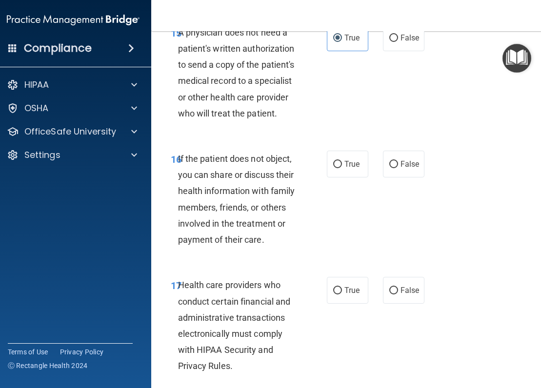
scroll to position [1756, 0]
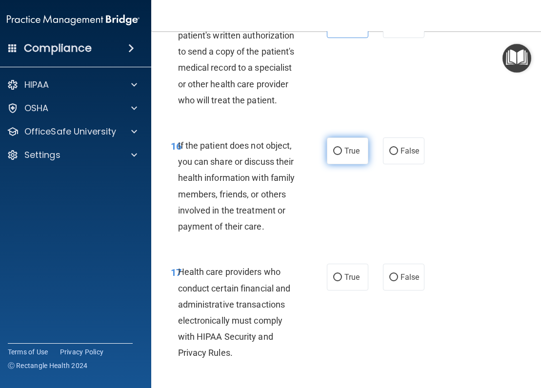
click at [344, 157] on label "True" at bounding box center [347, 151] width 41 height 27
click at [342, 155] on input "True" at bounding box center [337, 151] width 9 height 7
radio input "true"
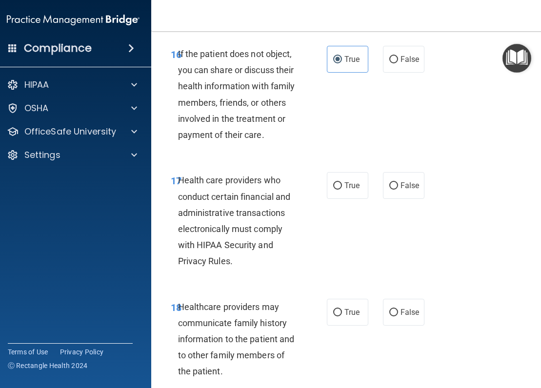
scroll to position [1902, 0]
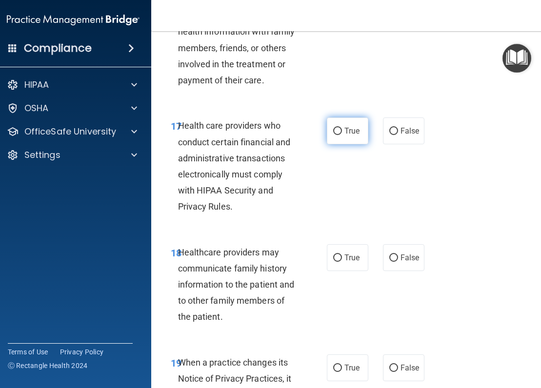
click at [334, 140] on label "True" at bounding box center [347, 131] width 41 height 27
click at [334, 135] on input "True" at bounding box center [337, 131] width 9 height 7
radio input "true"
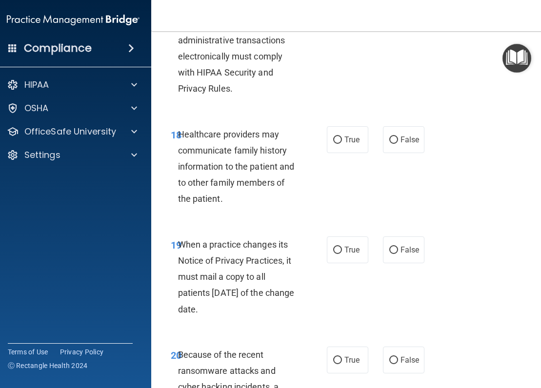
scroll to position [2048, 0]
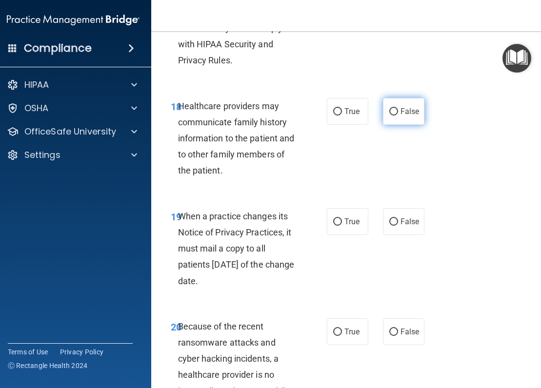
click at [401, 116] on label "False" at bounding box center [403, 111] width 41 height 27
click at [398, 116] on input "False" at bounding box center [393, 111] width 9 height 7
radio input "true"
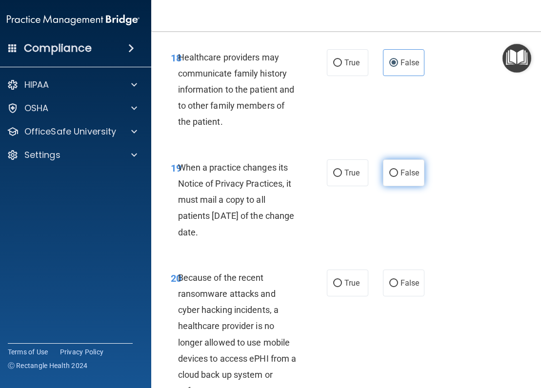
click at [393, 172] on input "False" at bounding box center [393, 173] width 9 height 7
radio input "true"
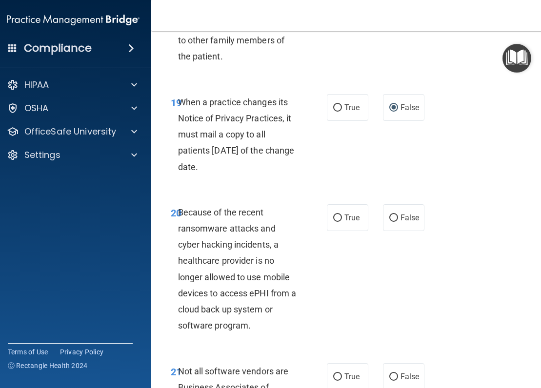
scroll to position [2194, 0]
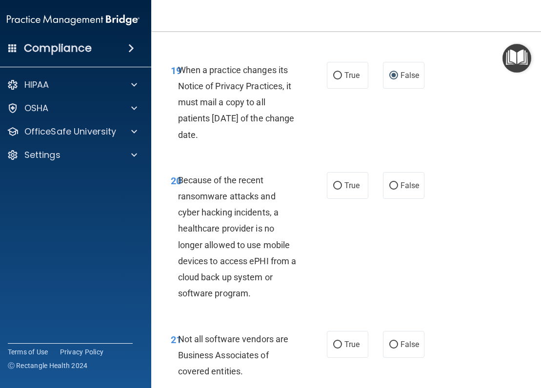
click at [378, 188] on div "True False" at bounding box center [377, 185] width 100 height 27
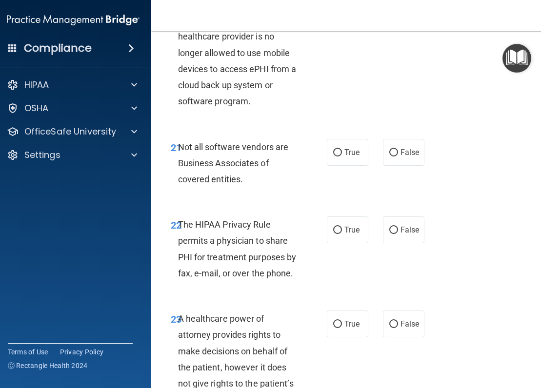
scroll to position [2390, 0]
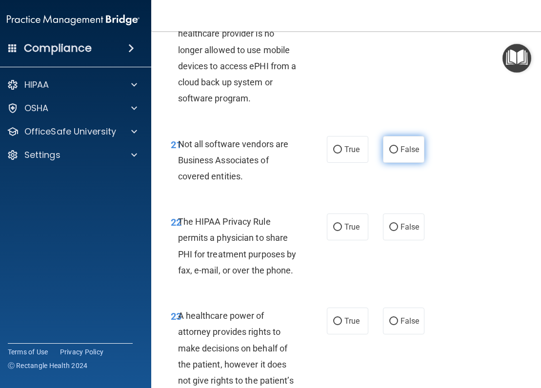
click at [383, 158] on label "False" at bounding box center [403, 149] width 41 height 27
click at [389, 154] on input "False" at bounding box center [393, 149] width 9 height 7
radio input "true"
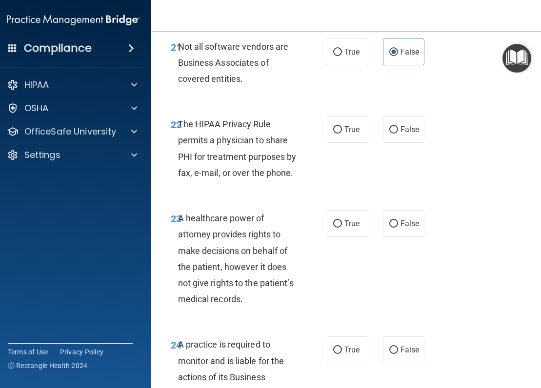
scroll to position [2536, 0]
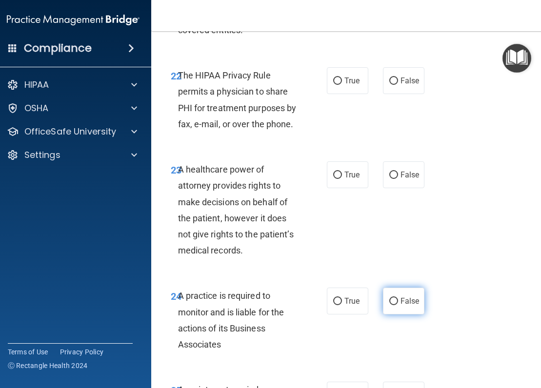
click at [393, 305] on input "False" at bounding box center [393, 301] width 9 height 7
radio input "true"
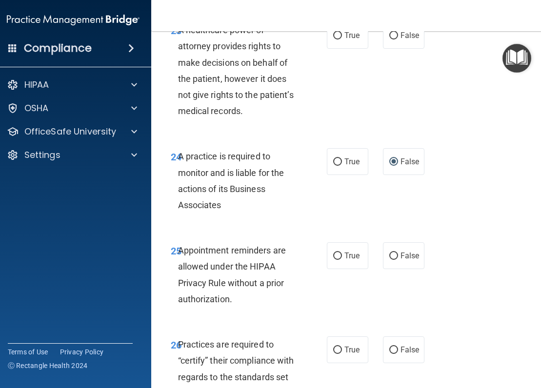
scroll to position [2682, 0]
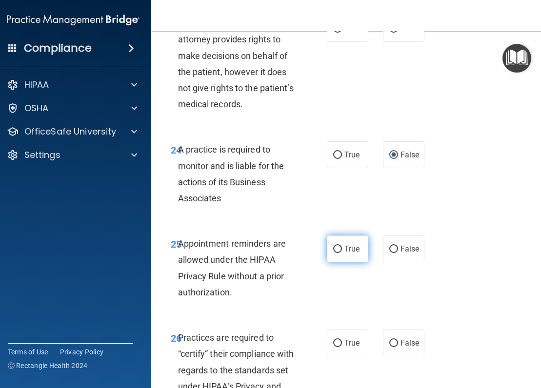
click at [340, 241] on label "True" at bounding box center [347, 249] width 41 height 27
click at [340, 246] on input "True" at bounding box center [337, 249] width 9 height 7
radio input "true"
click at [389, 340] on input "False" at bounding box center [393, 343] width 9 height 7
radio input "true"
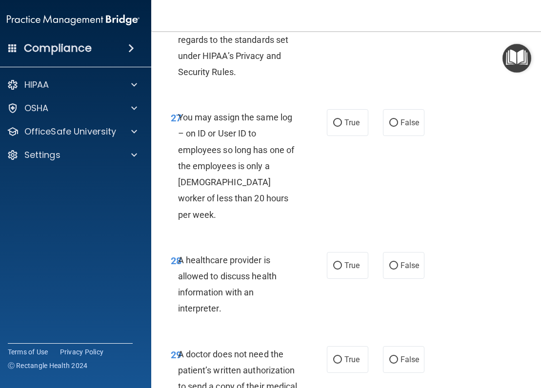
scroll to position [3023, 0]
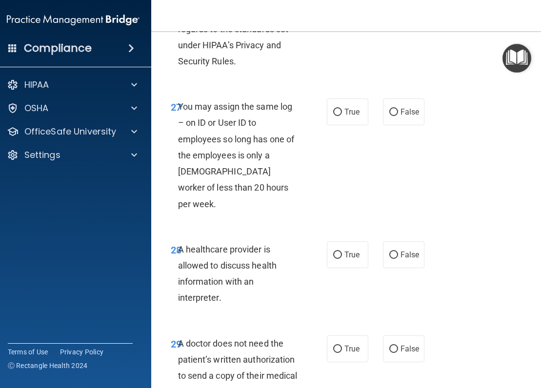
click at [359, 257] on div "28 A healthcare provider is allowed to discuss health information with an inter…" at bounding box center [348, 276] width 371 height 94
click at [348, 248] on label "True" at bounding box center [347, 254] width 41 height 27
click at [342, 252] on input "True" at bounding box center [337, 255] width 9 height 7
radio input "true"
click at [346, 344] on span "True" at bounding box center [351, 348] width 15 height 9
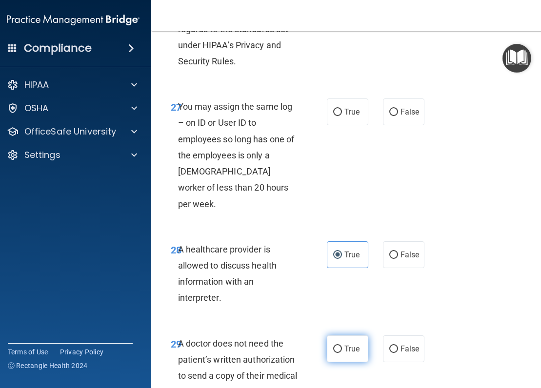
click at [342, 346] on input "True" at bounding box center [337, 349] width 9 height 7
radio input "true"
click at [383, 117] on label "False" at bounding box center [403, 112] width 41 height 27
click at [389, 116] on input "False" at bounding box center [393, 112] width 9 height 7
radio input "true"
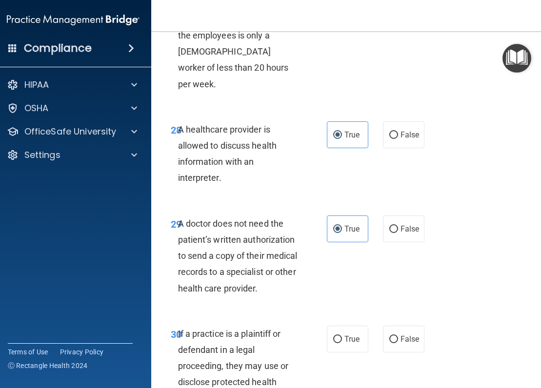
scroll to position [3226, 0]
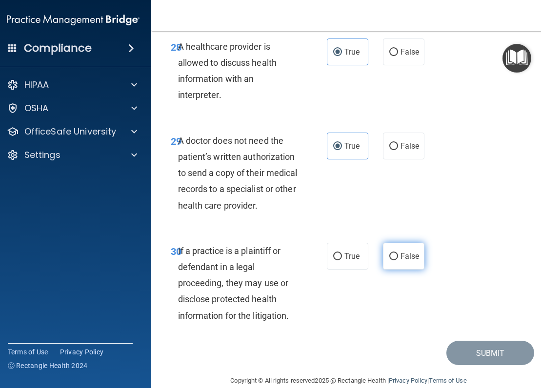
click at [392, 243] on label "False" at bounding box center [403, 256] width 41 height 27
click at [392, 253] on input "False" at bounding box center [393, 256] width 9 height 7
radio input "true"
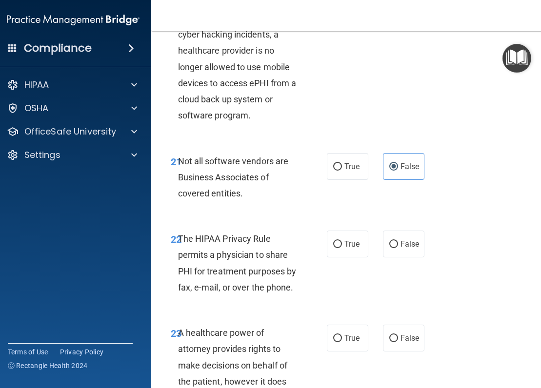
scroll to position [2349, 0]
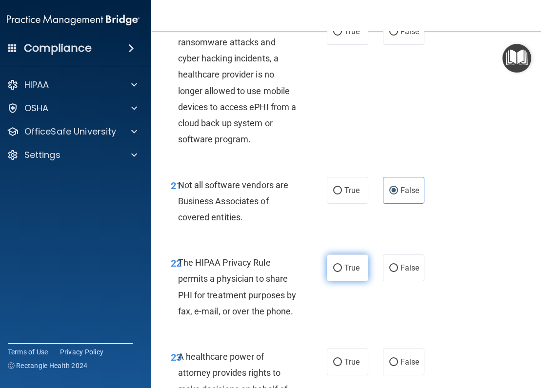
click at [336, 269] on input "True" at bounding box center [337, 268] width 9 height 7
radio input "true"
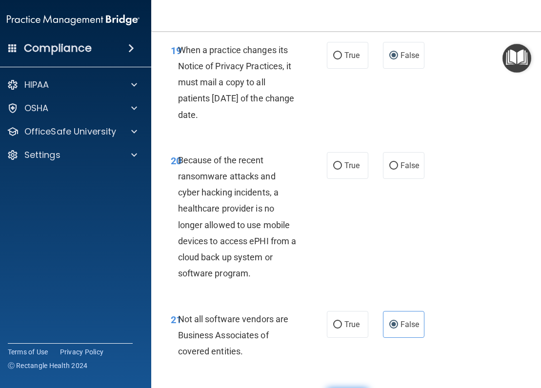
scroll to position [2153, 0]
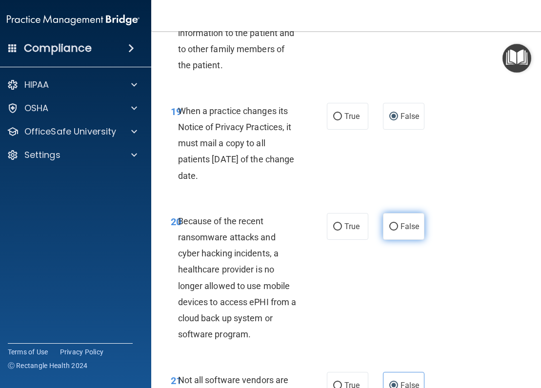
click at [404, 233] on label "False" at bounding box center [403, 226] width 41 height 27
click at [398, 231] on input "False" at bounding box center [393, 226] width 9 height 7
radio input "true"
click at [333, 114] on input "True" at bounding box center [337, 116] width 9 height 7
radio input "true"
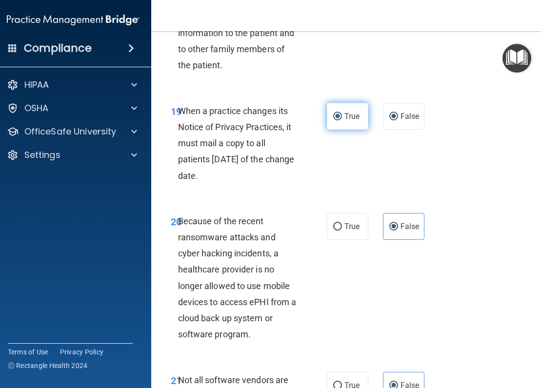
radio input "false"
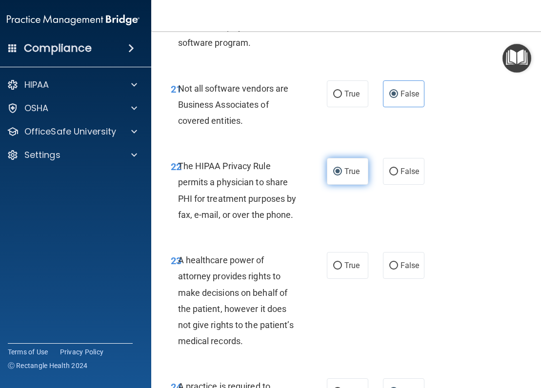
scroll to position [2446, 0]
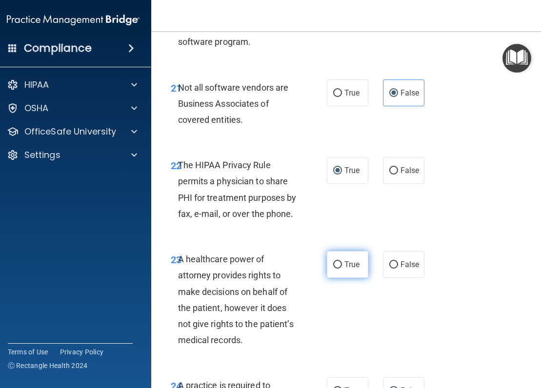
click at [330, 275] on label "True" at bounding box center [347, 264] width 41 height 27
click at [333, 269] on input "True" at bounding box center [337, 264] width 9 height 7
radio input "true"
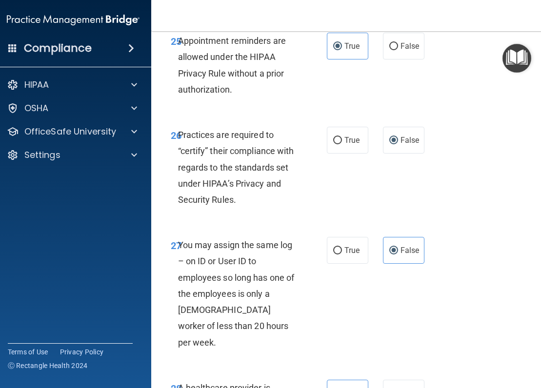
scroll to position [3226, 0]
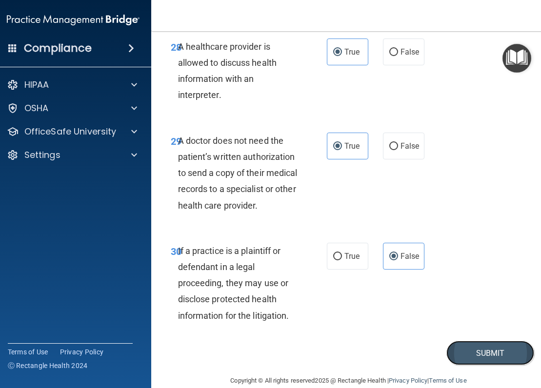
click at [461, 341] on button "Submit" at bounding box center [490, 353] width 88 height 25
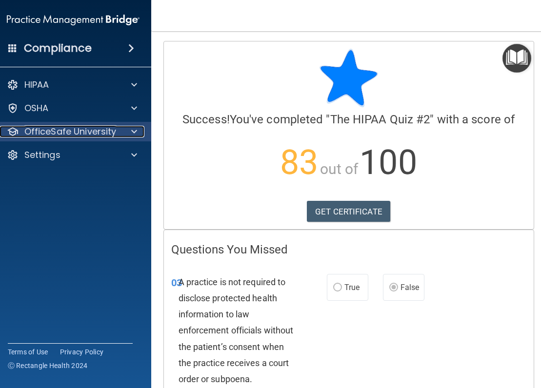
click at [126, 132] on div at bounding box center [132, 132] width 24 height 12
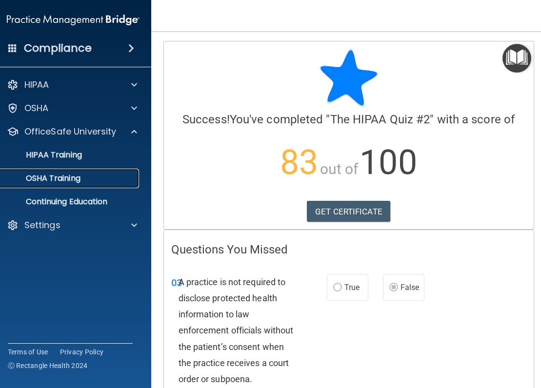
click at [79, 185] on link "OSHA Training" at bounding box center [62, 179] width 154 height 20
